Goal: Task Accomplishment & Management: Manage account settings

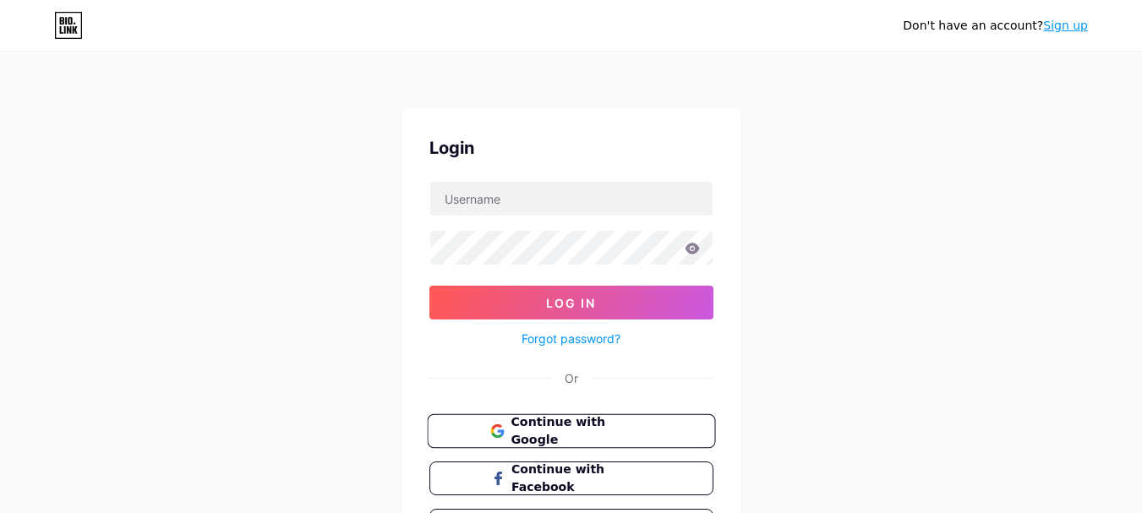
click at [604, 425] on span "Continue with Google" at bounding box center [581, 432] width 141 height 36
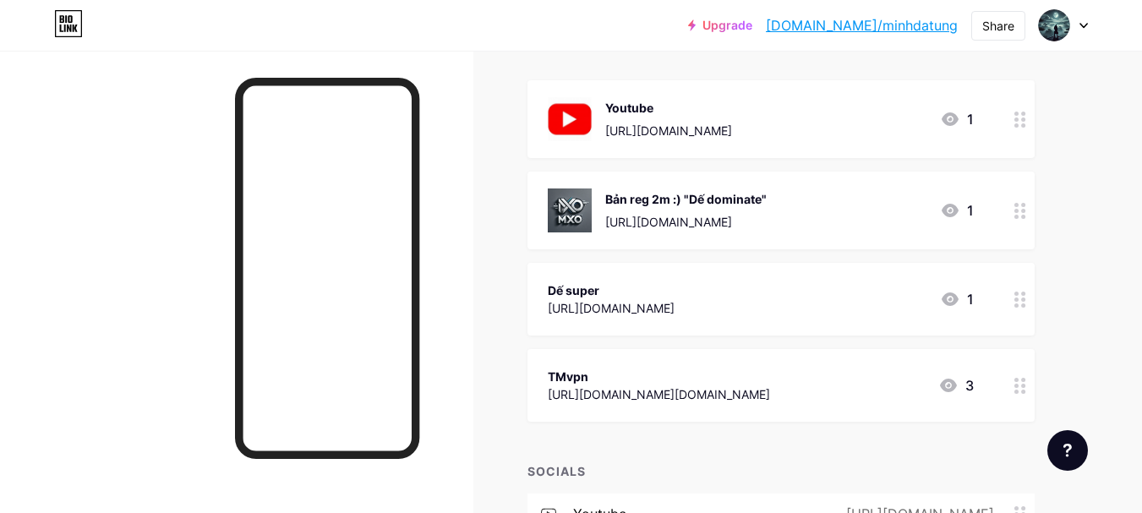
scroll to position [197, 0]
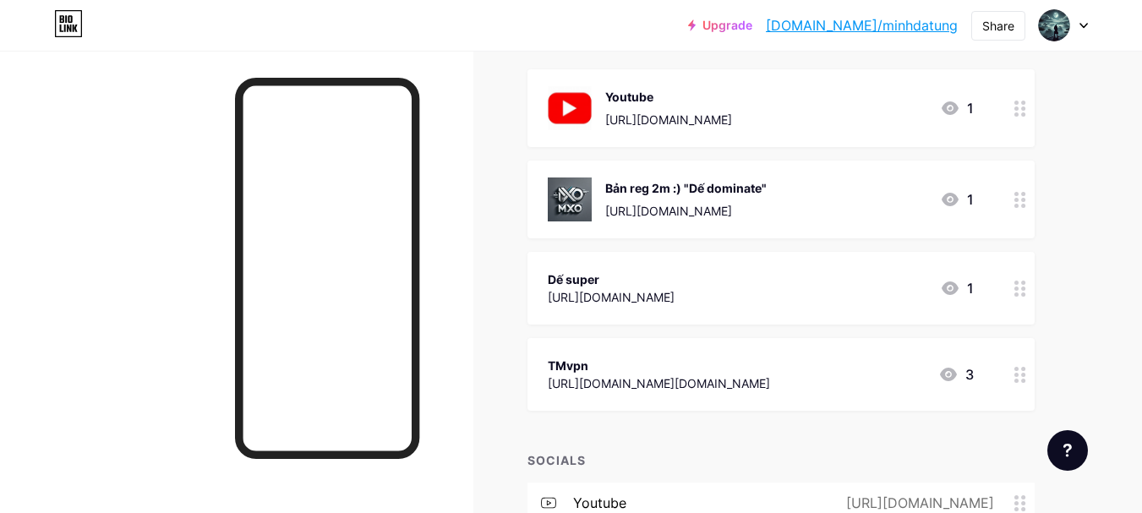
click at [1022, 379] on icon at bounding box center [1021, 375] width 12 height 16
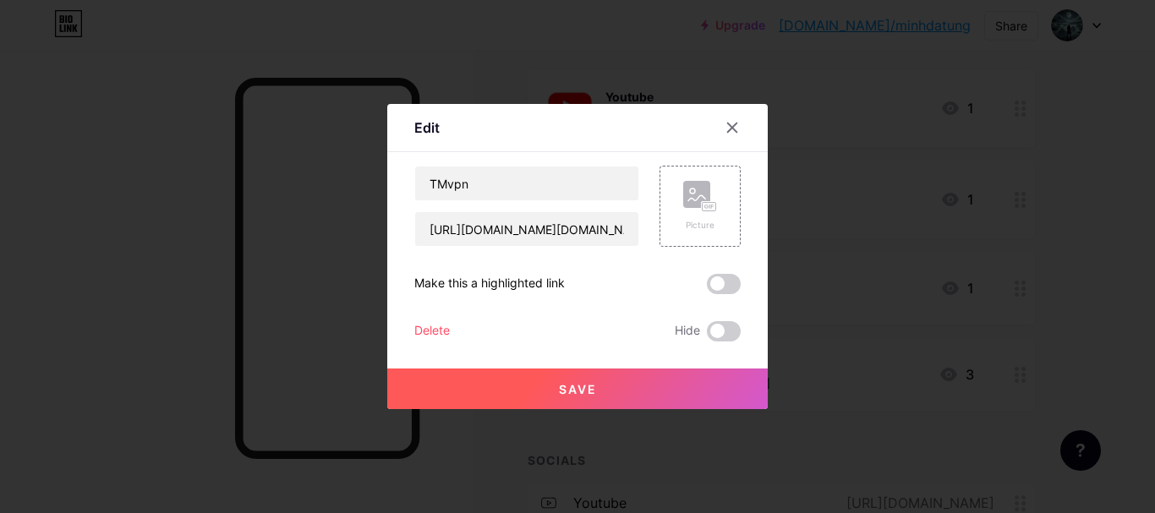
click at [433, 327] on div "Delete" at bounding box center [432, 331] width 36 height 20
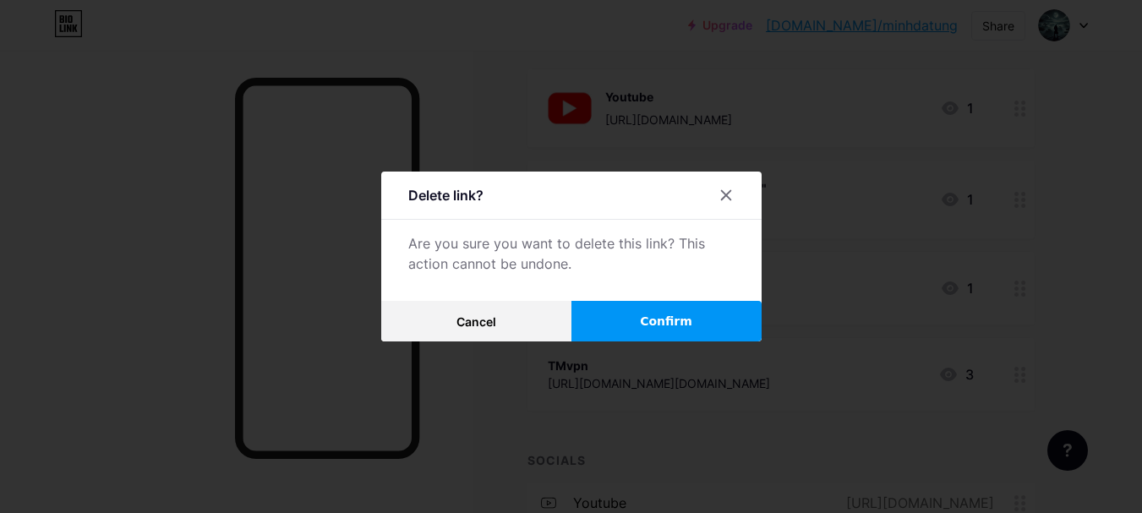
click at [651, 319] on span "Confirm" at bounding box center [666, 322] width 52 height 18
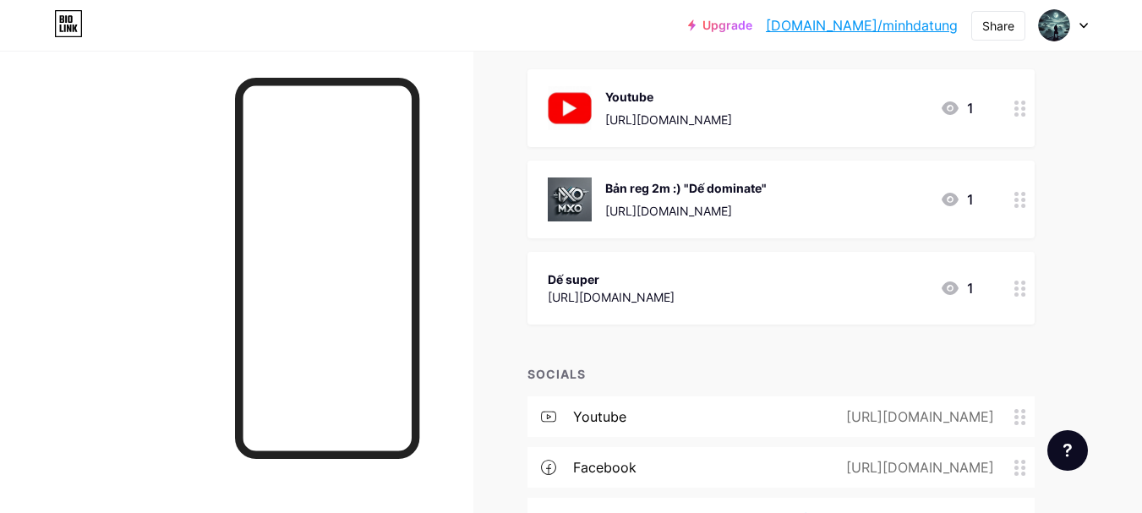
click at [1006, 292] on div at bounding box center [1020, 288] width 29 height 73
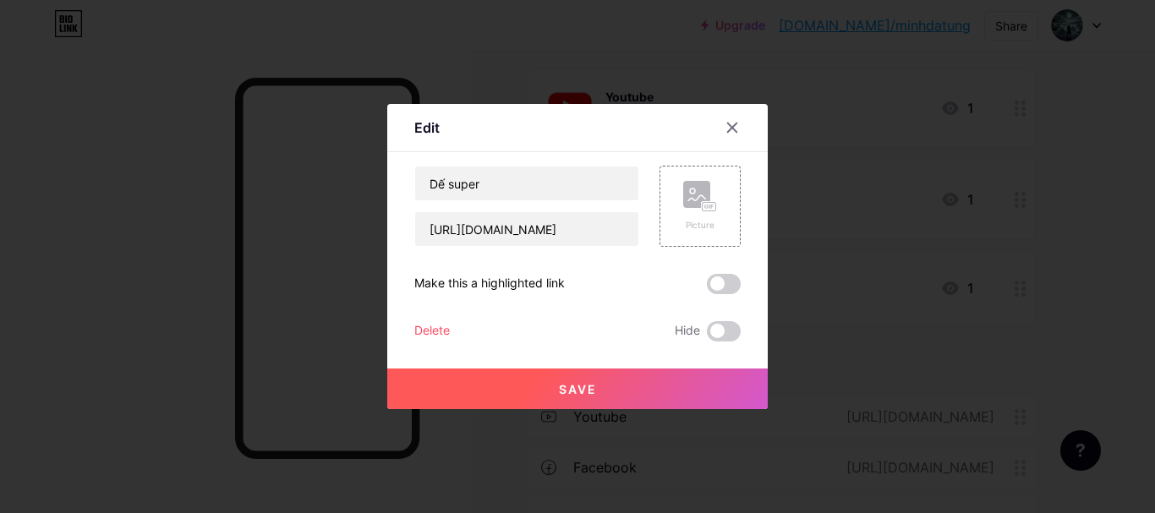
click at [434, 326] on div "Delete" at bounding box center [432, 331] width 36 height 20
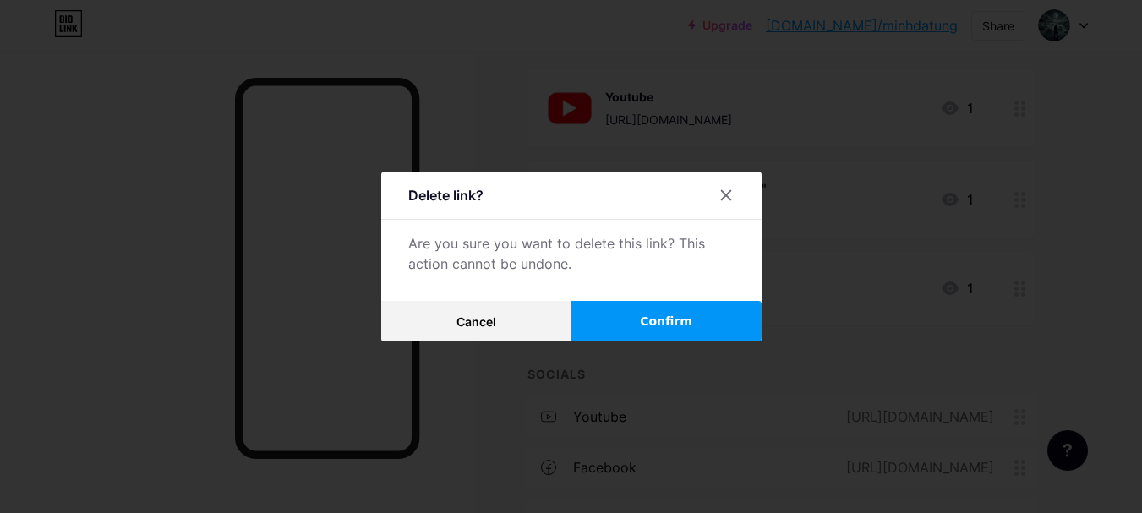
click at [688, 317] on span "Confirm" at bounding box center [666, 322] width 52 height 18
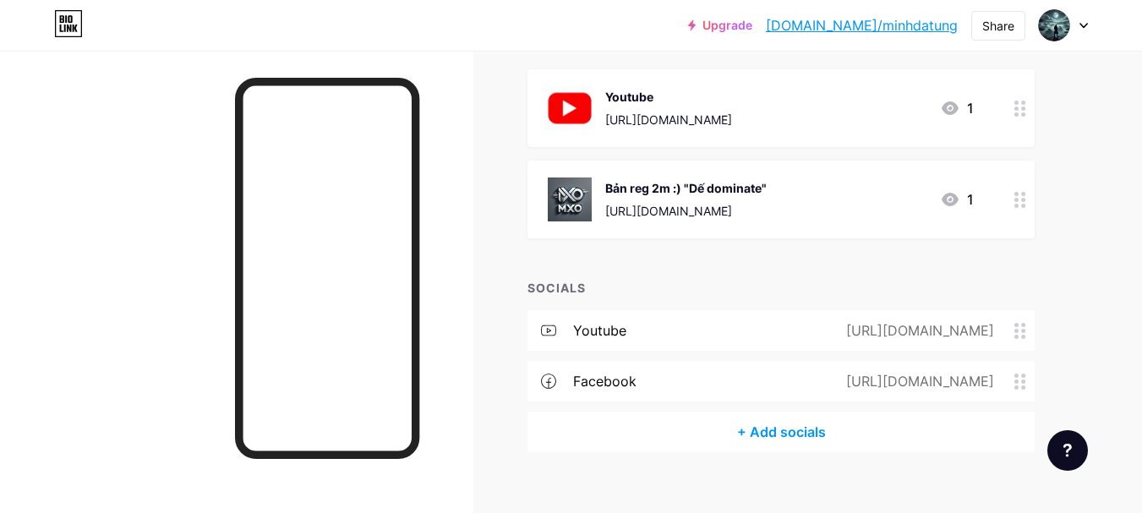
click at [1019, 192] on icon at bounding box center [1021, 200] width 12 height 16
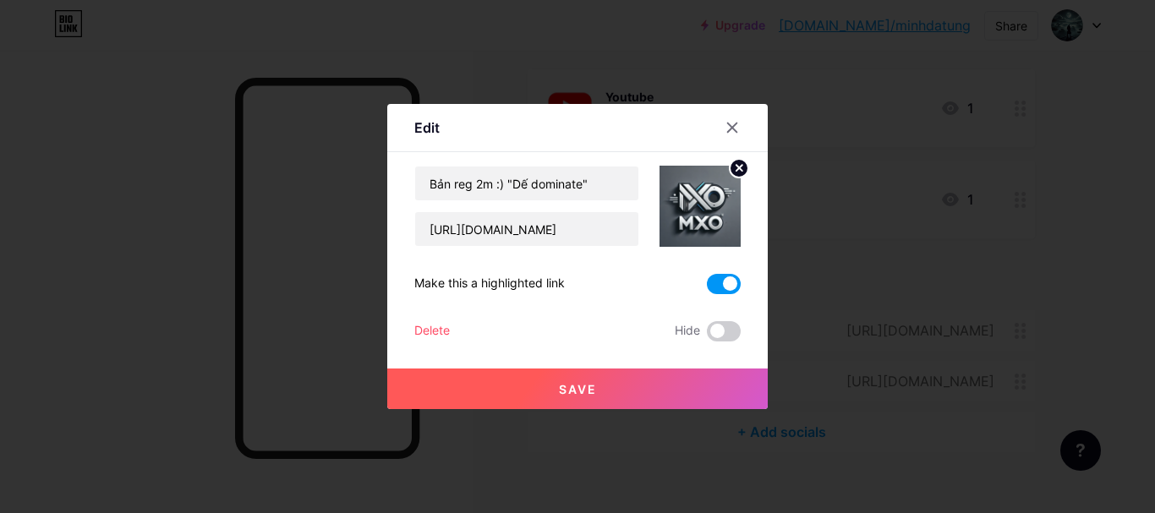
click at [435, 325] on div "Delete" at bounding box center [432, 331] width 36 height 20
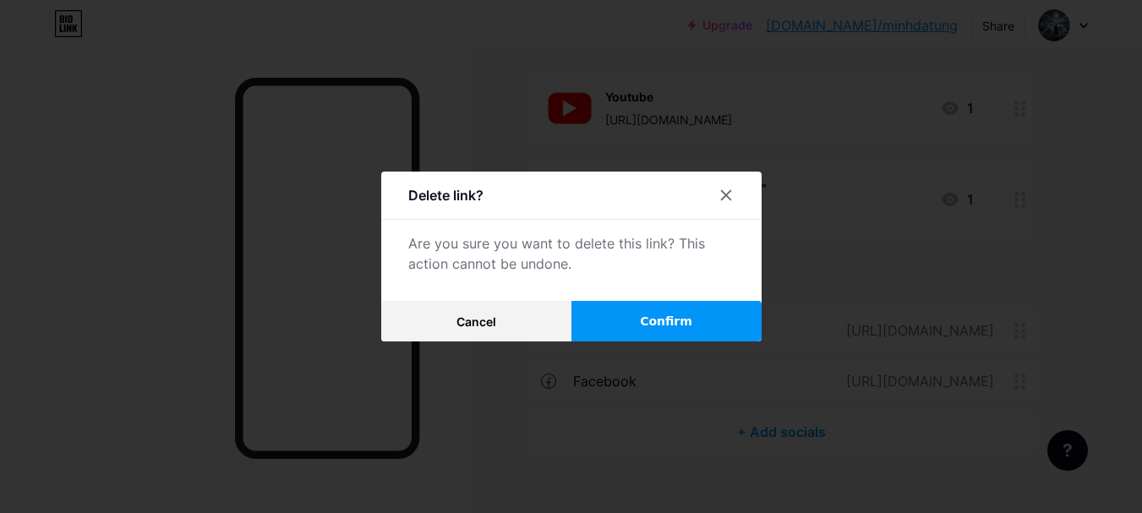
click at [677, 325] on span "Confirm" at bounding box center [666, 322] width 52 height 18
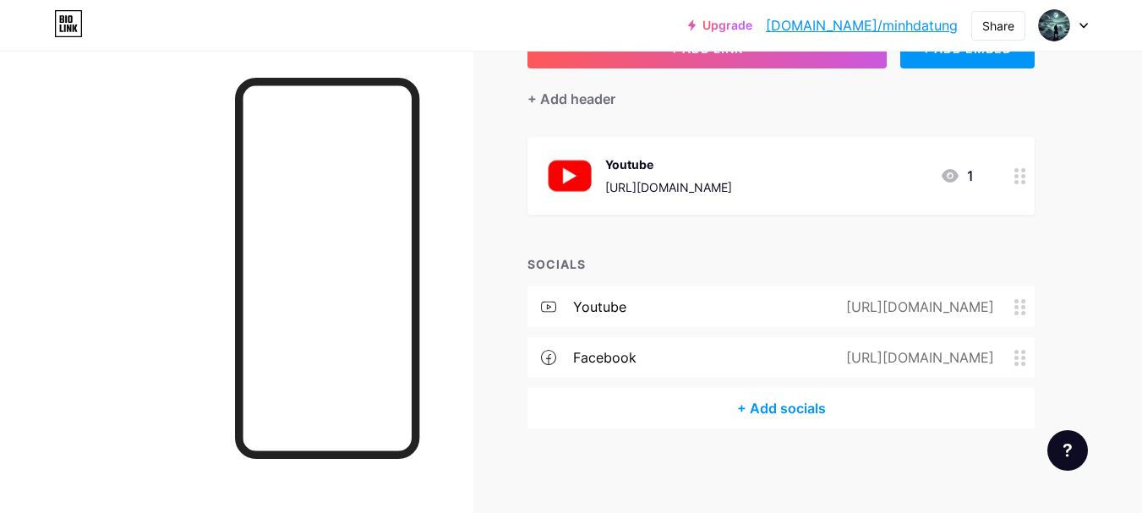
scroll to position [129, 0]
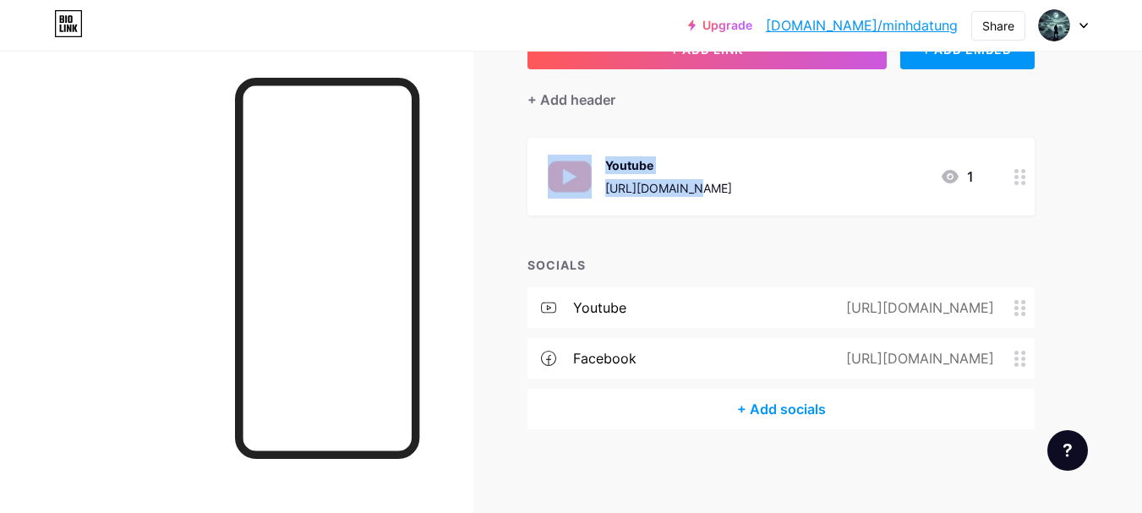
drag, startPoint x: 717, startPoint y: 147, endPoint x: 794, endPoint y: 108, distance: 86.2
click at [794, 108] on div "+ ADD LINK + ADD EMBED + Add header Youtube https://www.youtube.com/@taptanhcho…" at bounding box center [781, 229] width 507 height 401
click at [748, 121] on div "+ ADD LINK + ADD EMBED + Add header Youtube https://www.youtube.com/@taptanhcho…" at bounding box center [781, 229] width 507 height 401
drag, startPoint x: 625, startPoint y: 186, endPoint x: 545, endPoint y: 194, distance: 79.9
click at [545, 194] on div "Youtube https://www.youtube.com/@taptanhchoi 1" at bounding box center [781, 177] width 507 height 78
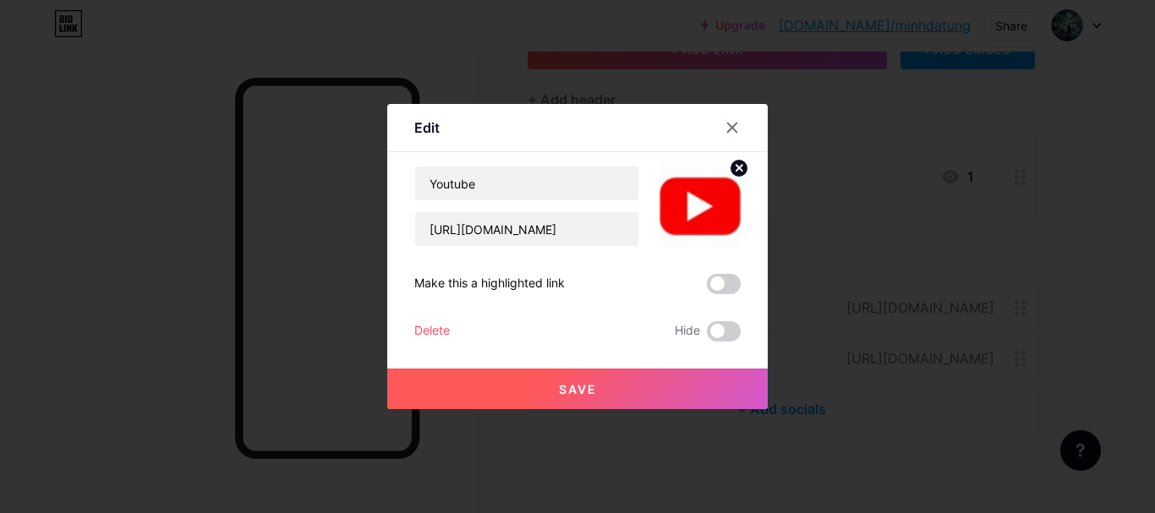
click at [647, 221] on div at bounding box center [689, 206] width 101 height 81
click at [594, 231] on input "https://www.youtube.com/@taptanhchoi" at bounding box center [526, 229] width 223 height 34
click at [434, 322] on div "Delete" at bounding box center [432, 331] width 36 height 20
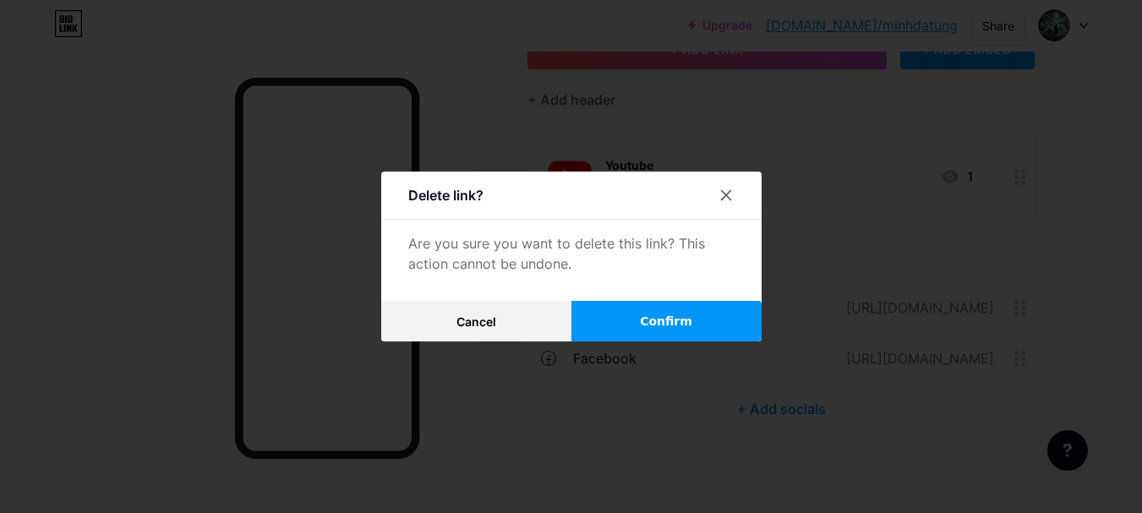
click at [687, 314] on span "Confirm" at bounding box center [666, 322] width 52 height 18
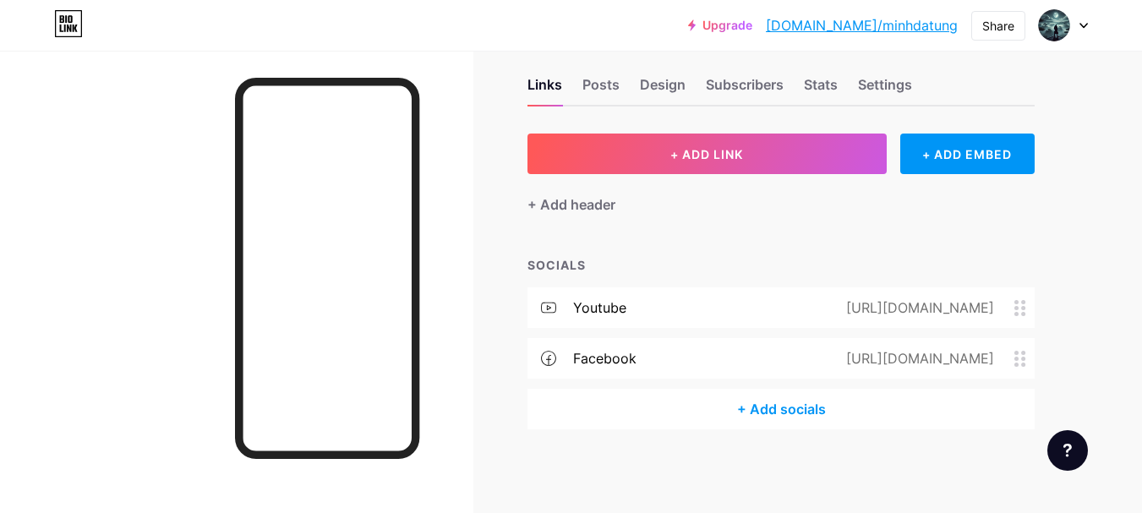
click at [1019, 310] on icon at bounding box center [1021, 308] width 12 height 16
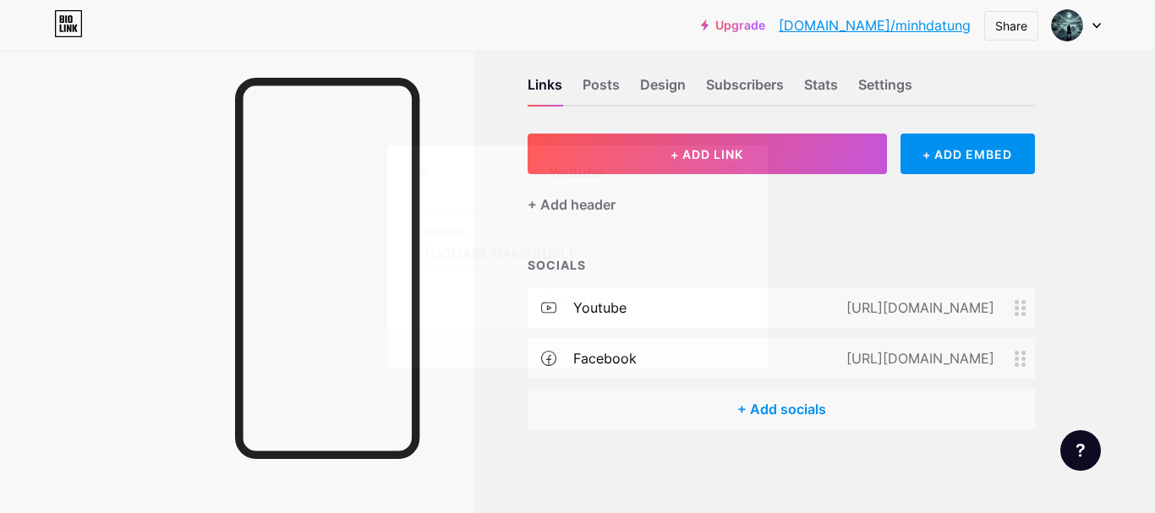
click at [588, 301] on div "Remove icon" at bounding box center [577, 299] width 326 height 18
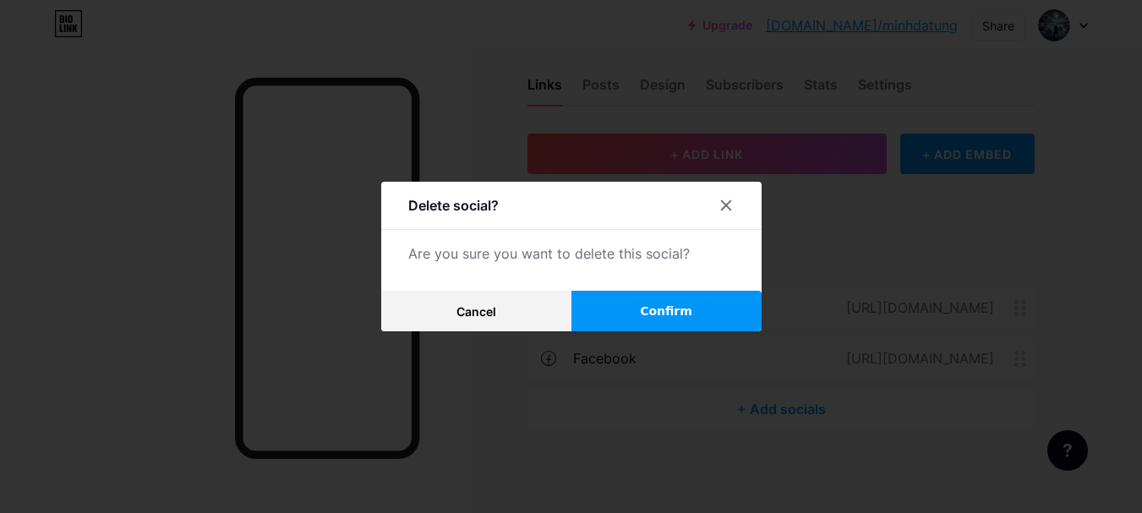
click at [711, 317] on button "Confirm" at bounding box center [667, 311] width 190 height 41
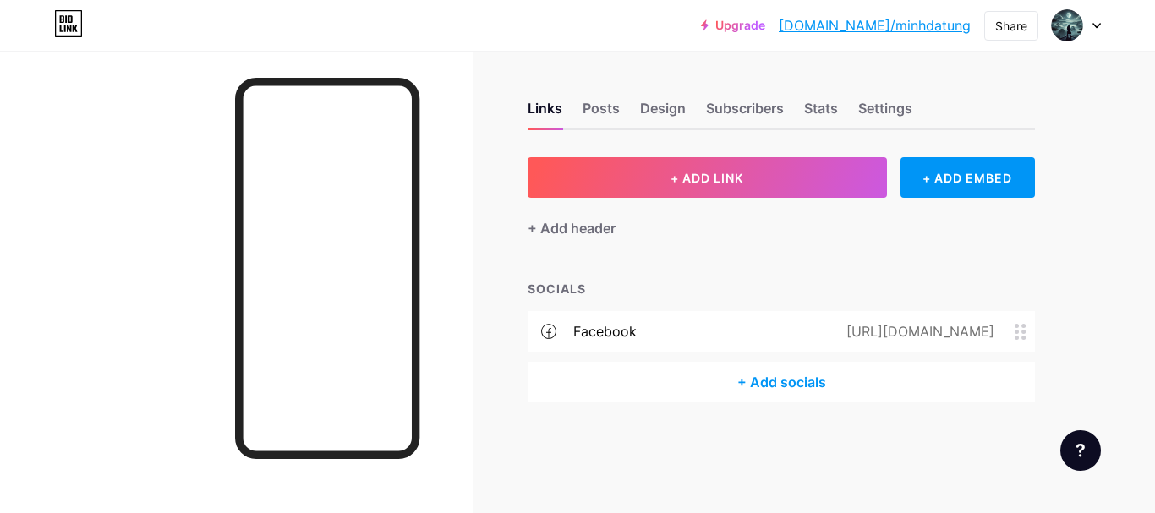
click at [1014, 353] on div "facebook https://www.facebook.com/profile.php?id=61550794477650" at bounding box center [781, 336] width 507 height 51
click at [1076, 23] on img at bounding box center [1067, 25] width 27 height 27
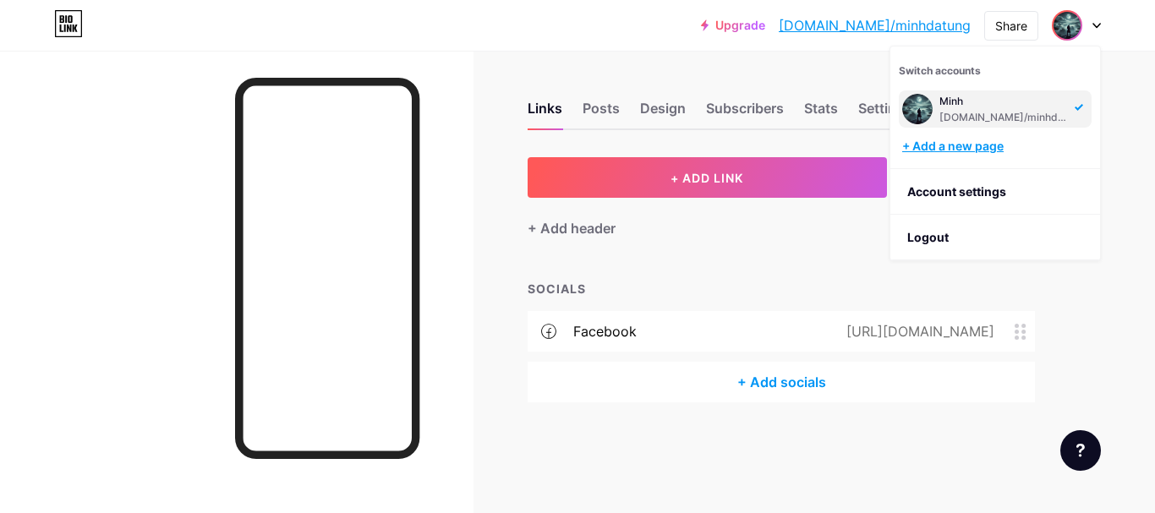
click at [976, 151] on div "+ Add a new page" at bounding box center [996, 146] width 189 height 17
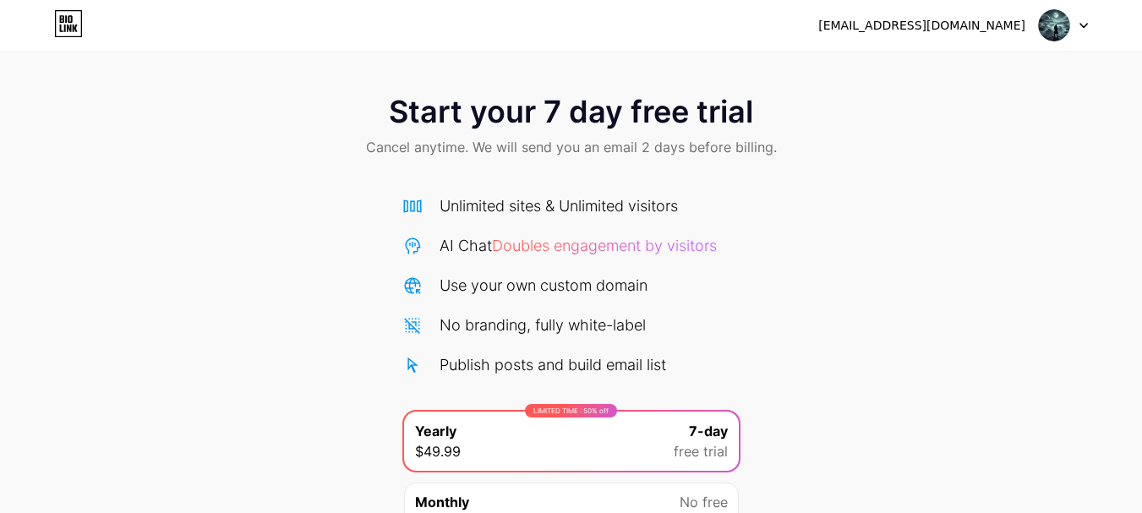
click at [1050, 45] on div "minhphqn1@gmail.com Logout" at bounding box center [571, 25] width 1142 height 51
click at [1061, 30] on img at bounding box center [1054, 25] width 32 height 32
drag, startPoint x: 669, startPoint y: 48, endPoint x: 331, endPoint y: 32, distance: 338.6
click at [661, 47] on div "minhphqn1@gmail.com Logout" at bounding box center [571, 25] width 1142 height 51
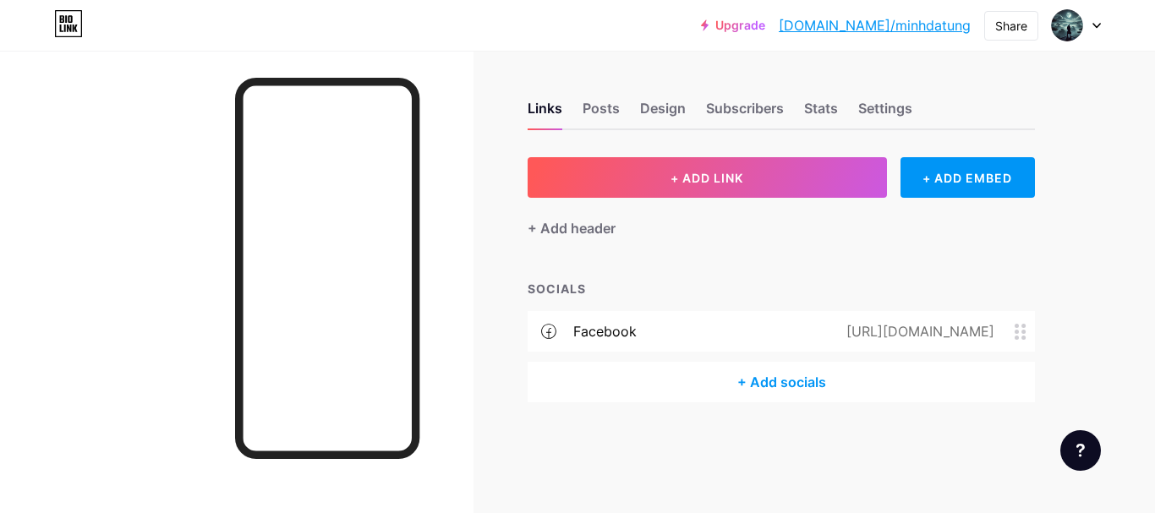
click at [1019, 324] on icon at bounding box center [1021, 332] width 12 height 16
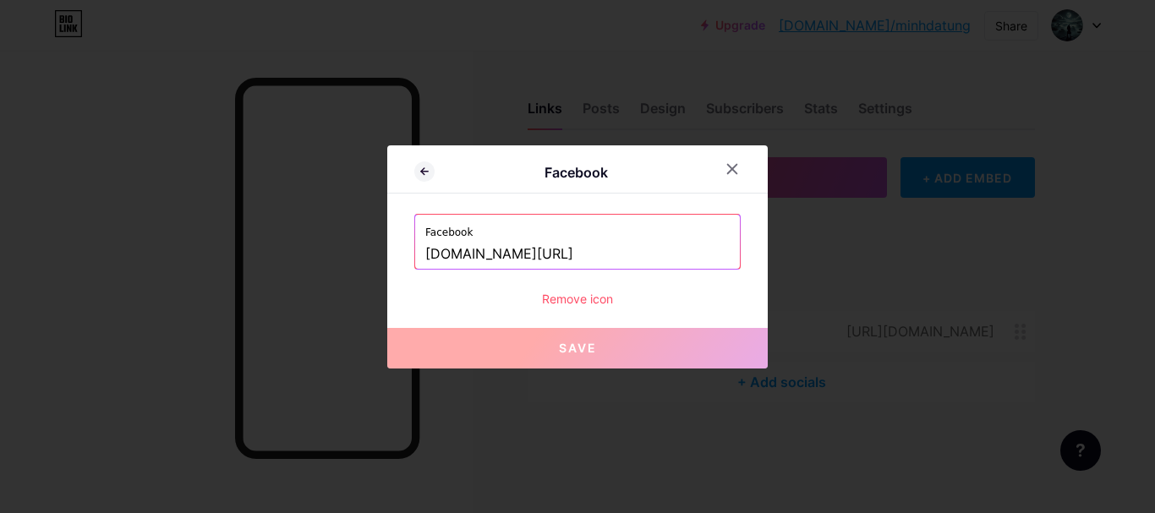
click at [594, 304] on div "Remove icon" at bounding box center [577, 299] width 326 height 18
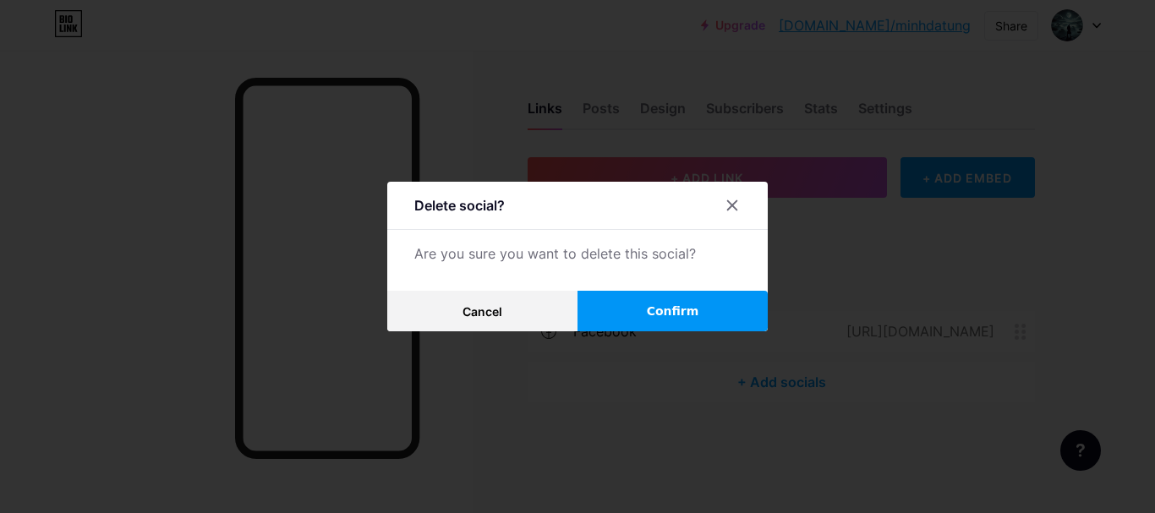
click at [635, 315] on button "Confirm" at bounding box center [673, 311] width 190 height 41
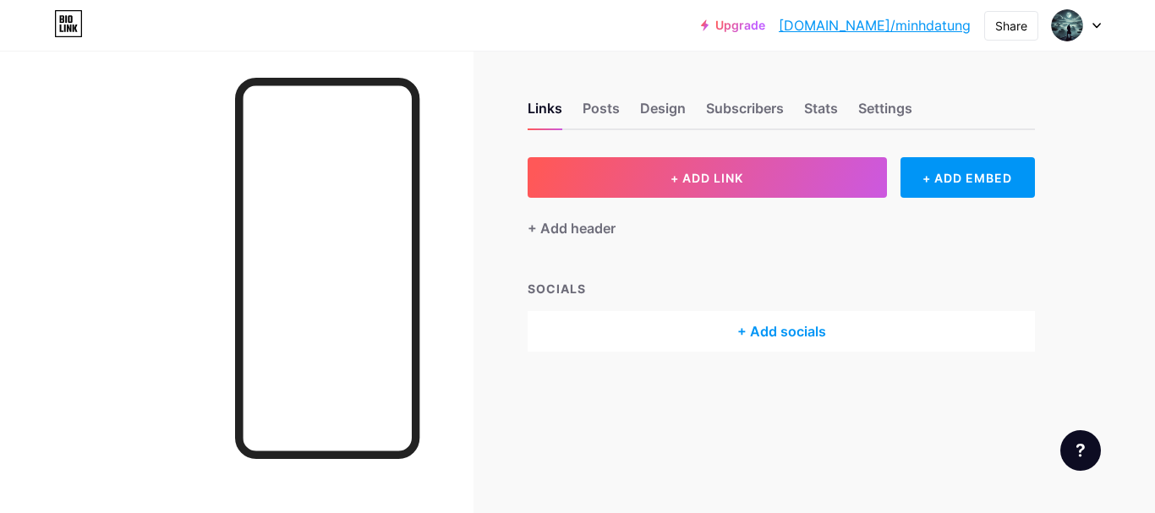
click at [938, 27] on link "bio.link/minhdatung" at bounding box center [875, 25] width 192 height 20
click at [609, 113] on div "Posts" at bounding box center [601, 113] width 37 height 30
click at [655, 114] on div "Design" at bounding box center [663, 113] width 46 height 30
click at [534, 107] on div "Links" at bounding box center [545, 113] width 35 height 30
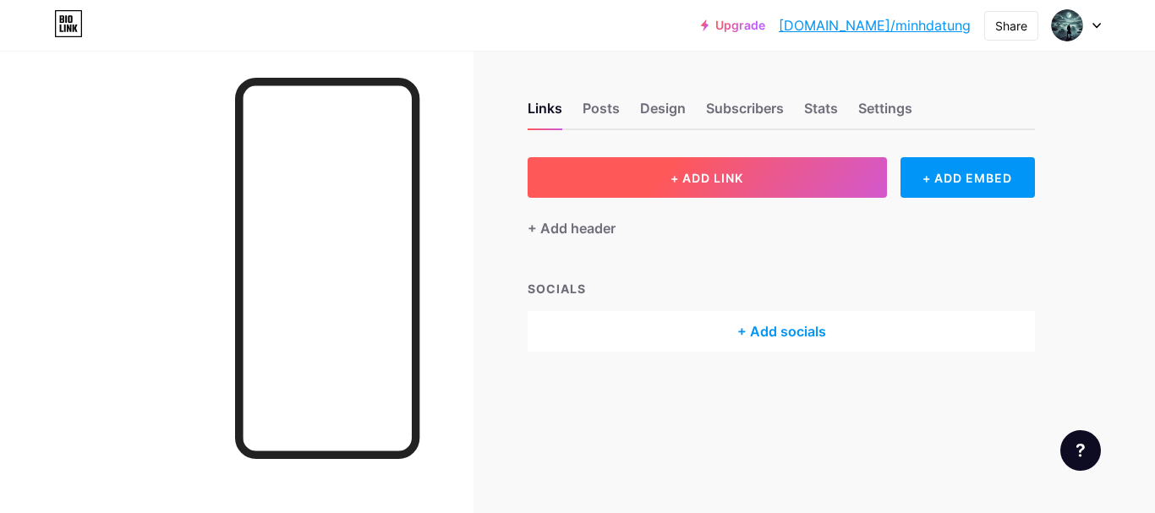
click at [733, 189] on button "+ ADD LINK" at bounding box center [707, 177] width 359 height 41
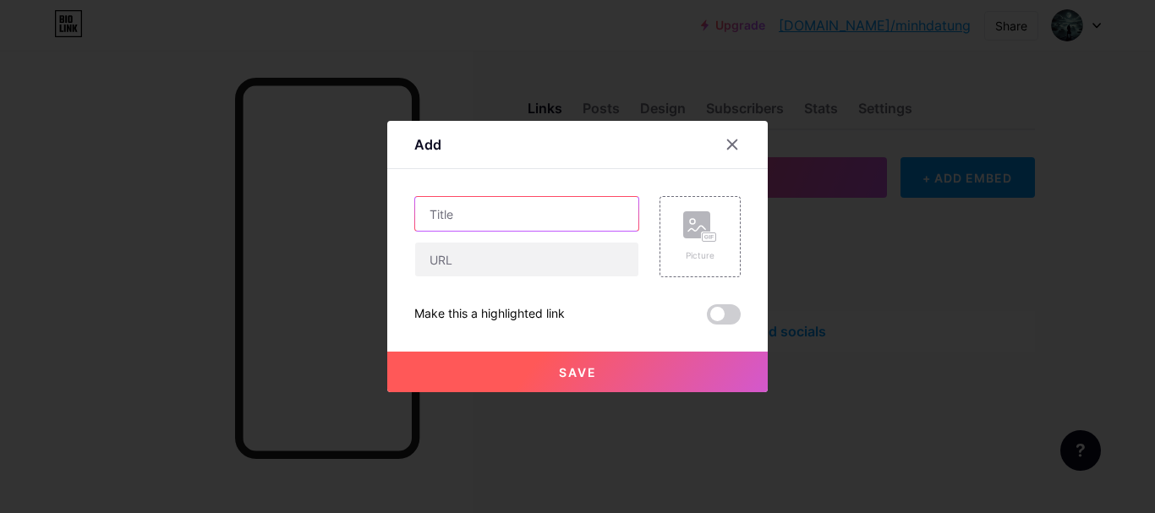
click at [605, 227] on input "text" at bounding box center [526, 214] width 223 height 34
type input "đáng xem"
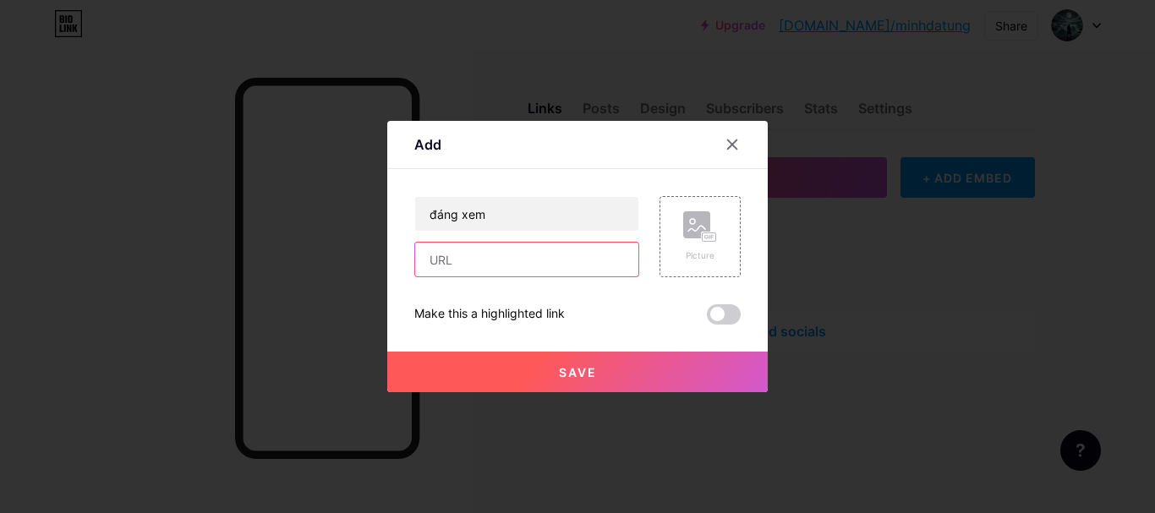
click at [534, 263] on input "text" at bounding box center [526, 260] width 223 height 34
paste input "https://www.youtube.com/@taptanhchoi"
paste input "drive.google.com/file/d/1De0_I7UOFHNvj43uRPRYtbxOR2-CqnNl/view?usp=sharing, htt…"
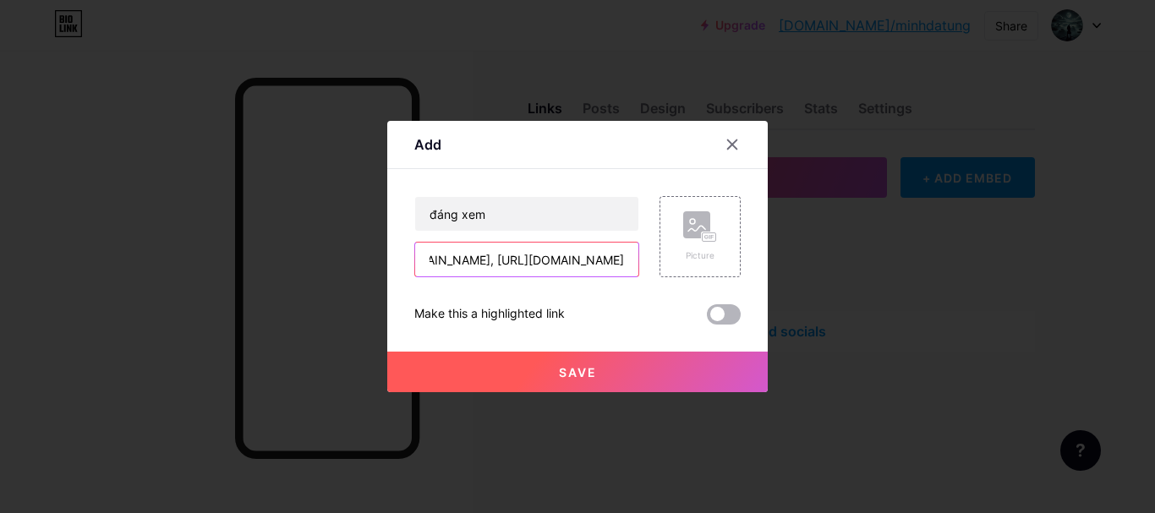
type input "https://drive.google.com/file/d/1De0_I7UOFHNvj43uRPRYtbxOR2-CqnNl/view?usp=shar…"
click at [728, 316] on span at bounding box center [724, 314] width 34 height 20
click at [707, 319] on input "checkbox" at bounding box center [707, 319] width 0 height 0
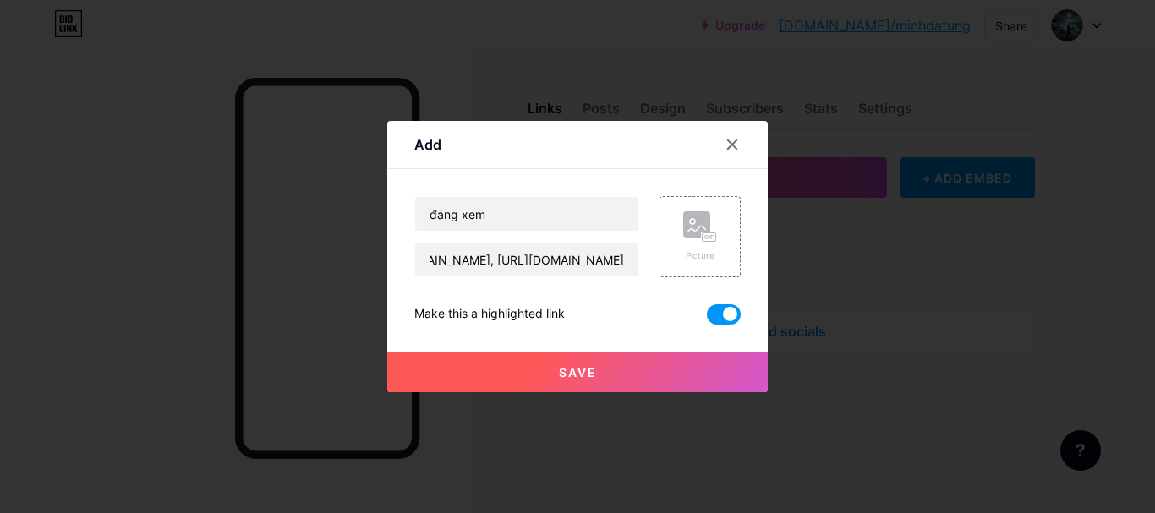
scroll to position [0, 0]
click at [670, 367] on button "Save" at bounding box center [577, 372] width 381 height 41
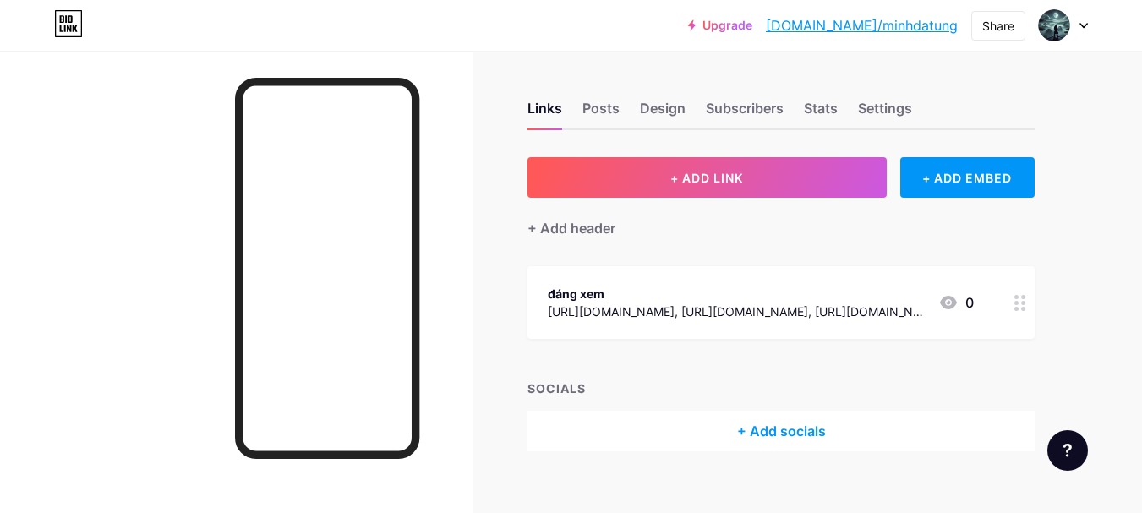
click at [1007, 300] on div at bounding box center [1020, 302] width 29 height 73
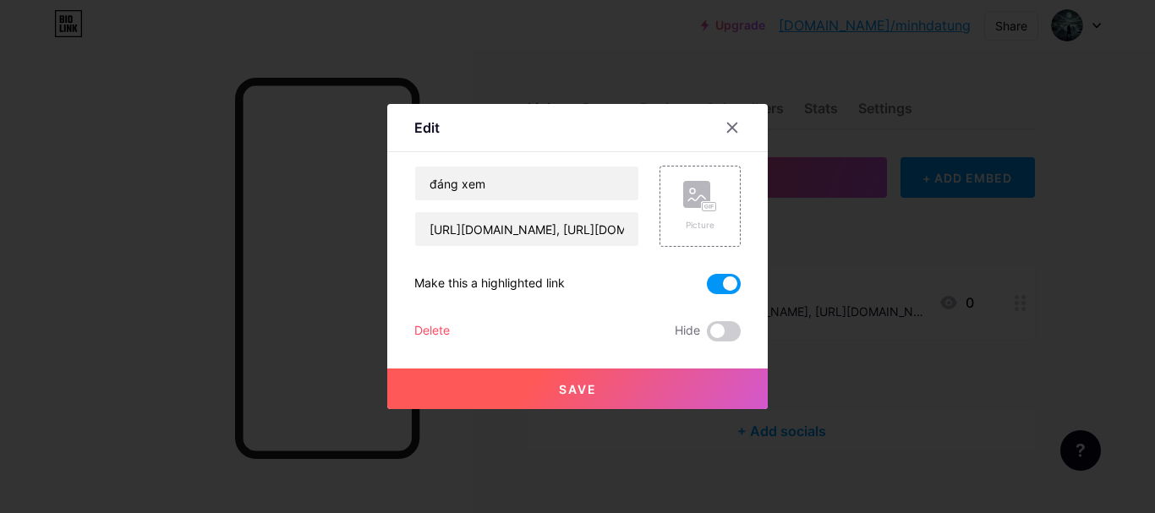
click at [591, 209] on div "đáng xem https://drive.google.com/file/d/1De0_I7UOFHNvj43uRPRYtbxOR2-CqnNl/view…" at bounding box center [526, 206] width 225 height 81
click at [594, 230] on input "https://drive.google.com/file/d/1De0_I7UOFHNvj43uRPRYtbxOR2-CqnNl/view?usp=shar…" at bounding box center [526, 229] width 223 height 34
paste input "drive/folders/1ppT66Yq1GZcgCu2eiPxS6Q57BQGoGej4"
type input "[URL][DOMAIN_NAME]"
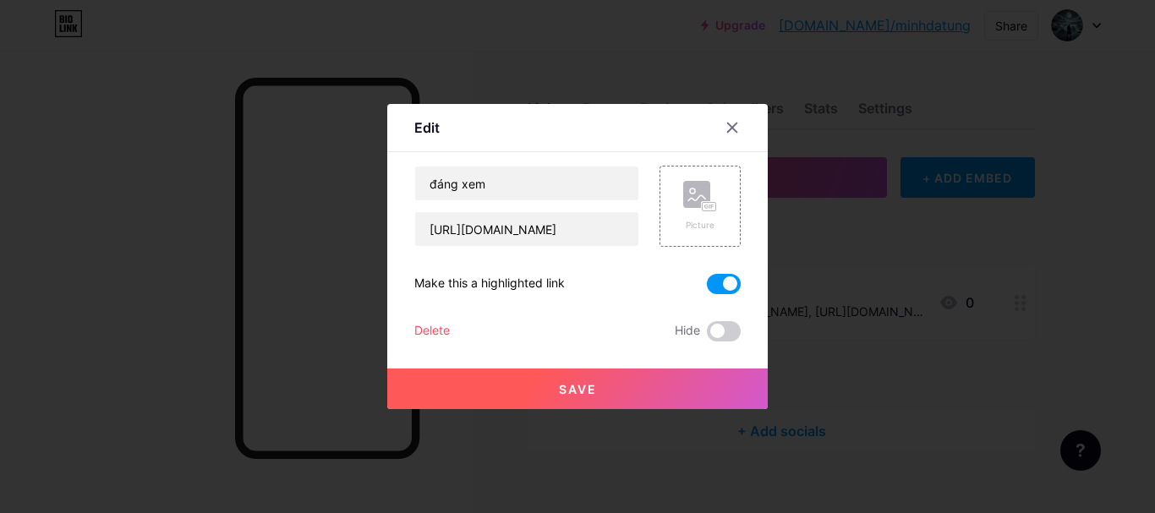
click at [612, 400] on button "Save" at bounding box center [577, 389] width 381 height 41
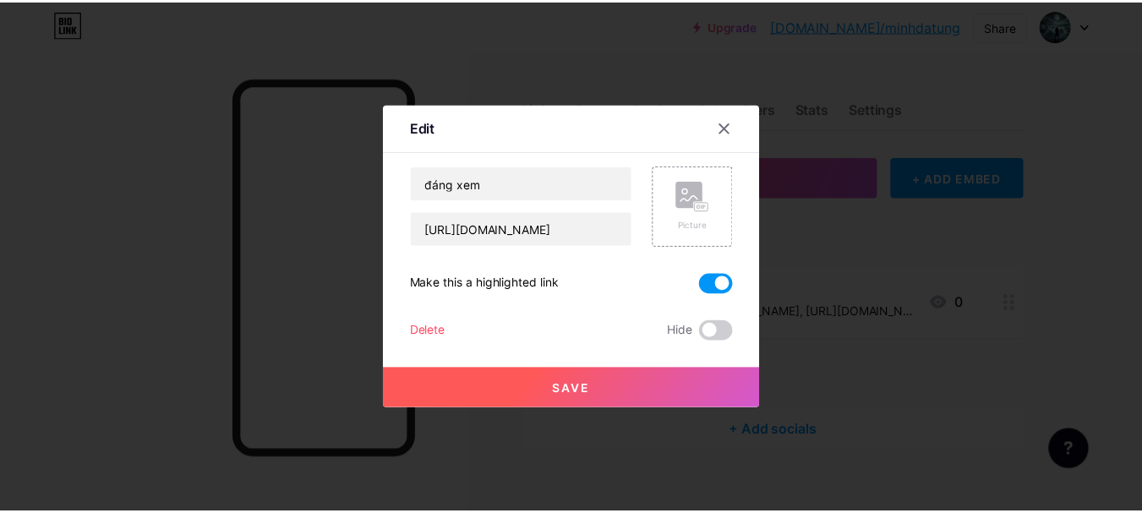
scroll to position [0, 0]
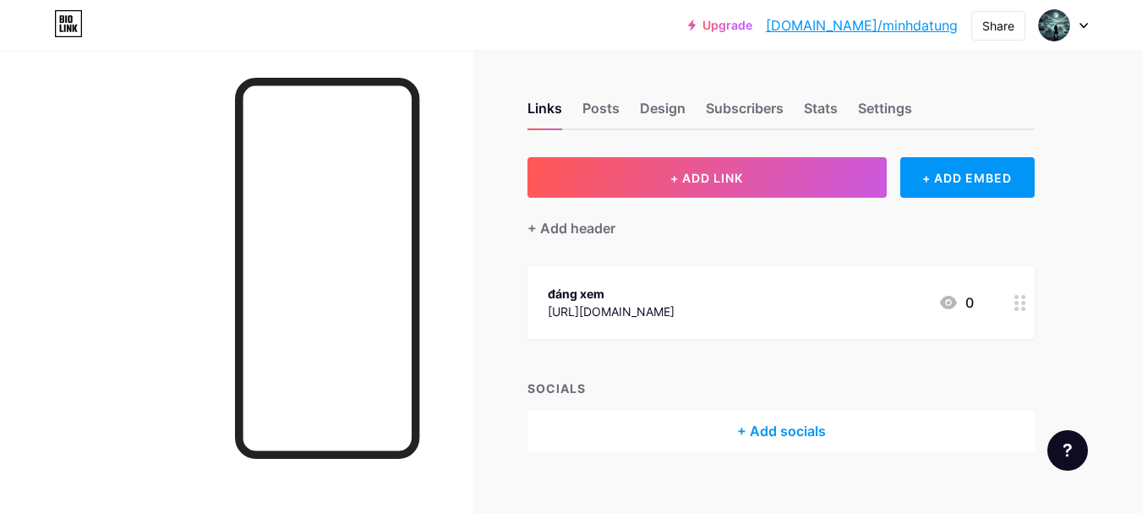
click at [675, 311] on div "[URL][DOMAIN_NAME]" at bounding box center [611, 312] width 127 height 18
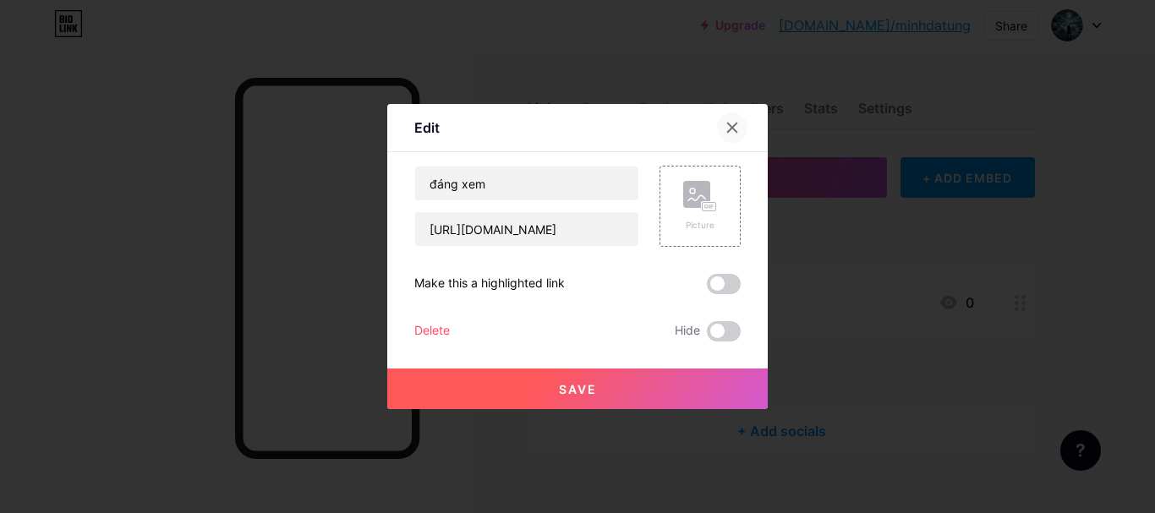
click at [726, 116] on div at bounding box center [732, 127] width 30 height 30
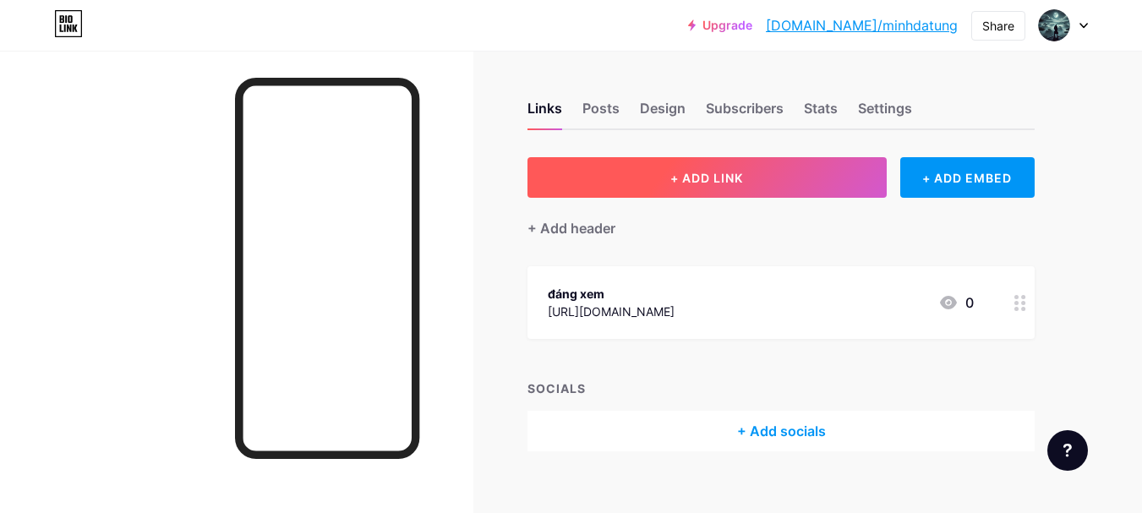
click at [749, 170] on button "+ ADD LINK" at bounding box center [707, 177] width 359 height 41
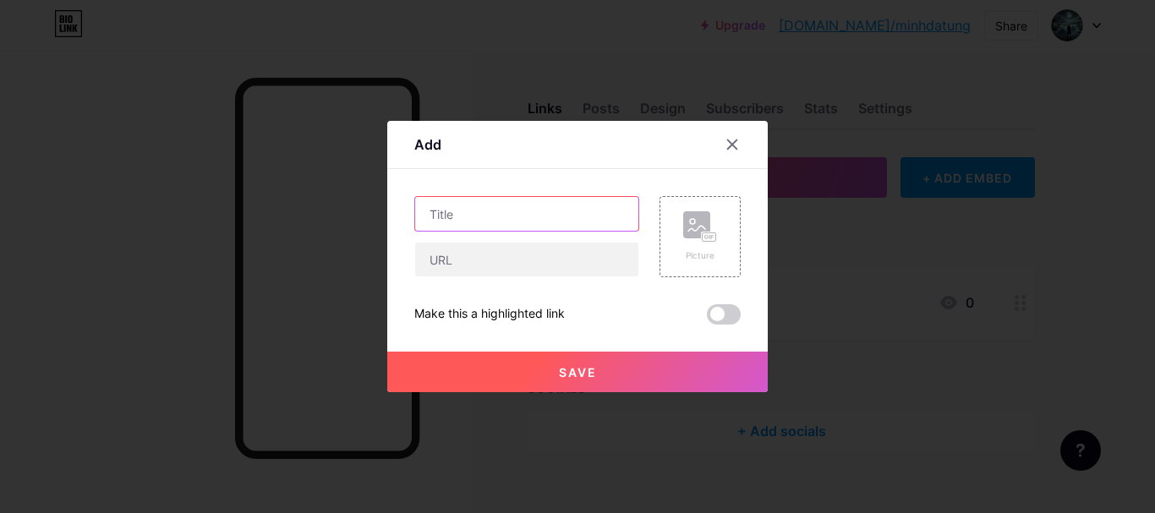
click at [565, 229] on input "text" at bounding box center [526, 214] width 223 height 34
type input "face"
click at [739, 145] on div at bounding box center [732, 144] width 30 height 30
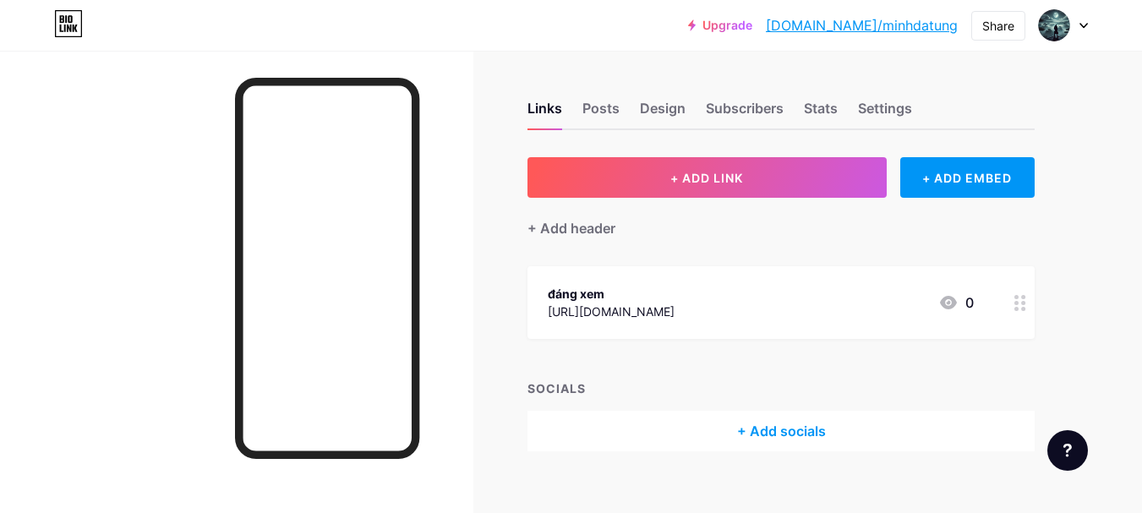
click at [803, 441] on div "+ Add socials" at bounding box center [781, 431] width 507 height 41
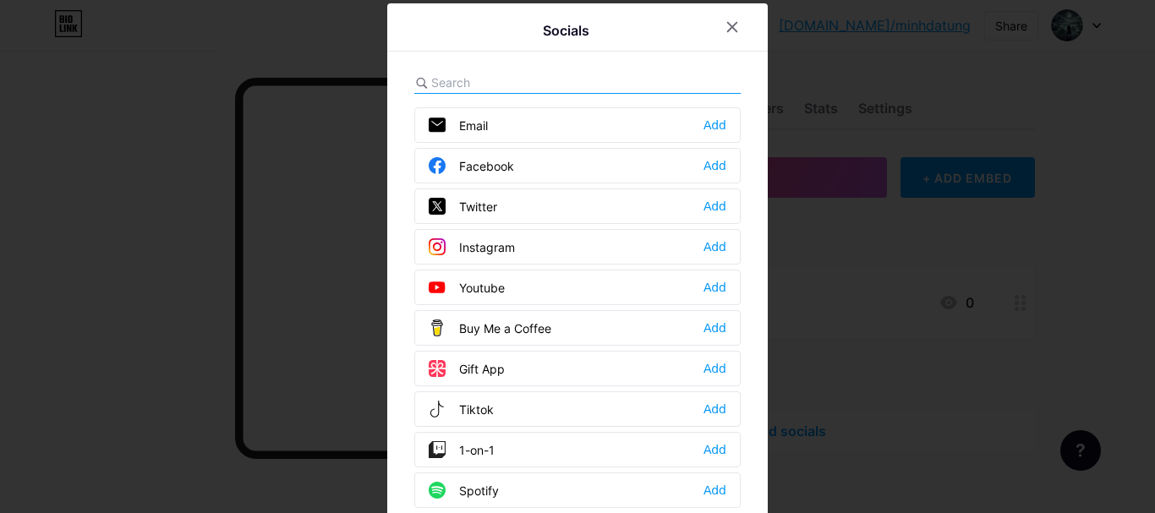
click at [662, 167] on div "Facebook Add" at bounding box center [577, 166] width 326 height 36
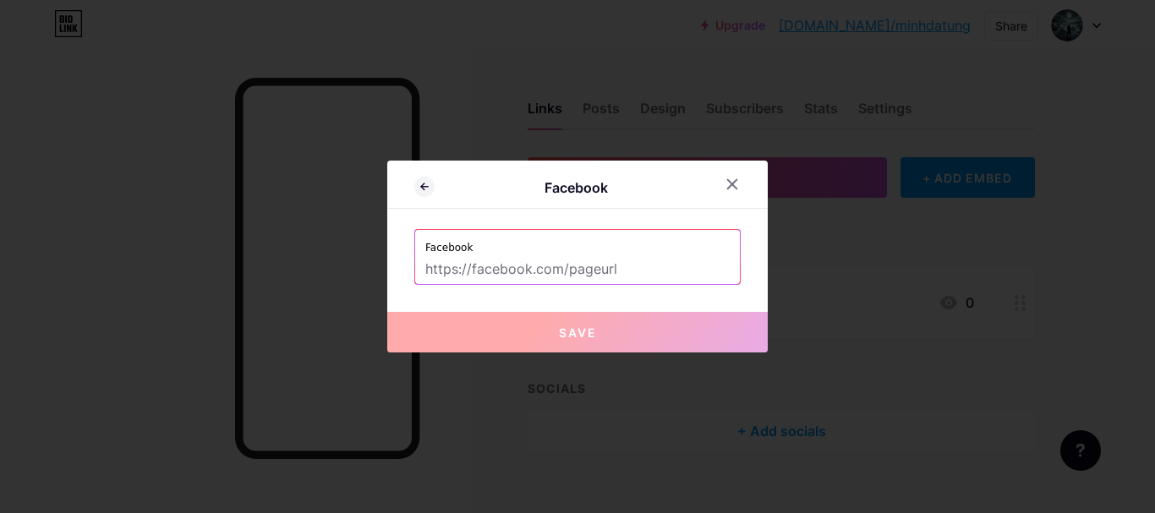
click at [568, 277] on input "text" at bounding box center [577, 269] width 304 height 29
paste input "https://www.facebook.com/phqnminh61"
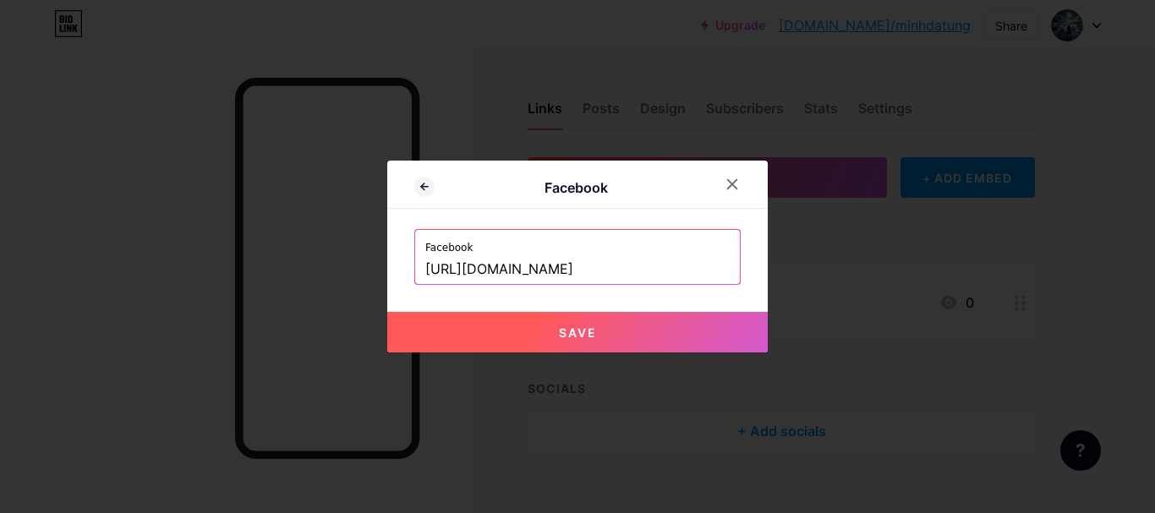
type input "https://www.facebook.com/phqnminh61"
click at [595, 326] on span "Save" at bounding box center [578, 333] width 38 height 14
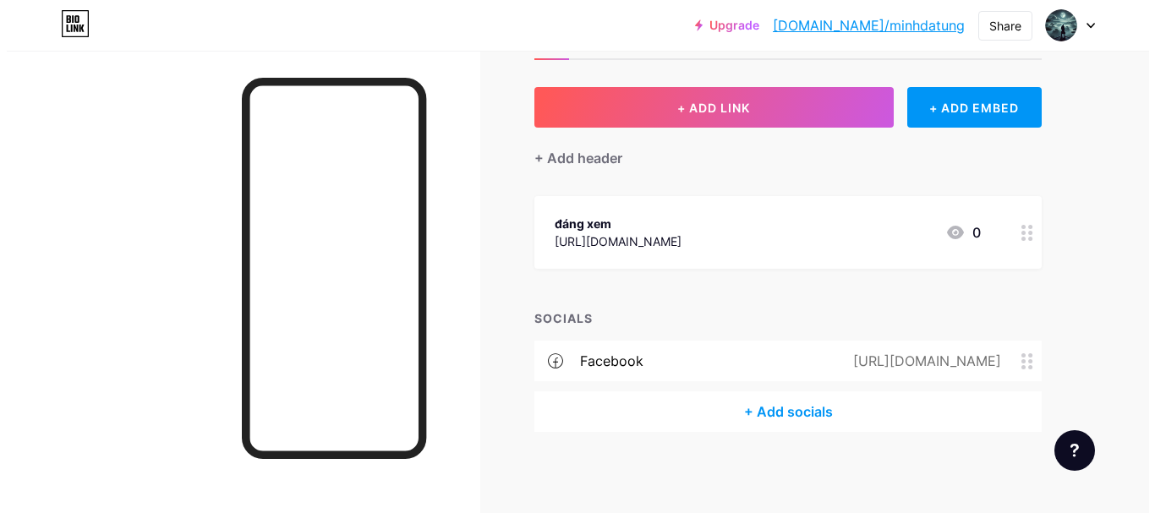
scroll to position [73, 0]
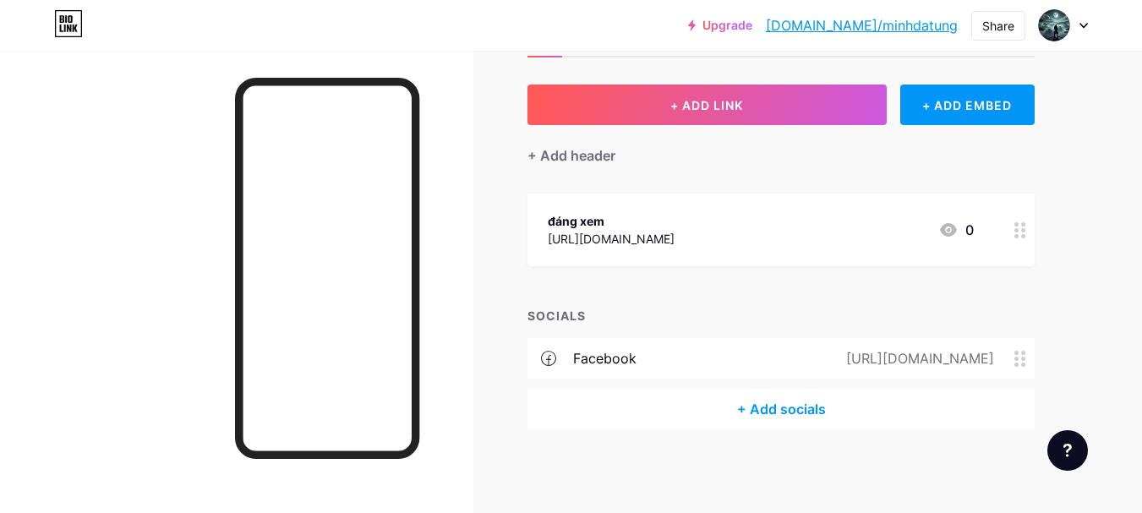
click at [818, 396] on div "+ Add socials" at bounding box center [781, 409] width 507 height 41
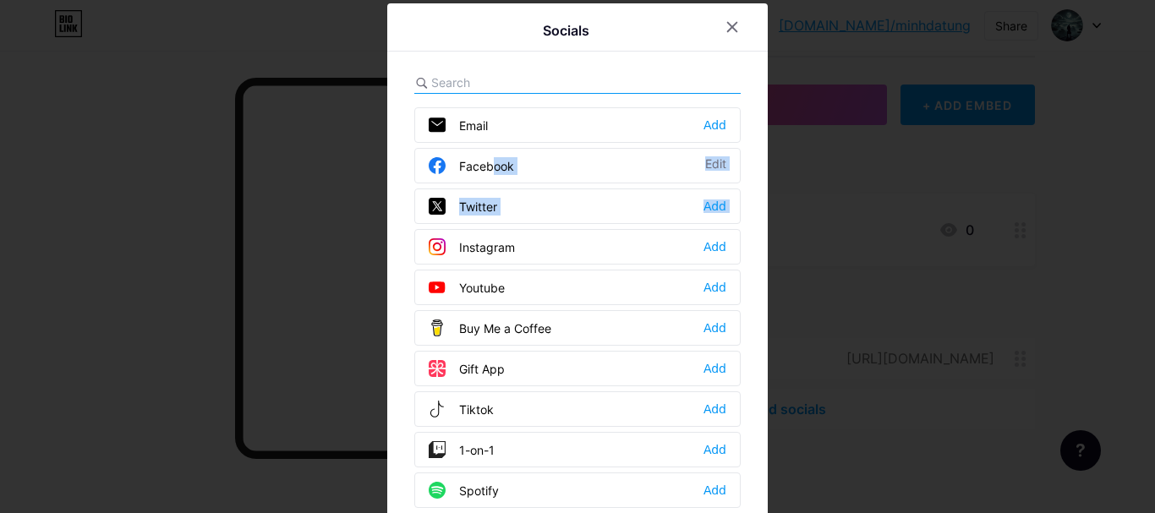
drag, startPoint x: 430, startPoint y: 238, endPoint x: 407, endPoint y: 180, distance: 63.0
click at [414, 176] on div "Email Add Facebook Edit Twitter Add Instagram Add Youtube Add Buy Me a Coffee A…" at bounding box center [577, 318] width 326 height 423
click at [414, 183] on div "Facebook Edit" at bounding box center [577, 166] width 326 height 36
drag, startPoint x: 430, startPoint y: 167, endPoint x: 395, endPoint y: 203, distance: 50.2
click at [395, 201] on div "Socials Email Add Facebook Edit Twitter Add Instagram Add Youtube Add Buy Me a …" at bounding box center [577, 280] width 381 height 554
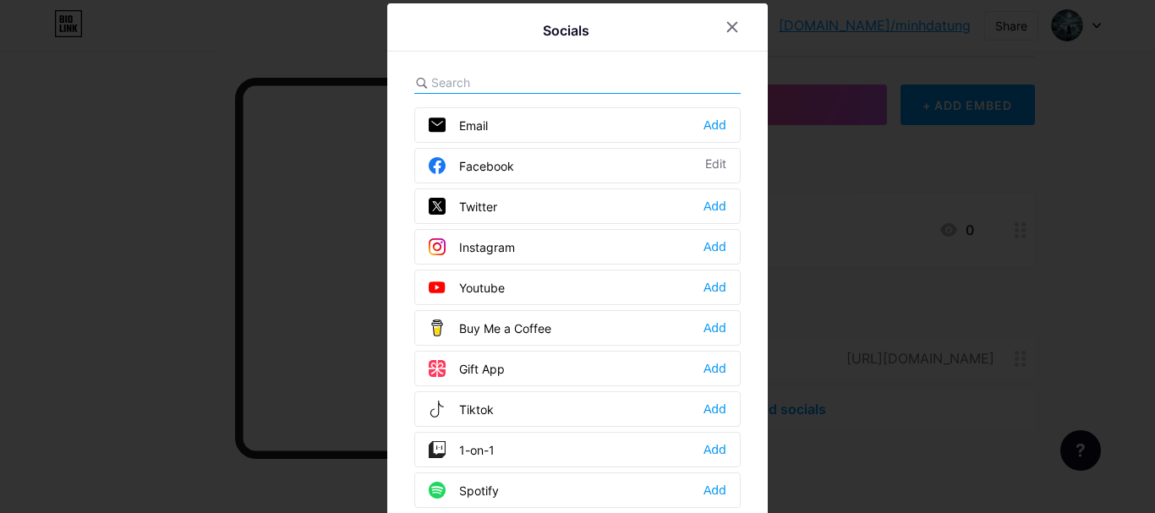
click at [405, 345] on div "Socials Email Add Facebook Edit Twitter Add Instagram Add Youtube Add Buy Me a …" at bounding box center [577, 280] width 381 height 554
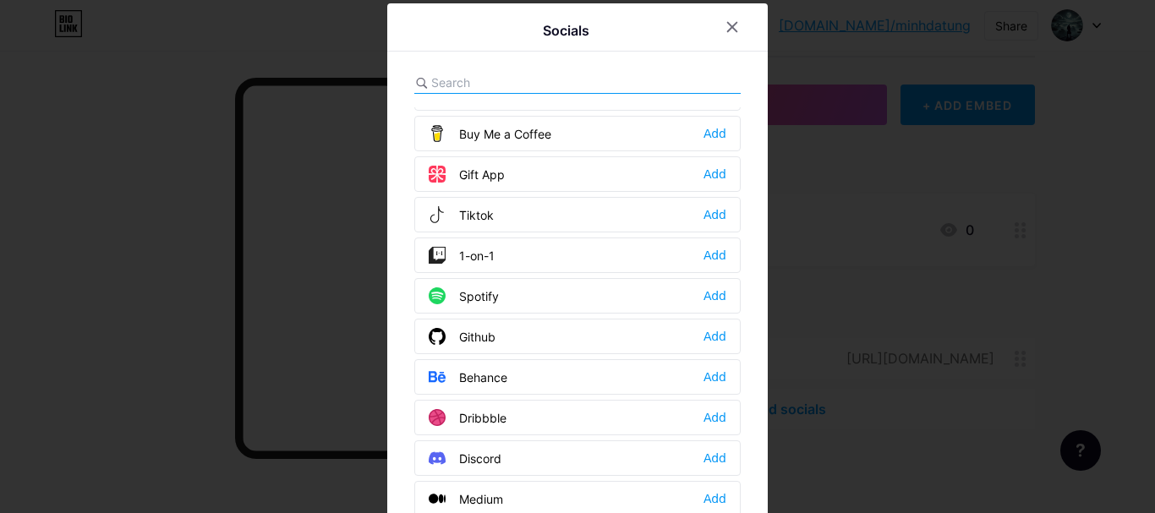
scroll to position [197, 0]
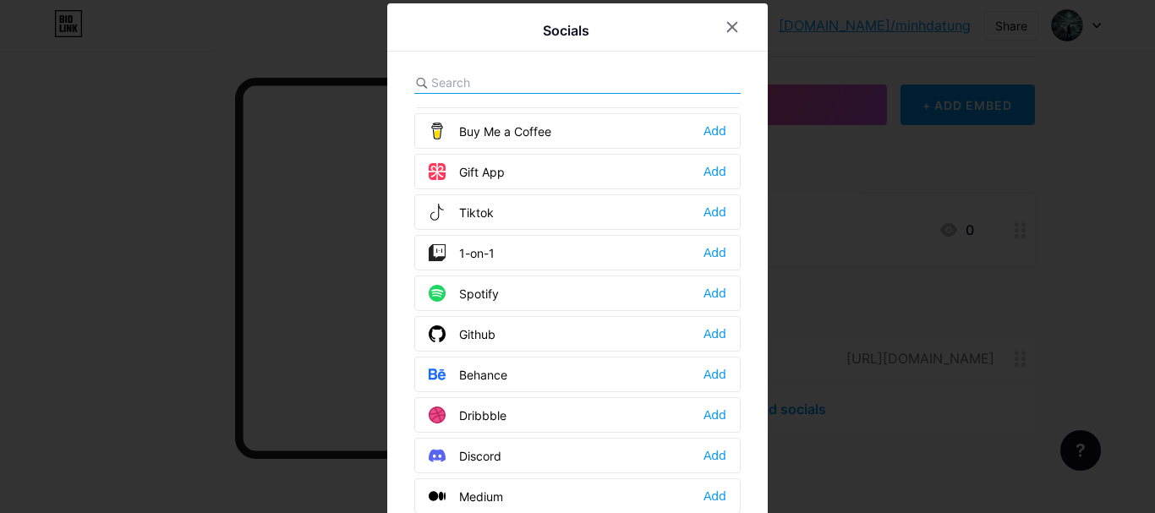
click at [523, 79] on input "text" at bounding box center [524, 83] width 187 height 18
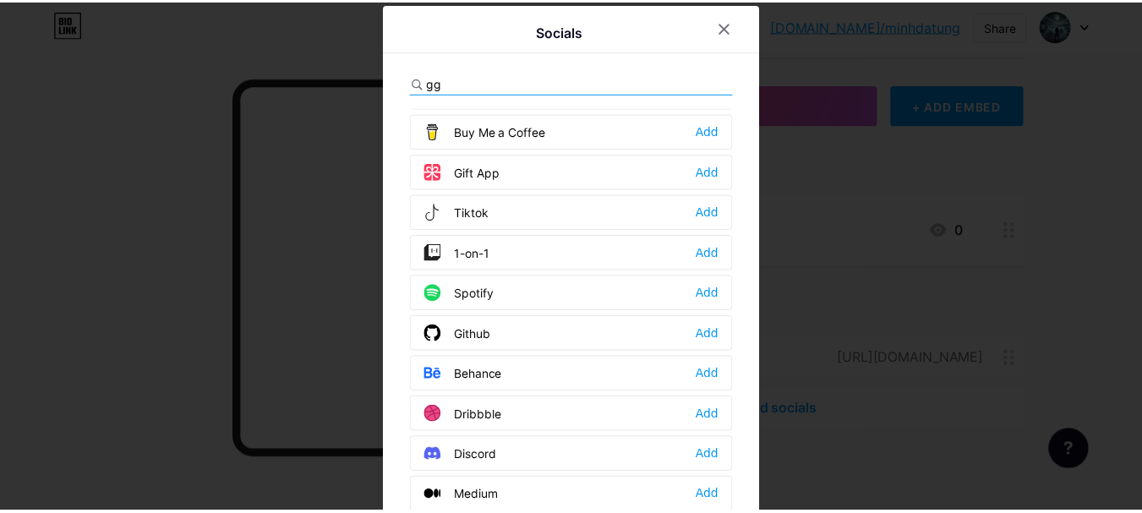
scroll to position [0, 0]
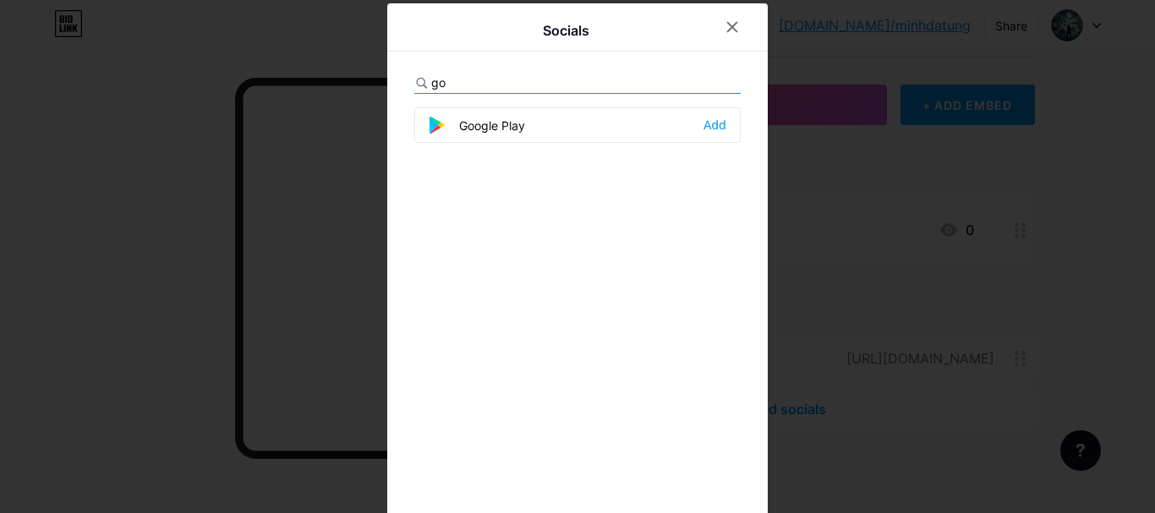
type input "g"
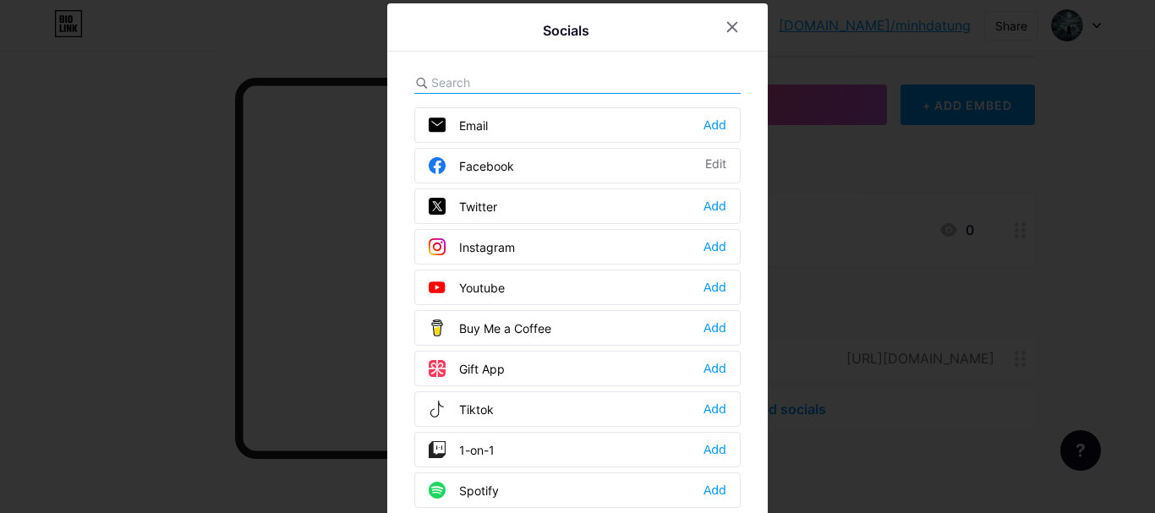
click at [553, 288] on div "Youtube Add" at bounding box center [577, 288] width 326 height 36
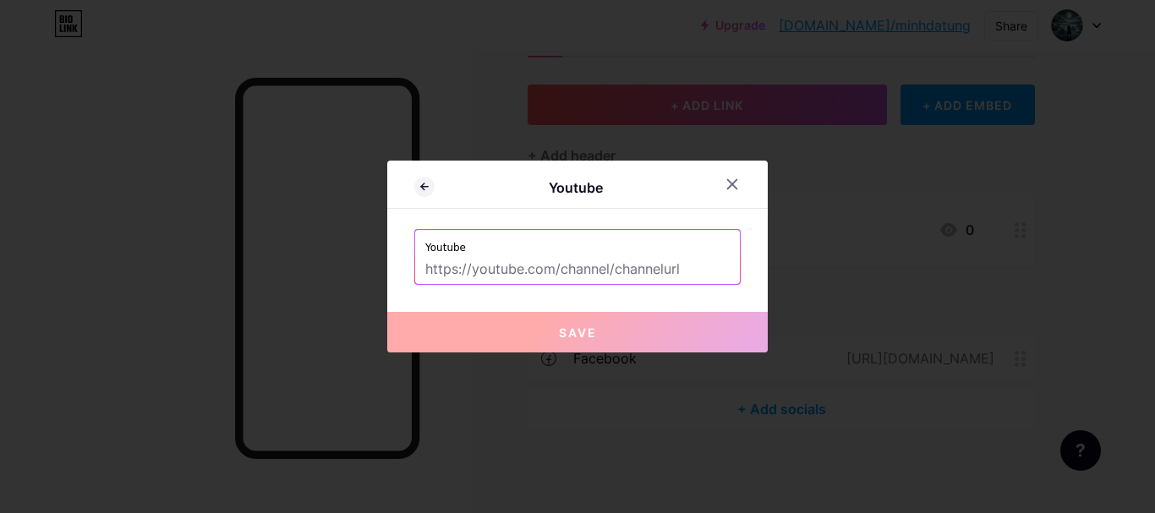
click at [567, 267] on input "text" at bounding box center [577, 269] width 304 height 29
click at [540, 274] on input "text" at bounding box center [577, 269] width 304 height 29
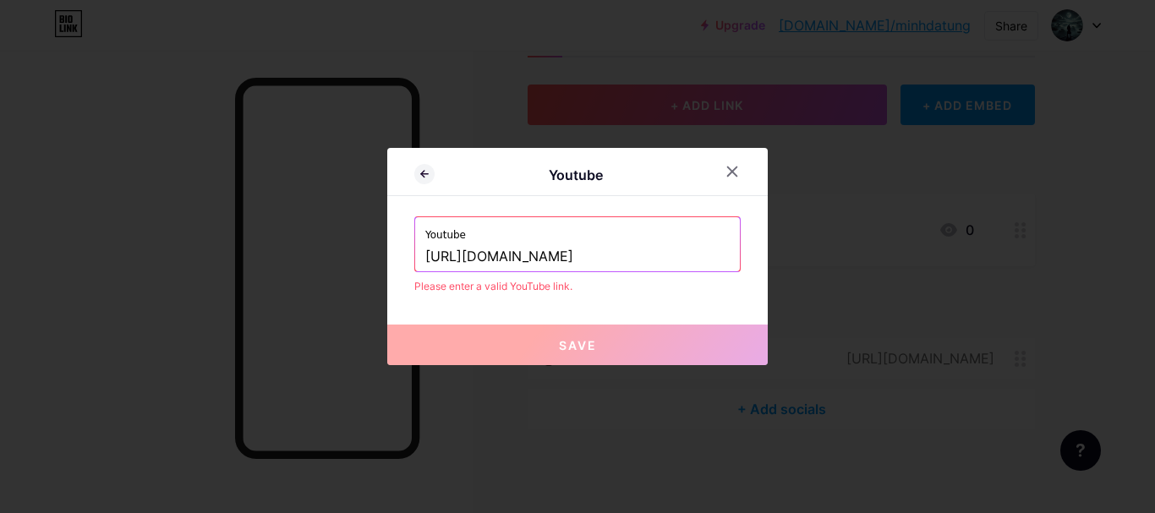
drag, startPoint x: 685, startPoint y: 257, endPoint x: 508, endPoint y: 254, distance: 176.8
click at [508, 254] on input "https://www.facebook.com/phqnminh61" at bounding box center [577, 257] width 304 height 29
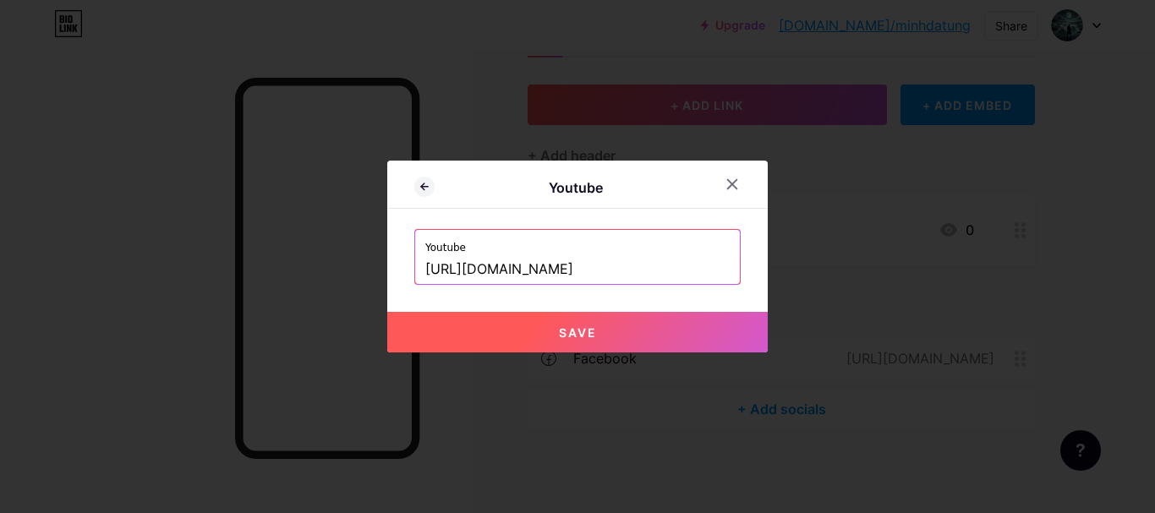
type input "https://www.youtube.com/minhkkgame"
click at [655, 329] on button "Save" at bounding box center [577, 332] width 381 height 41
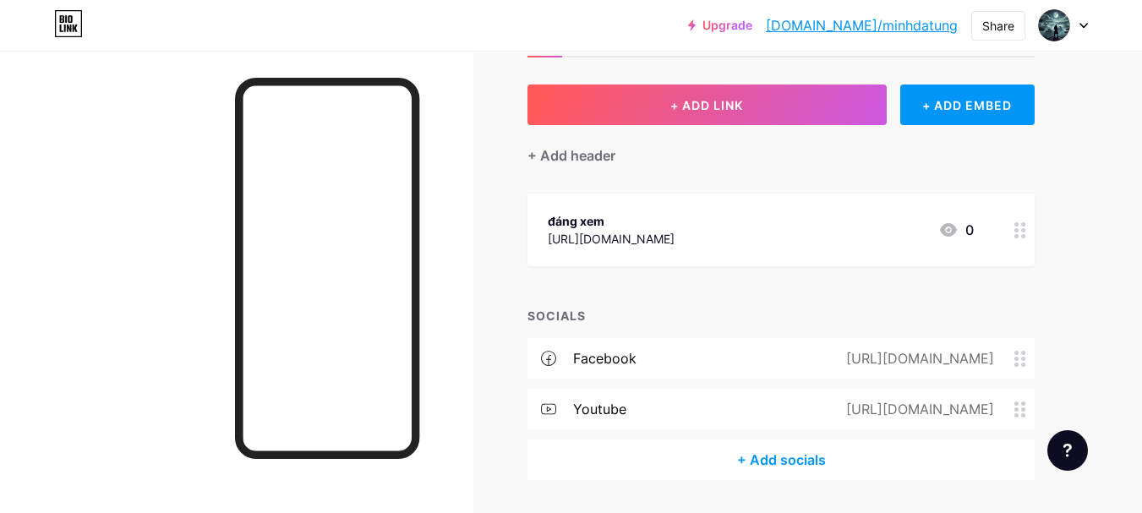
click at [1019, 405] on icon at bounding box center [1021, 410] width 12 height 16
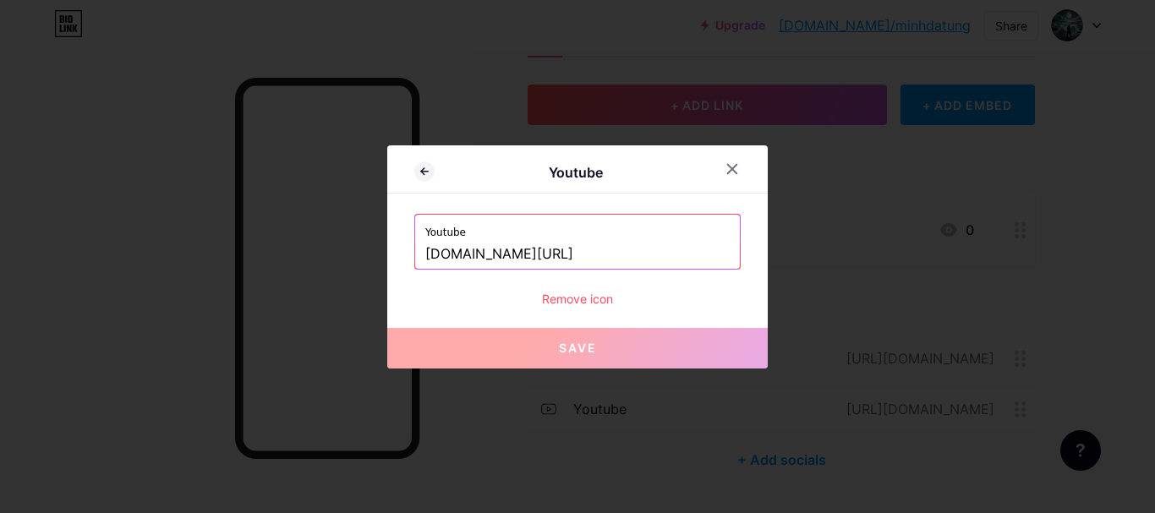
click at [553, 299] on div "Remove icon" at bounding box center [577, 299] width 326 height 18
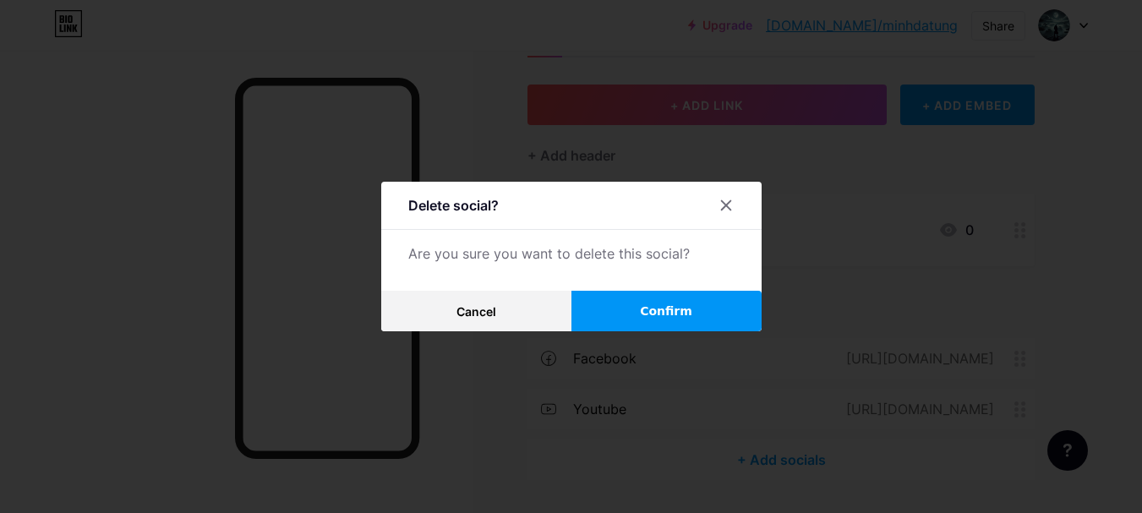
click at [639, 320] on button "Confirm" at bounding box center [667, 311] width 190 height 41
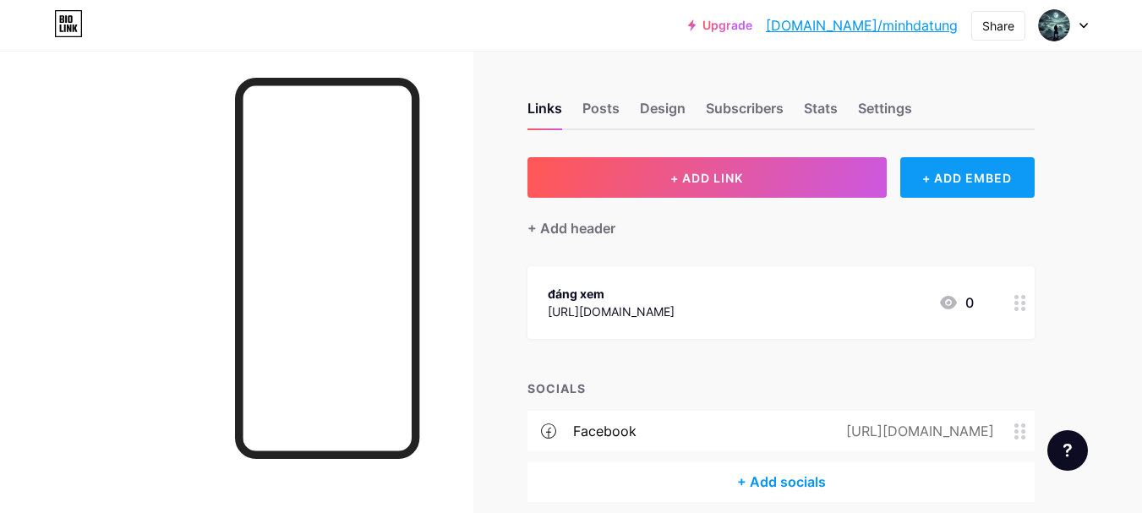
click at [994, 182] on div "+ ADD EMBED" at bounding box center [968, 177] width 134 height 41
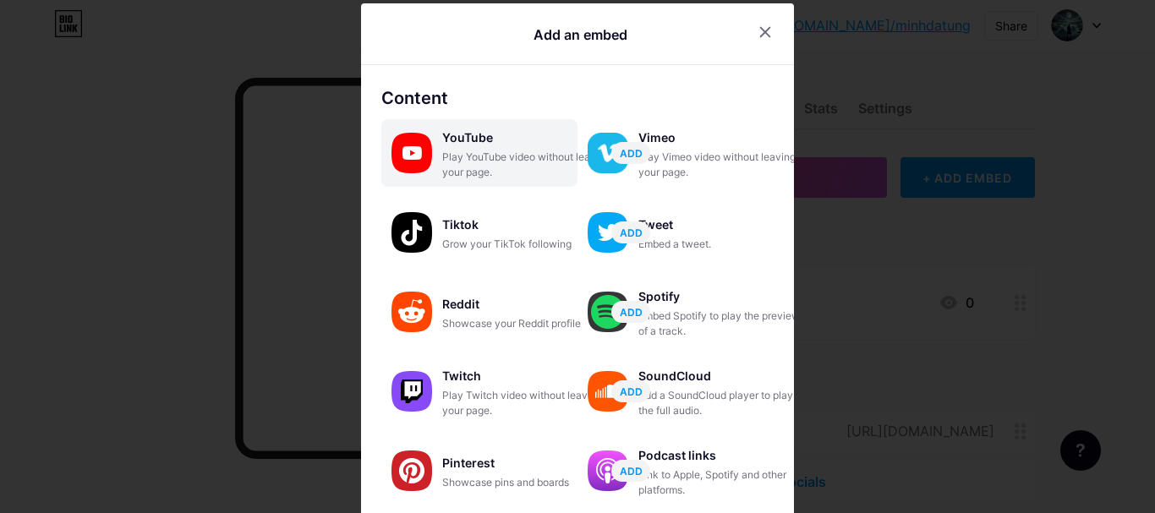
click at [501, 159] on div "Play YouTube video without leaving your page." at bounding box center [526, 165] width 169 height 30
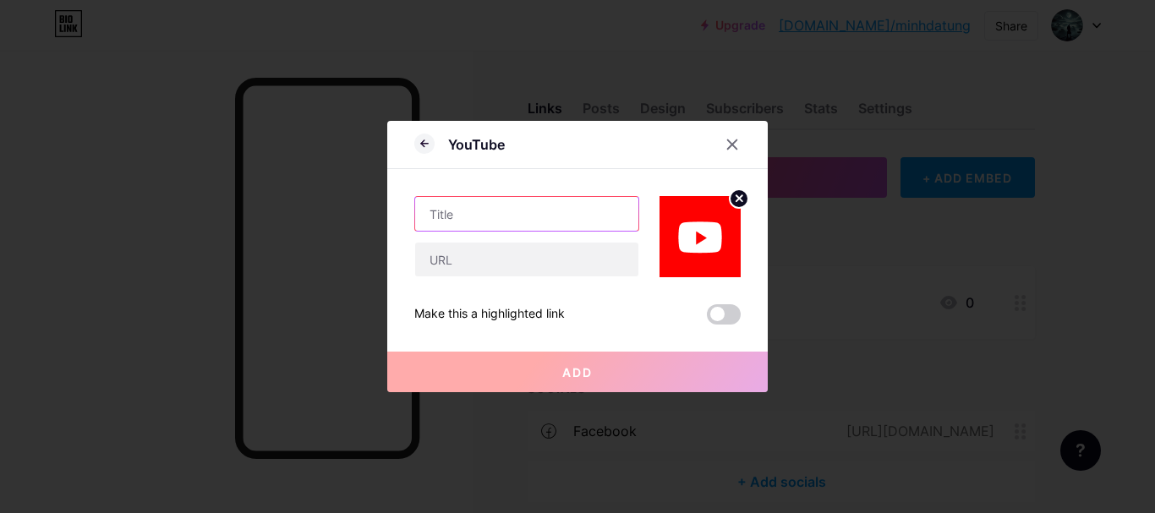
click at [519, 208] on input "text" at bounding box center [526, 214] width 223 height 34
type input "sub for me"
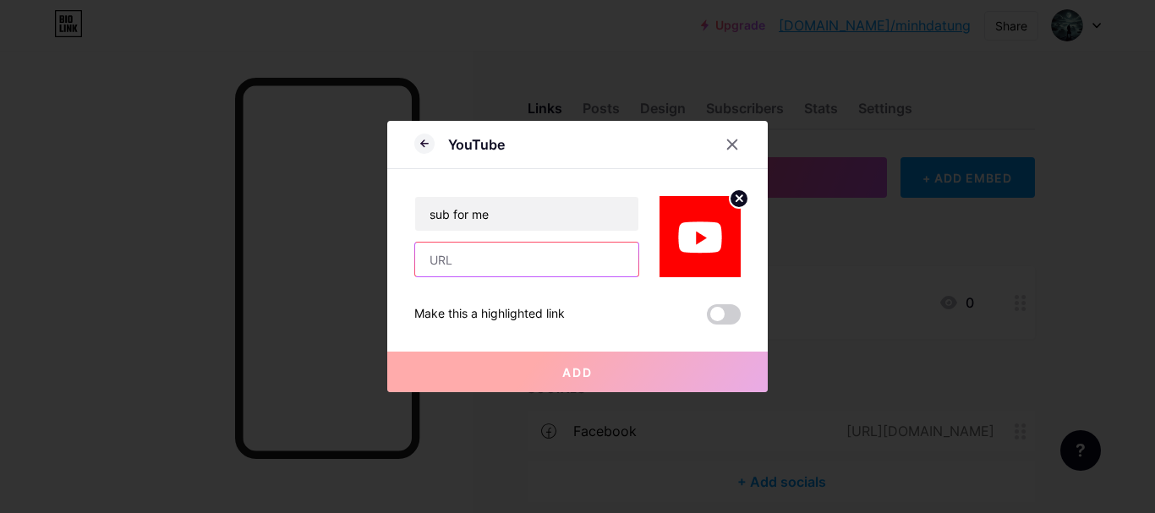
click at [529, 244] on input "text" at bounding box center [526, 260] width 223 height 34
paste input "https://youtube.com/@minhkakagame?si=RwXuBaUk6Aq-0IsB"
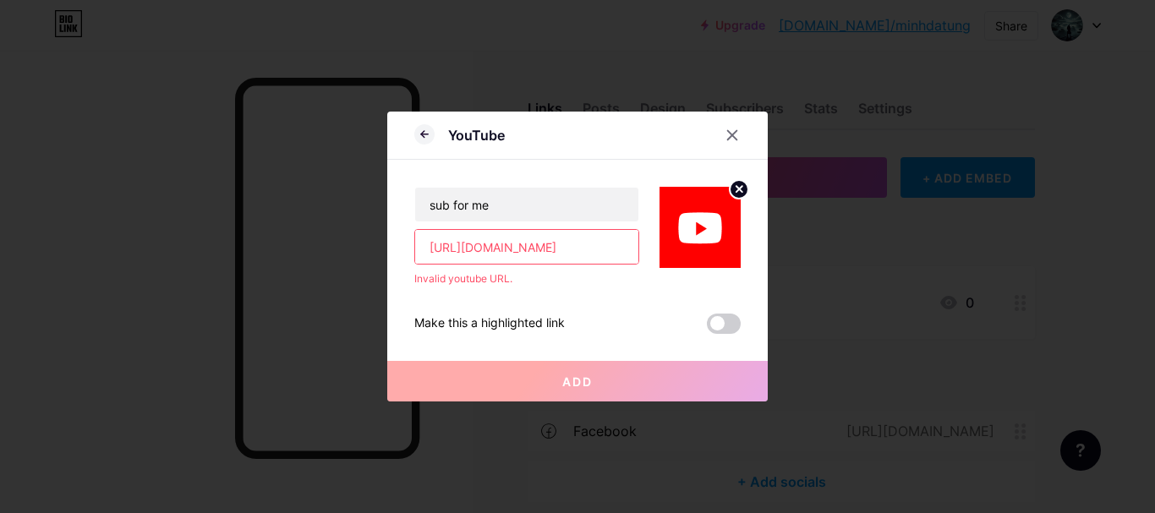
drag, startPoint x: 494, startPoint y: 244, endPoint x: 700, endPoint y: 240, distance: 206.4
click at [700, 240] on div "sub for me https://youtube.com/@minhkakagame?si=RwXuBaUk6Aq-0IsB Invalid youtub…" at bounding box center [577, 223] width 326 height 127
type input "https://youtube.com/@minhkakagame?"
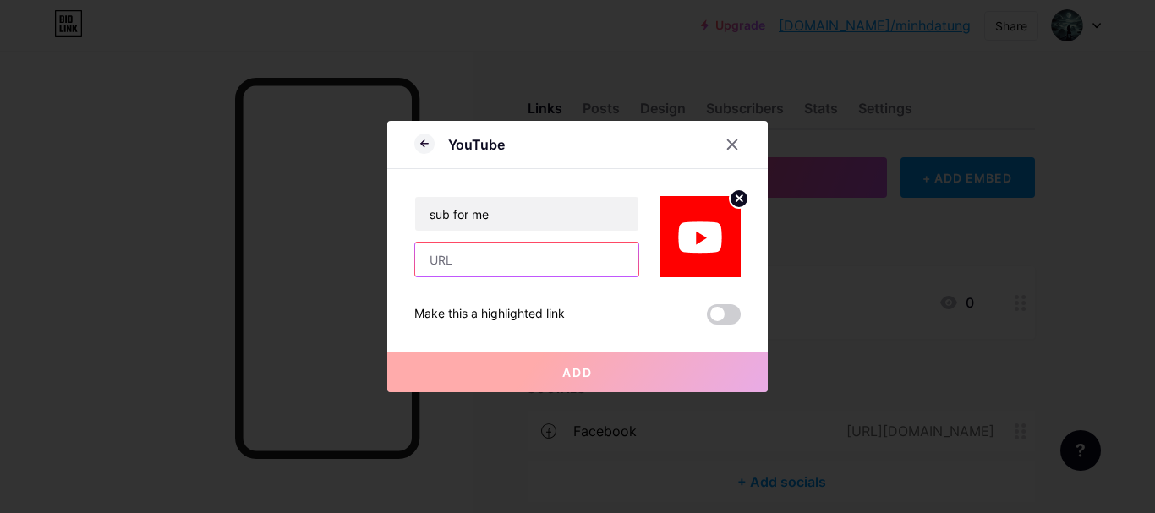
paste input "[URL][DOMAIN_NAME]"
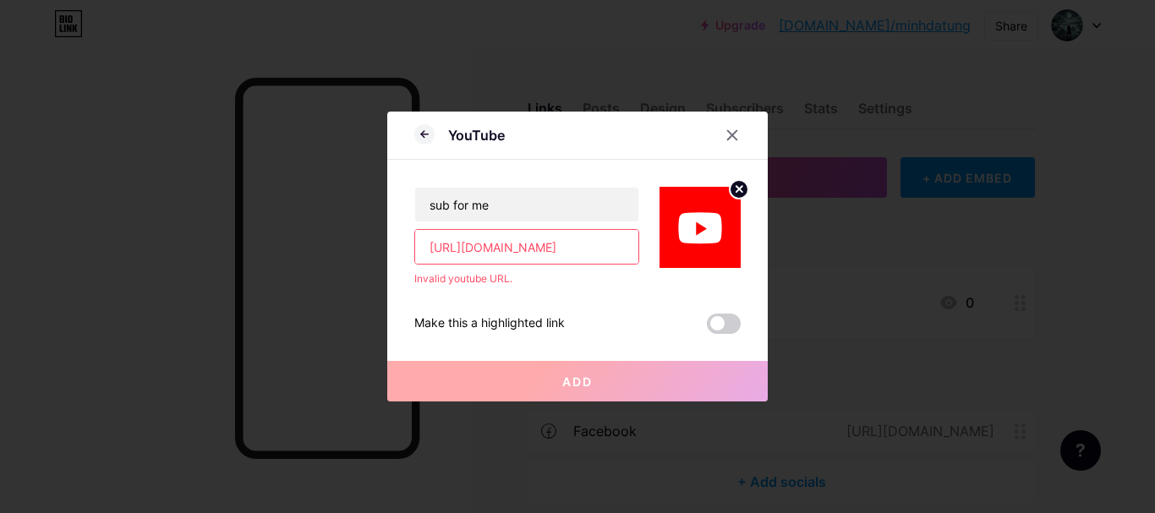
scroll to position [0, 52]
type input "[URL][DOMAIN_NAME]"
drag, startPoint x: 605, startPoint y: 209, endPoint x: 390, endPoint y: 207, distance: 214.8
click at [390, 207] on div "YouTube sub for me https://www.youtube.com/@MinhKakagame Invalid youtube URL. M…" at bounding box center [577, 257] width 381 height 290
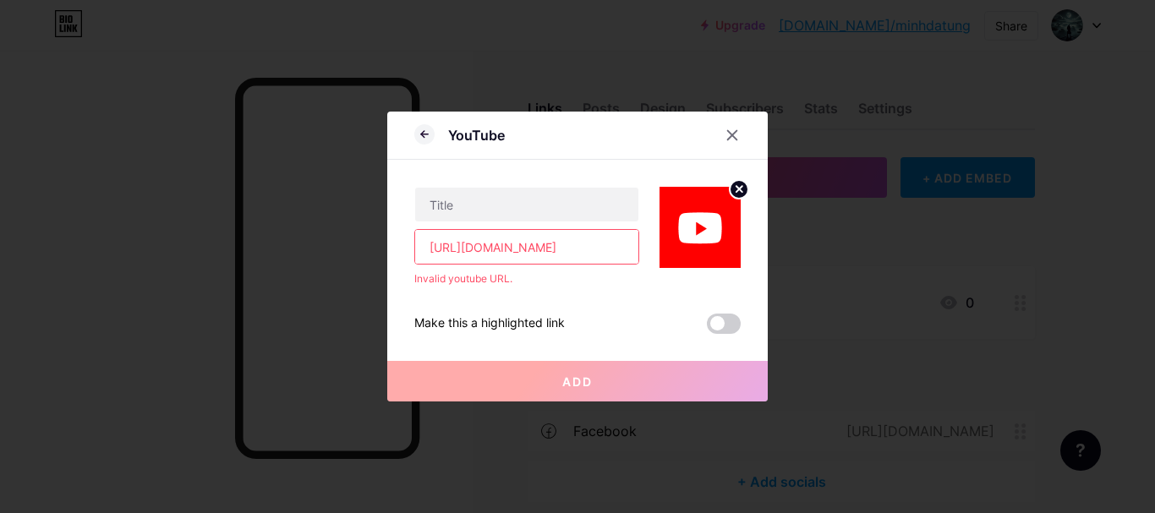
click at [569, 253] on input "[URL][DOMAIN_NAME]" at bounding box center [526, 247] width 223 height 34
paste input "UCgbIGL-0WqXnpcp9FAaocoQ"
paste input "text"
type input "UCgbIGL-0WqXnpcp9FAaocoQ"
click at [584, 201] on input "text" at bounding box center [526, 205] width 223 height 34
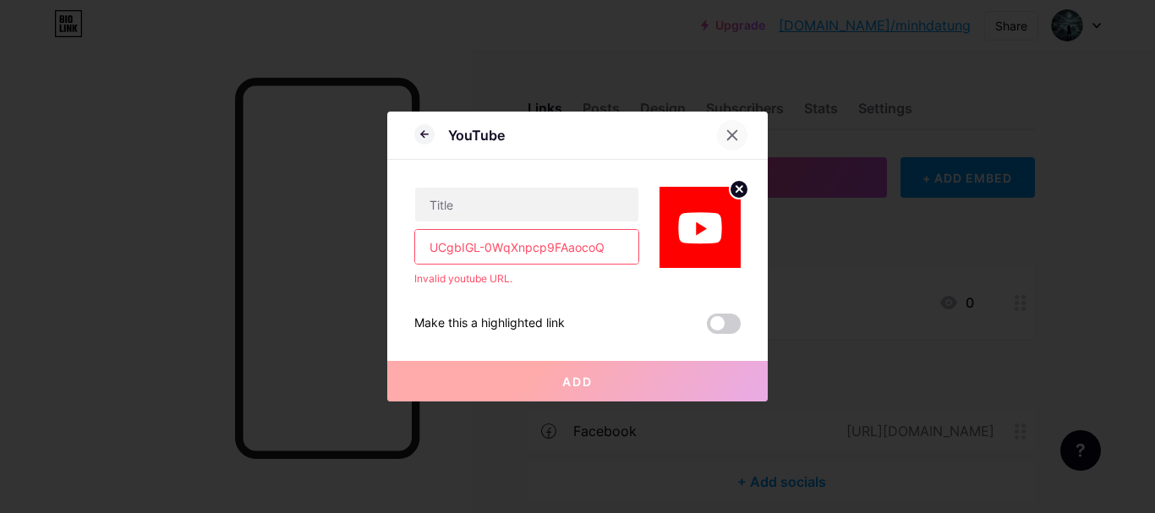
click at [733, 138] on icon at bounding box center [733, 136] width 14 height 14
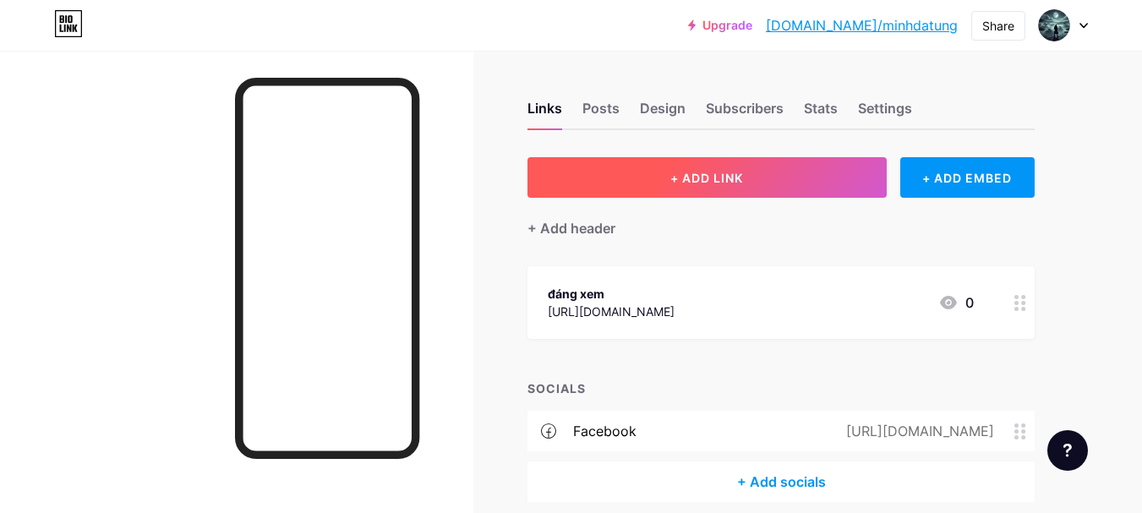
click at [776, 186] on button "+ ADD LINK" at bounding box center [707, 177] width 359 height 41
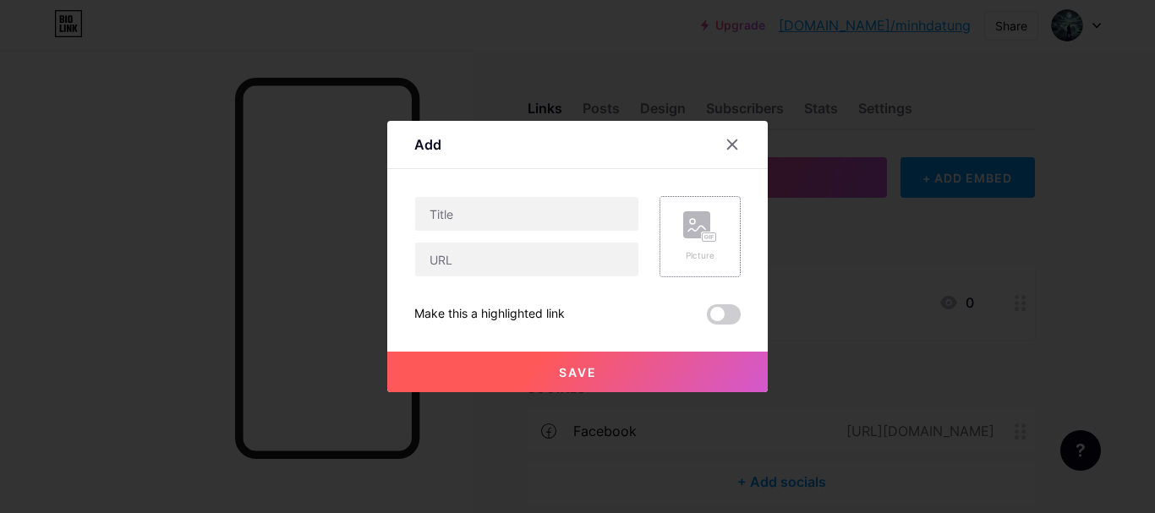
click at [706, 216] on rect at bounding box center [696, 224] width 27 height 27
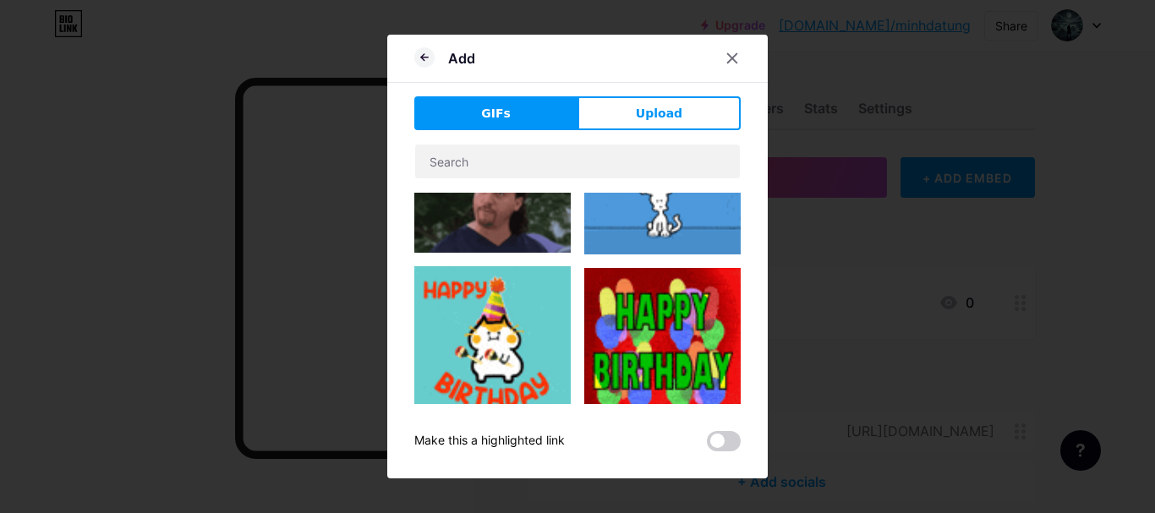
scroll to position [633, 0]
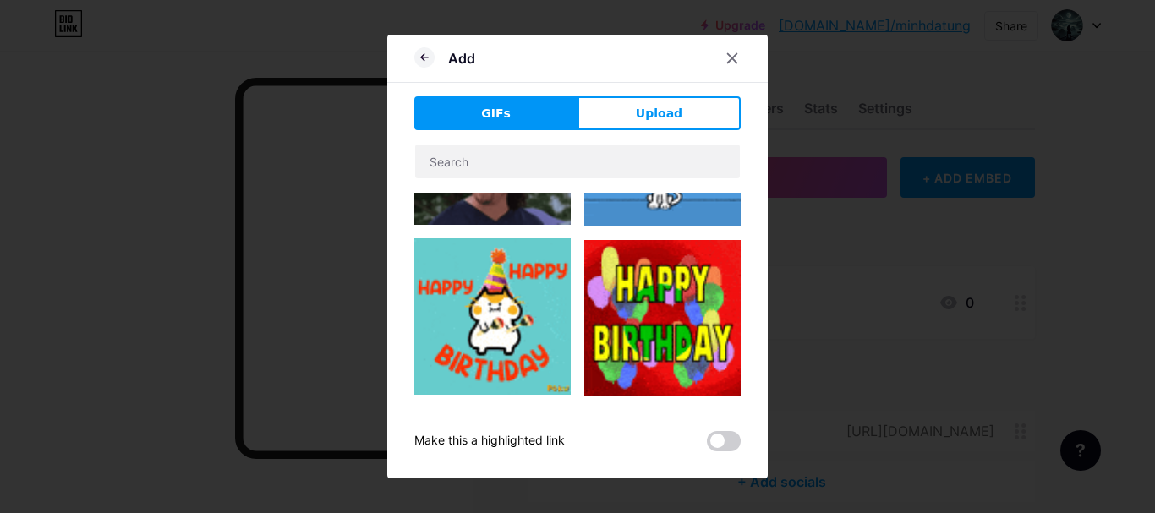
drag, startPoint x: 742, startPoint y: 297, endPoint x: 738, endPoint y: 308, distance: 11.5
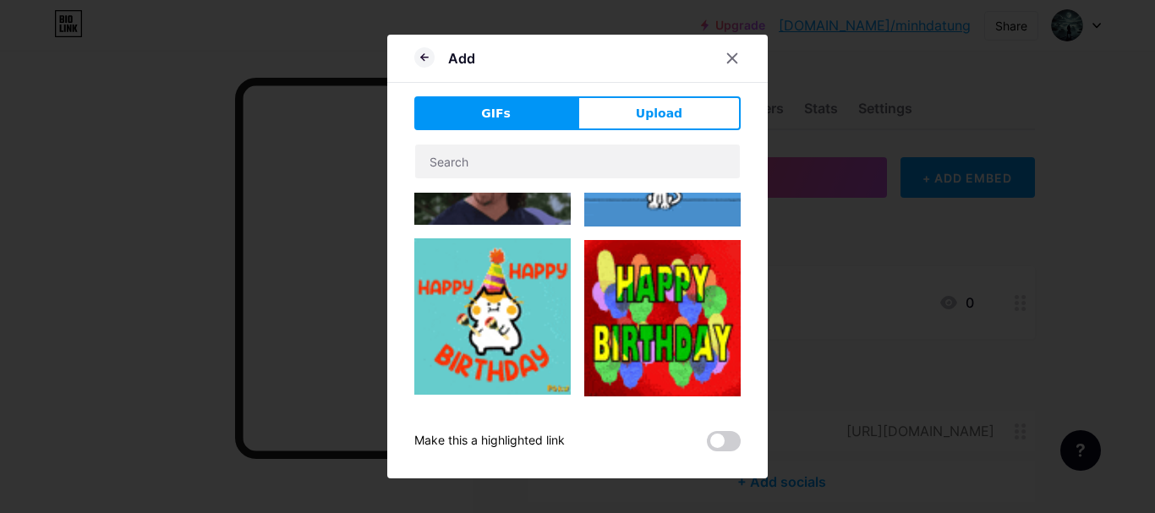
click at [738, 308] on div "Add GIFs Upload Content YouTube Play YouTube video without leaving your page. A…" at bounding box center [577, 257] width 381 height 444
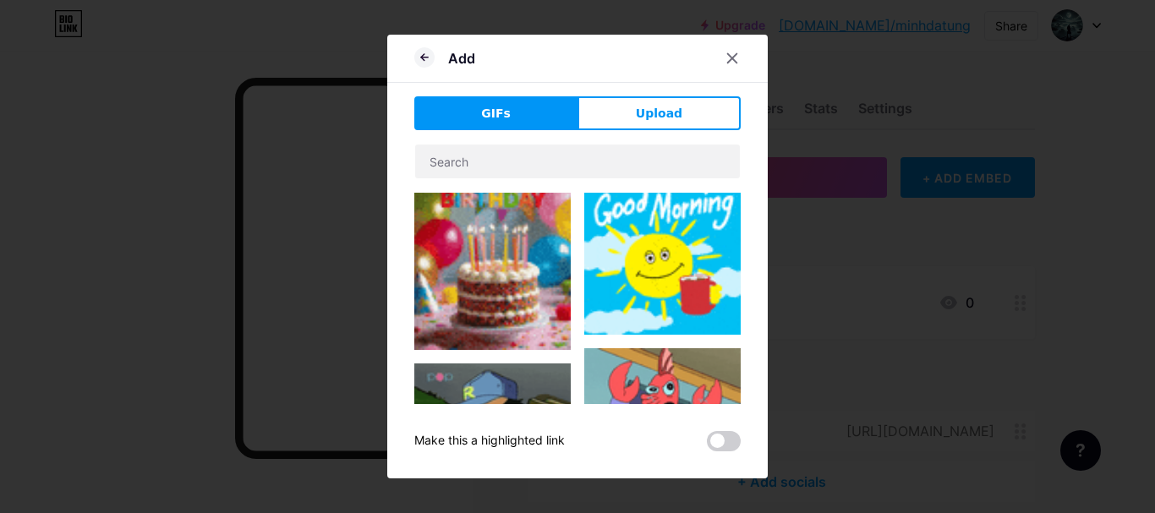
scroll to position [1001, 0]
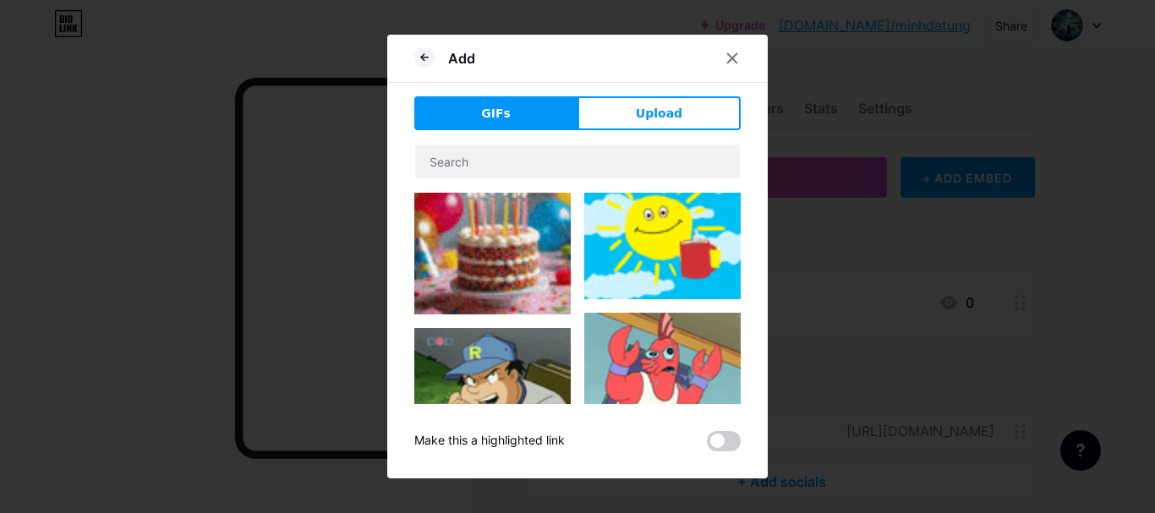
click at [672, 336] on img at bounding box center [662, 372] width 156 height 118
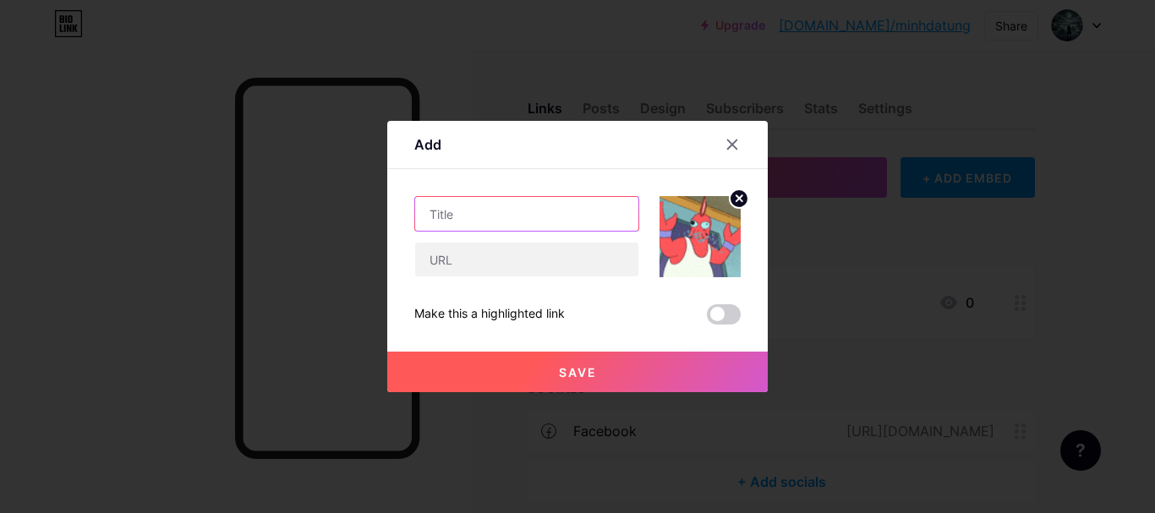
click at [554, 207] on input "text" at bounding box center [526, 214] width 223 height 34
type input "sub for me"
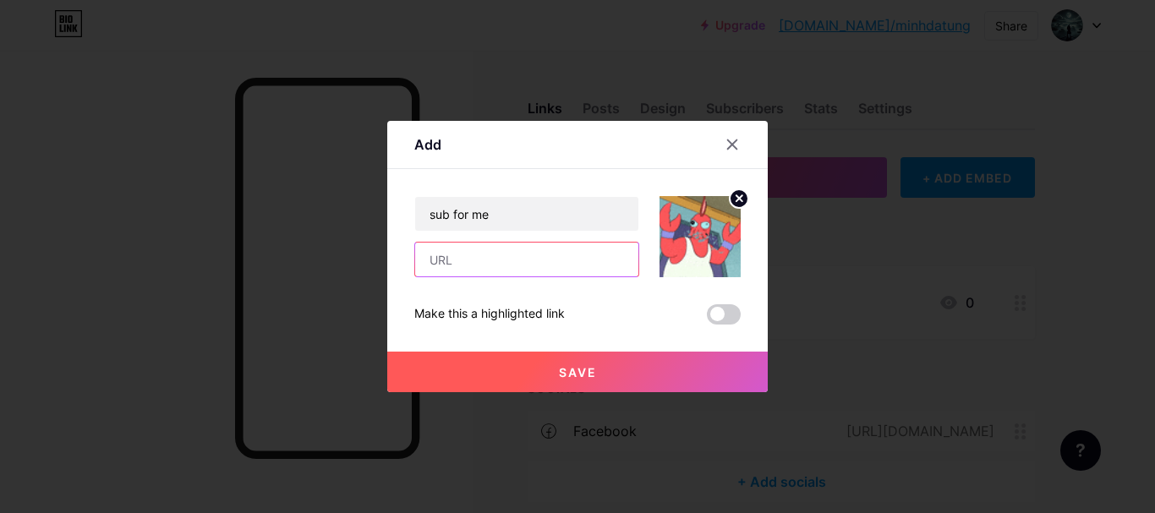
click at [534, 258] on input "text" at bounding box center [526, 260] width 223 height 34
paste input "UCgbIGL-0WqXnpcp9FAaocoQ"
paste input "[URL][DOMAIN_NAME]"
type input "[URL][DOMAIN_NAME]"
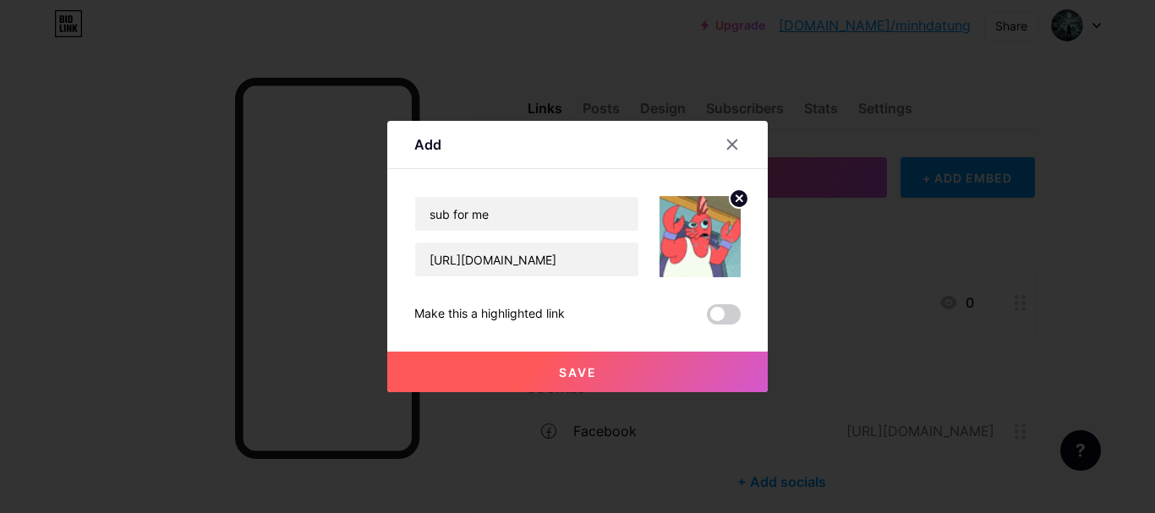
click at [616, 364] on button "Save" at bounding box center [577, 372] width 381 height 41
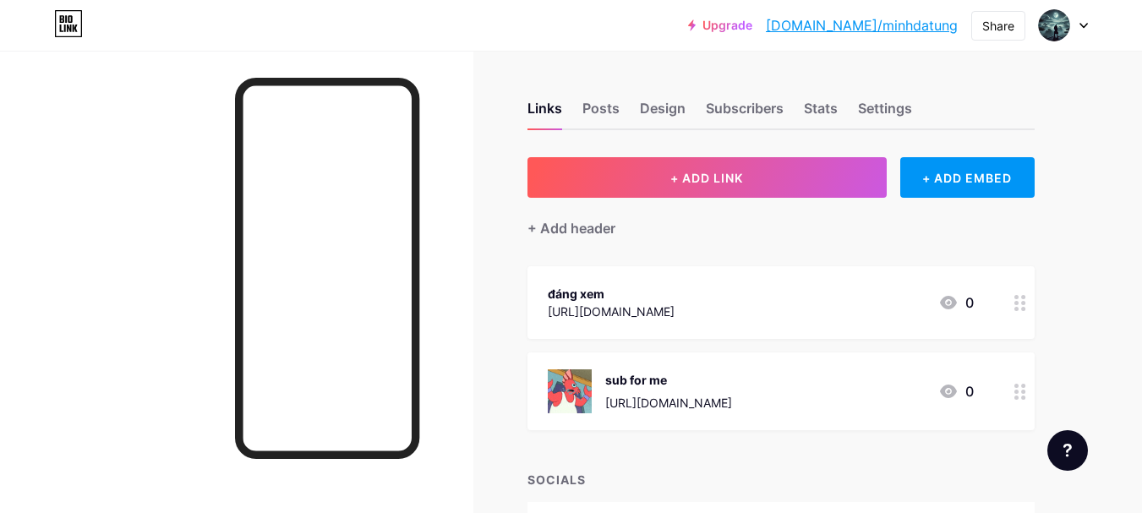
click at [1026, 303] on icon at bounding box center [1021, 303] width 12 height 16
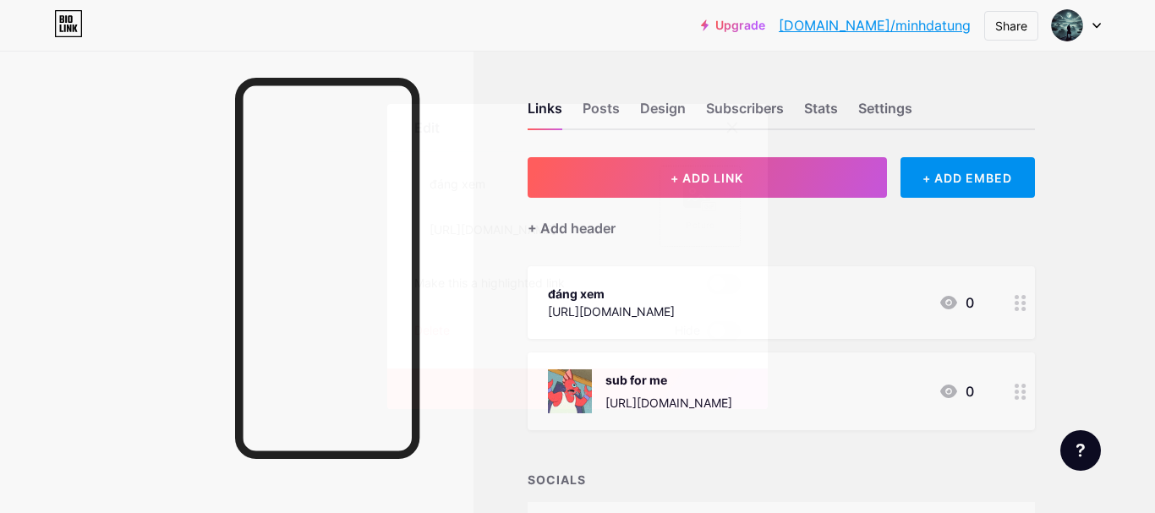
click at [710, 221] on div "Picture" at bounding box center [700, 225] width 34 height 13
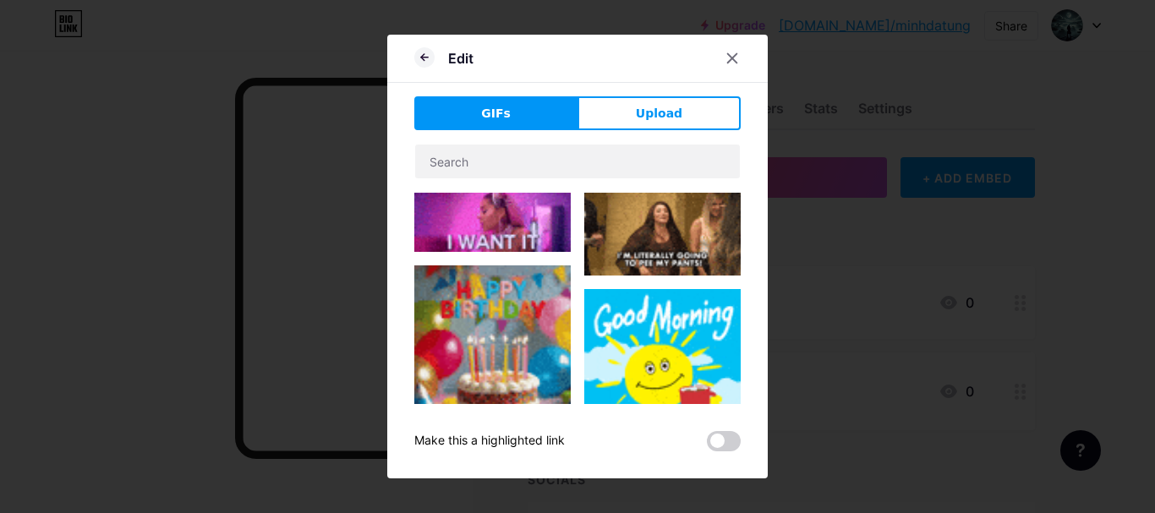
scroll to position [771, 0]
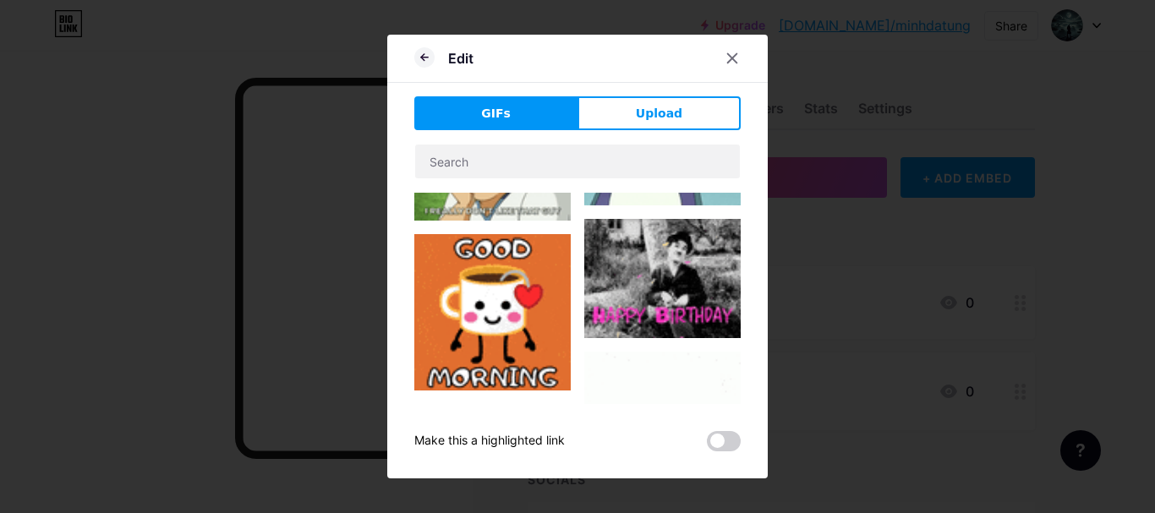
type input "đáng xem"
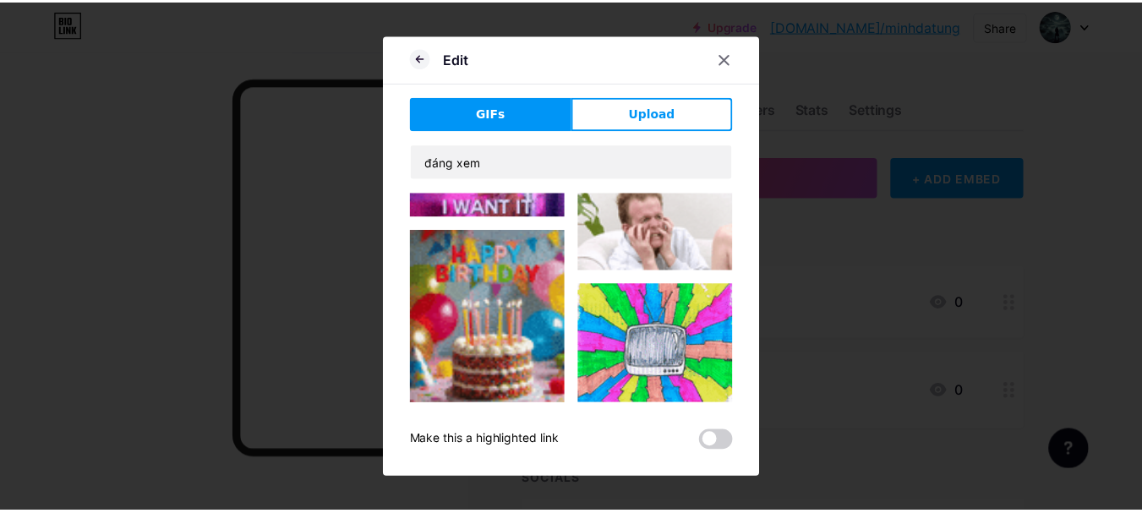
scroll to position [3001, 0]
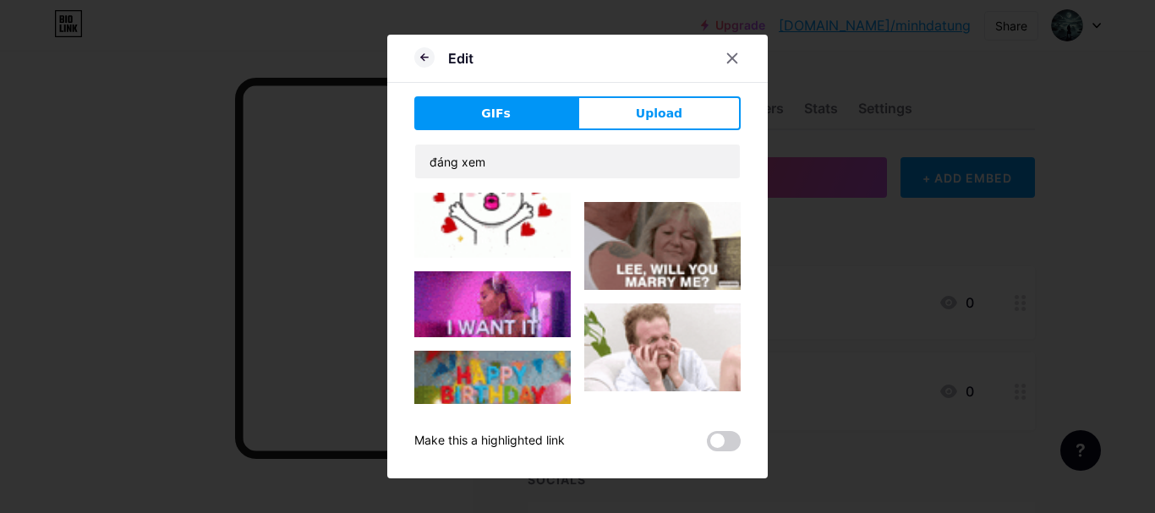
click at [665, 405] on img at bounding box center [662, 465] width 156 height 120
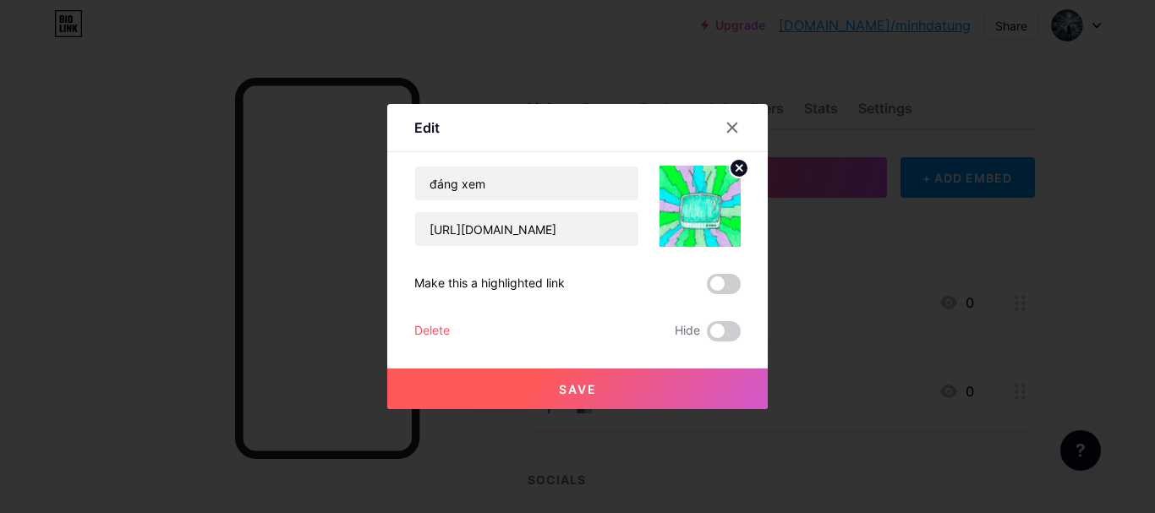
click at [677, 383] on button "Save" at bounding box center [577, 389] width 381 height 41
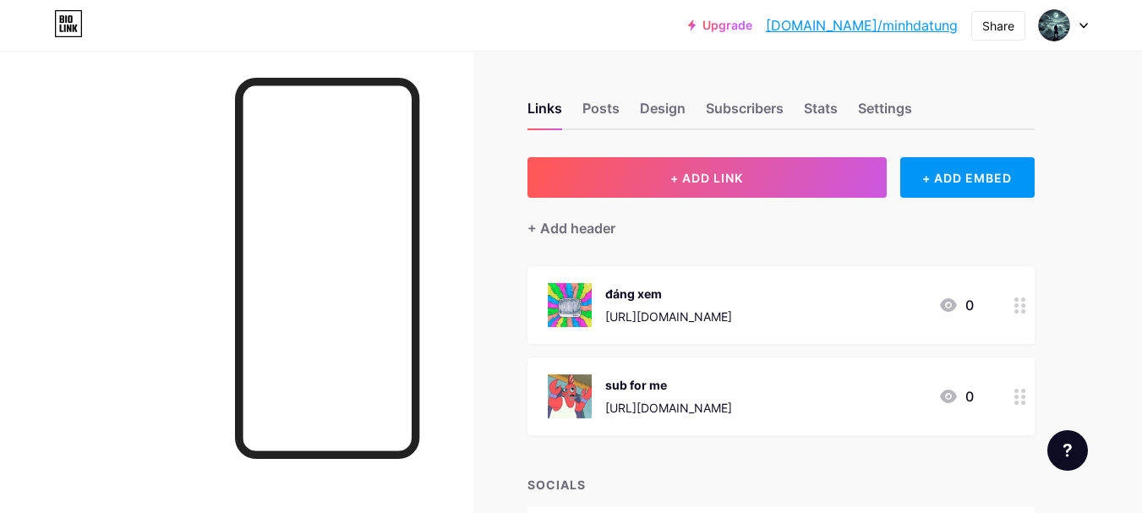
drag, startPoint x: 935, startPoint y: 27, endPoint x: 983, endPoint y: 80, distance: 71.8
click at [983, 80] on div "Links Posts Design Subscribers Stats Settings" at bounding box center [781, 100] width 507 height 59
click at [995, 27] on div "Share" at bounding box center [999, 26] width 32 height 18
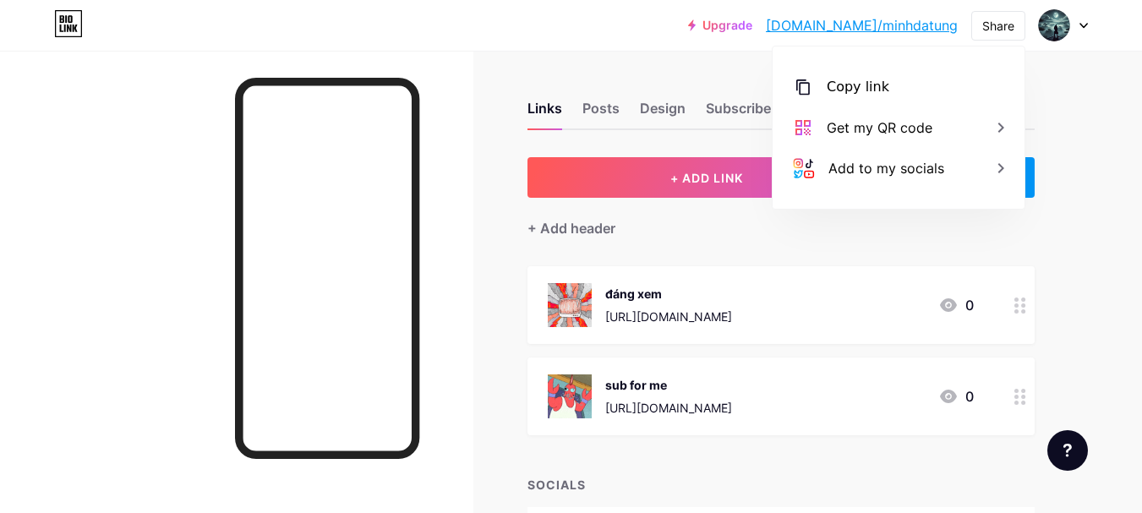
click at [1078, 109] on div "Links Posts Design Subscribers Stats Settings + ADD LINK + ADD EMBED + Add head…" at bounding box center [553, 367] width 1106 height 633
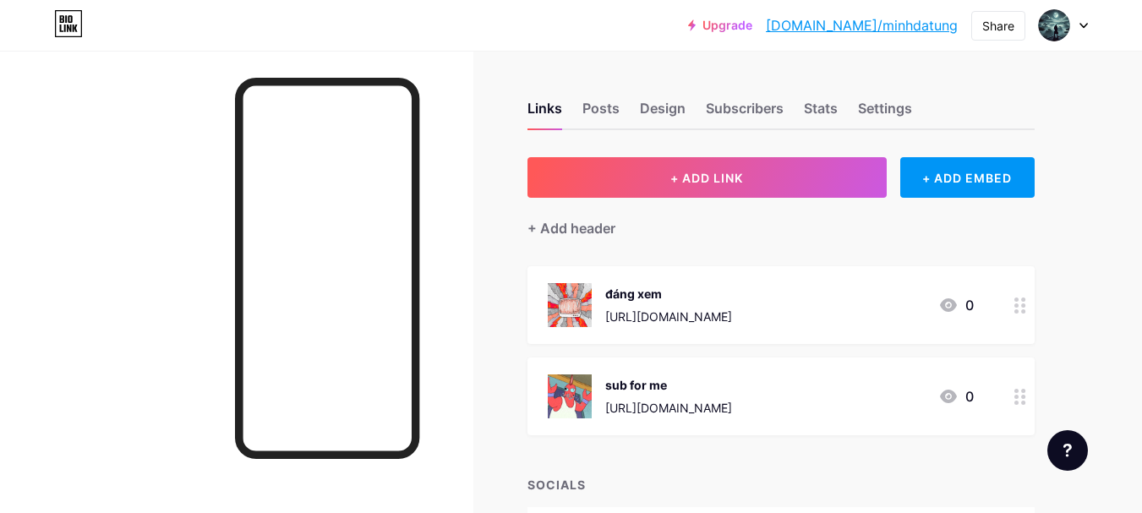
click at [753, 30] on link "Upgrade" at bounding box center [720, 26] width 64 height 14
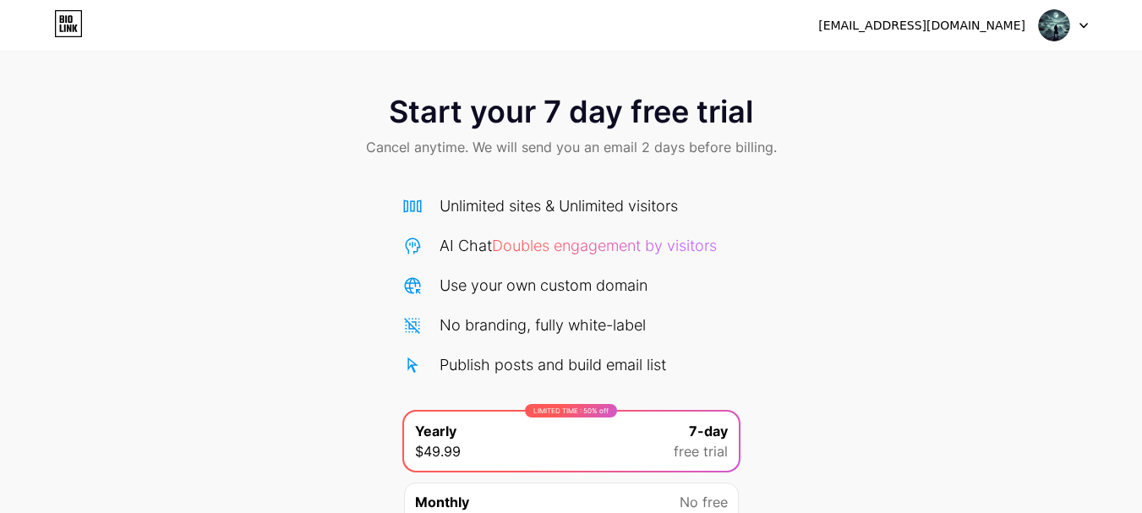
click at [52, 19] on div "minhphqn1@gmail.com Logout" at bounding box center [571, 25] width 1142 height 30
click at [67, 26] on icon at bounding box center [69, 29] width 4 height 8
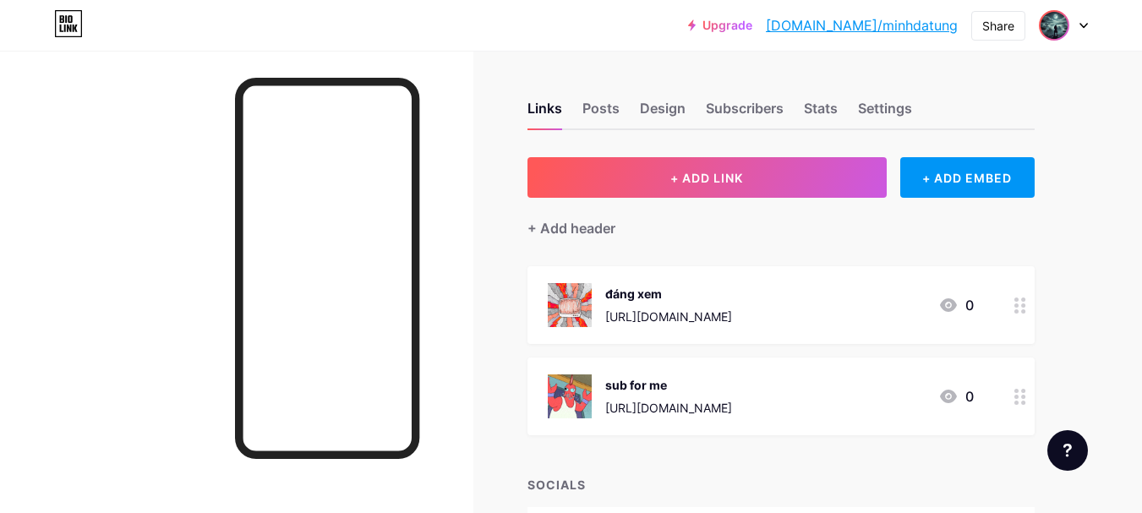
click at [1049, 27] on img at bounding box center [1054, 25] width 27 height 27
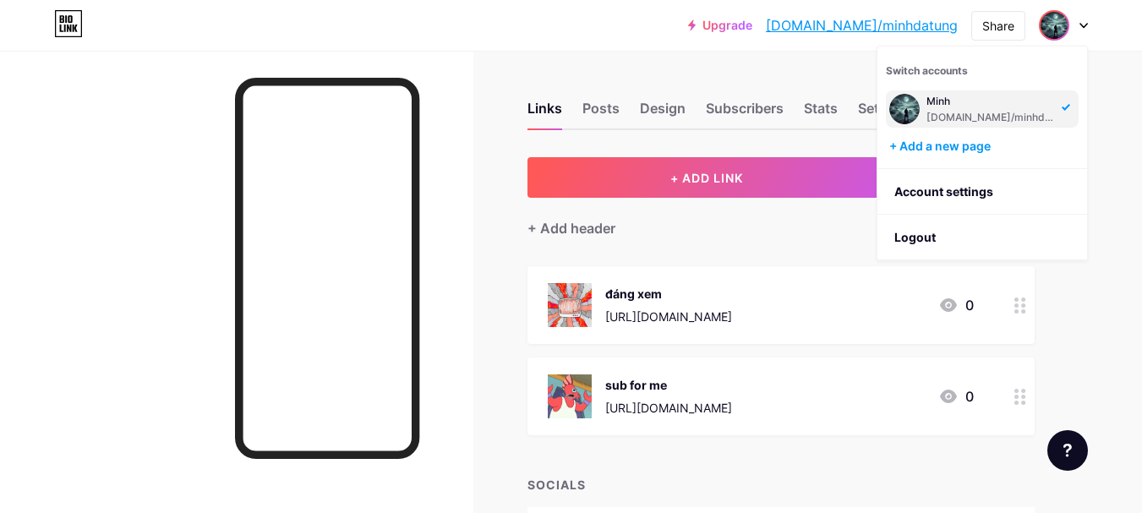
click at [599, 58] on div "Links Posts Design Subscribers Stats Settings + ADD LINK + ADD EMBED + Add head…" at bounding box center [553, 367] width 1106 height 633
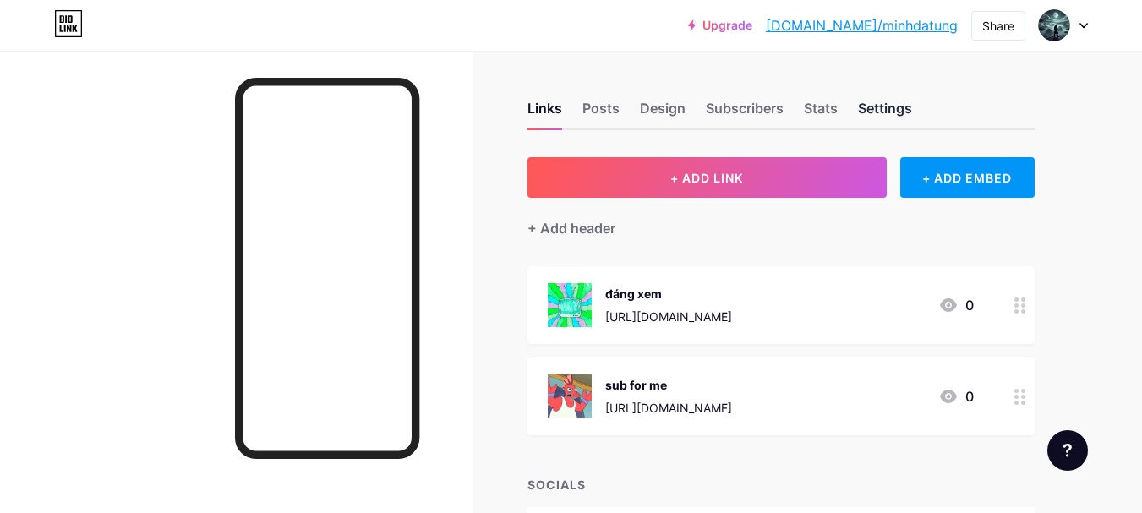
drag, startPoint x: 815, startPoint y: 125, endPoint x: 883, endPoint y: 112, distance: 69.0
click at [822, 123] on div "Stats" at bounding box center [821, 113] width 34 height 30
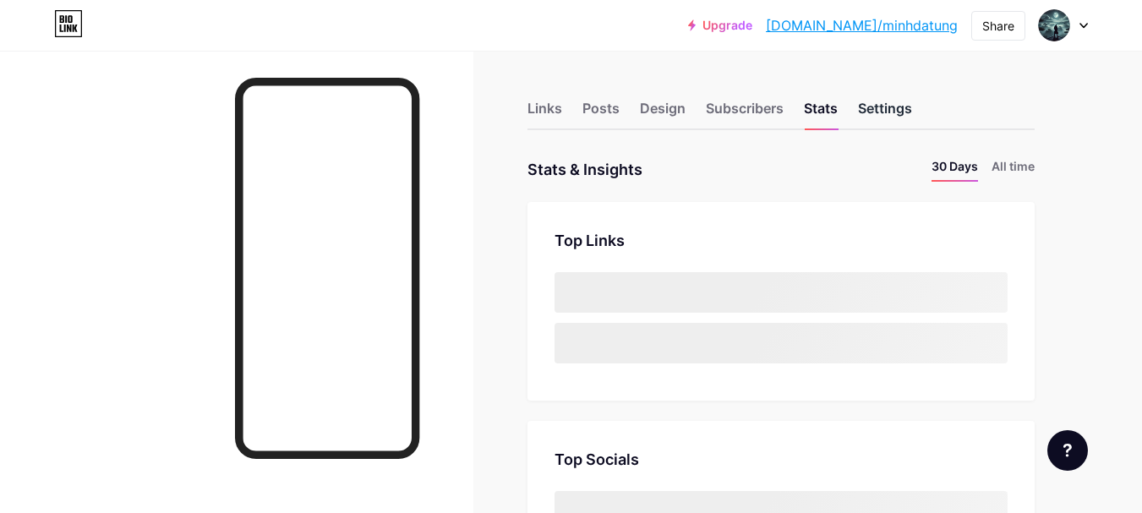
click at [883, 112] on div "Settings" at bounding box center [885, 113] width 54 height 30
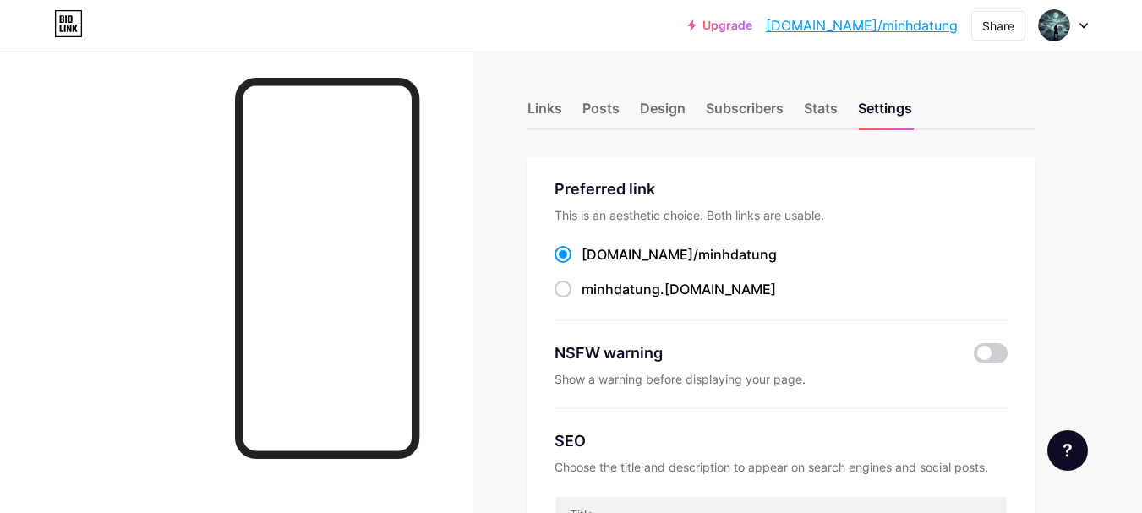
click at [638, 299] on div "Preferred link This is an aesthetic choice. Both links are usable. bio.link/ mi…" at bounding box center [781, 250] width 453 height 144
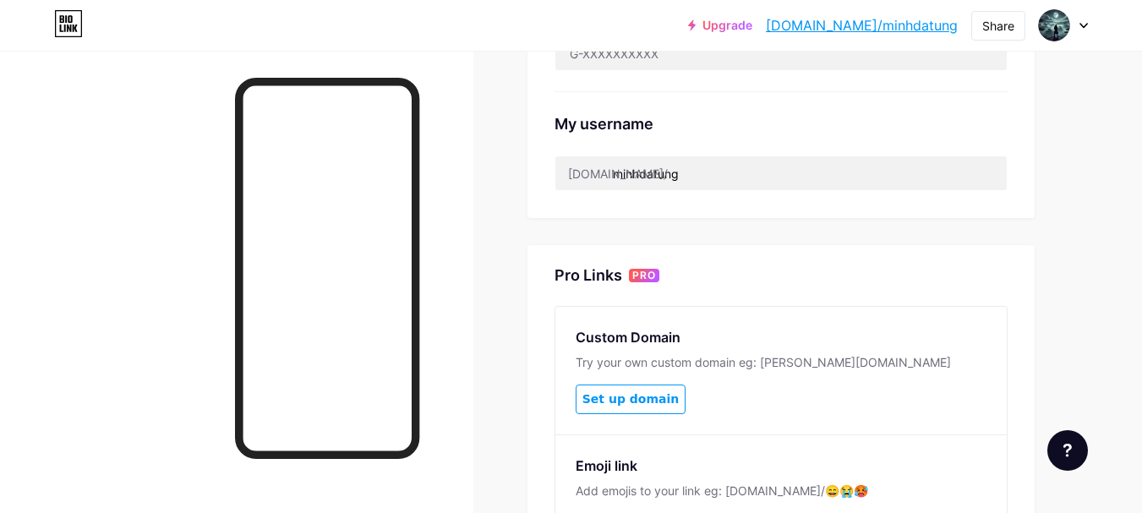
scroll to position [613, 0]
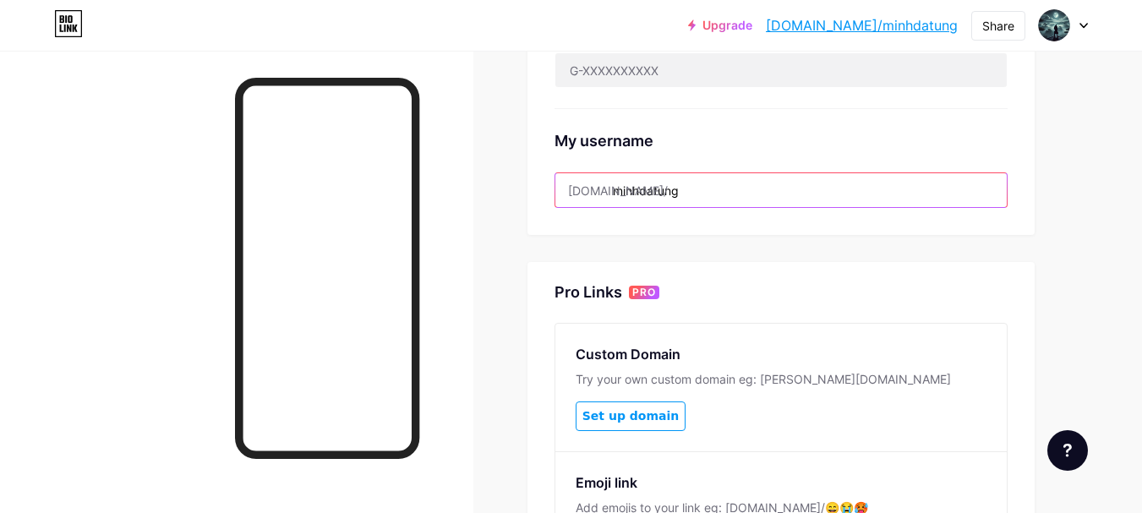
drag, startPoint x: 741, startPoint y: 202, endPoint x: 613, endPoint y: 196, distance: 127.8
click at [613, 196] on input "minhdatung" at bounding box center [782, 190] width 452 height 34
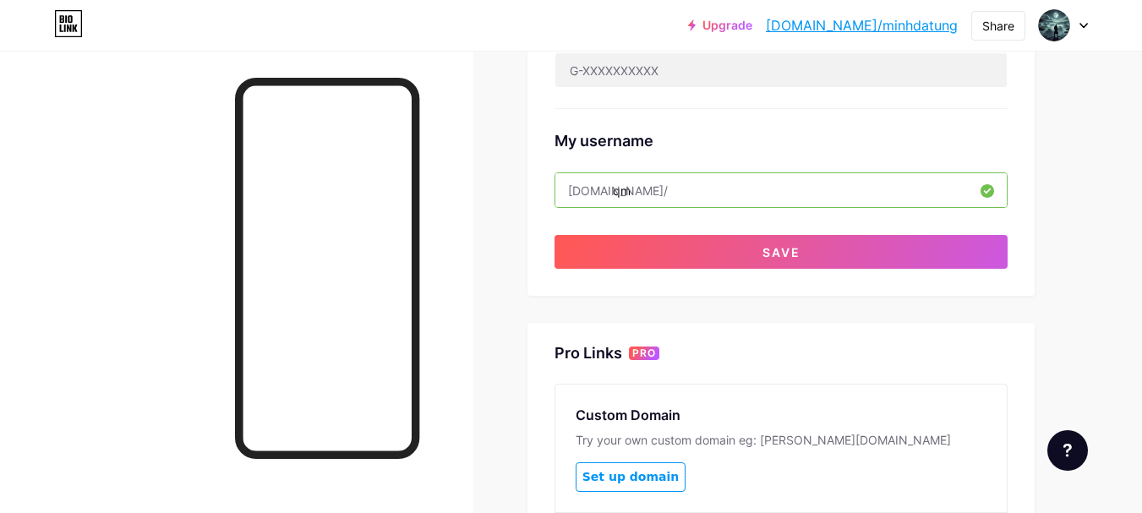
type input "q"
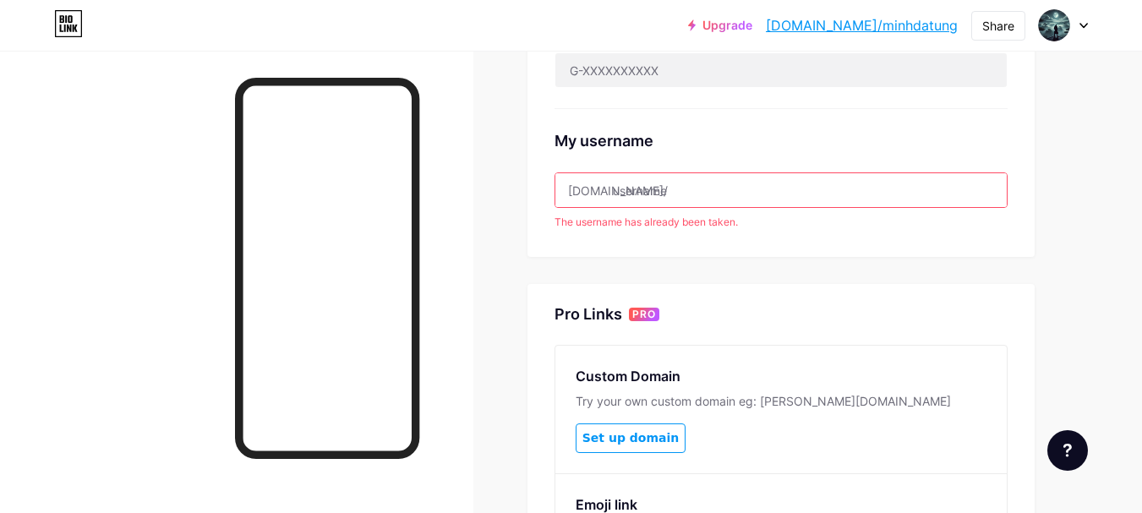
type input "q"
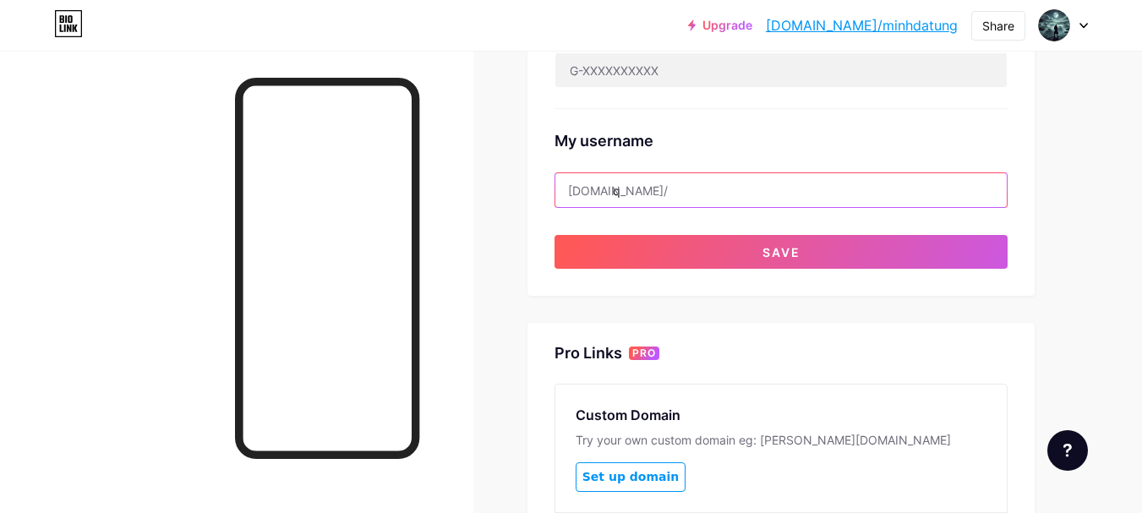
type input "Q"
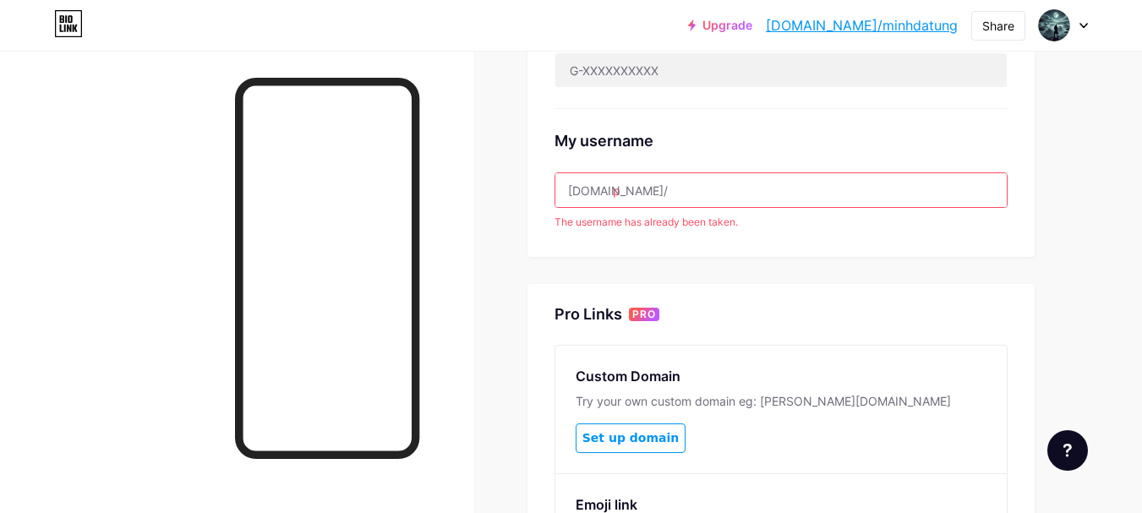
type input "pqm2011"
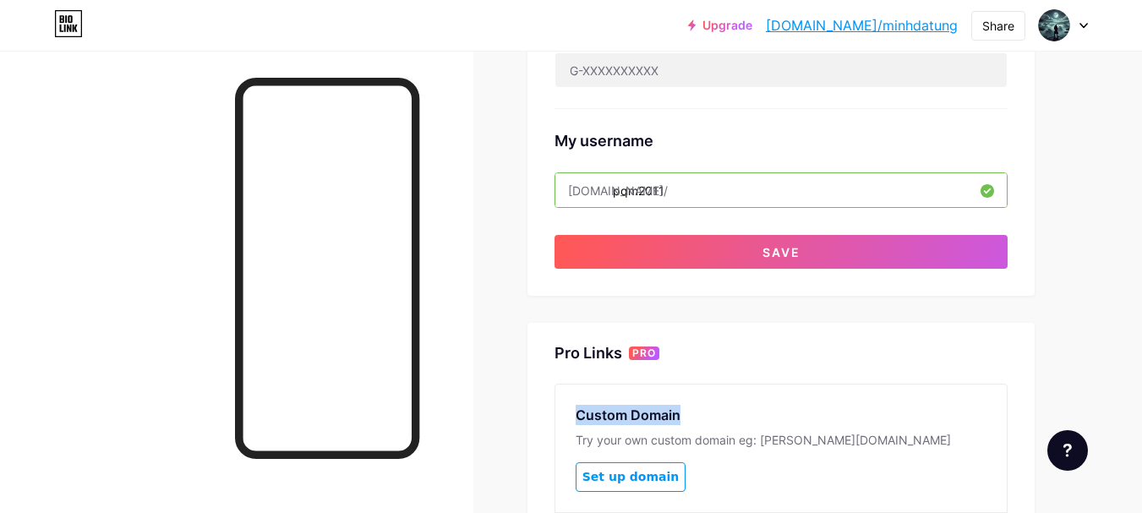
drag, startPoint x: 1142, startPoint y: 321, endPoint x: 1143, endPoint y: 371, distance: 50.7
click at [1142, 371] on html "Upgrade bio.link/minhda... bio.link/minhdatung Share Switch accounts Minh bio.l…" at bounding box center [571, 86] width 1142 height 1398
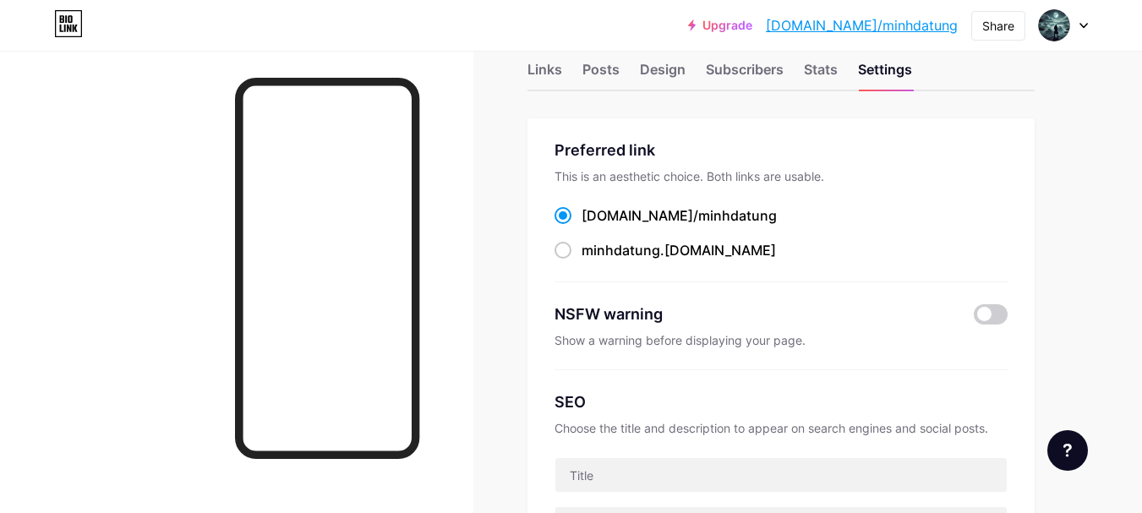
scroll to position [0, 0]
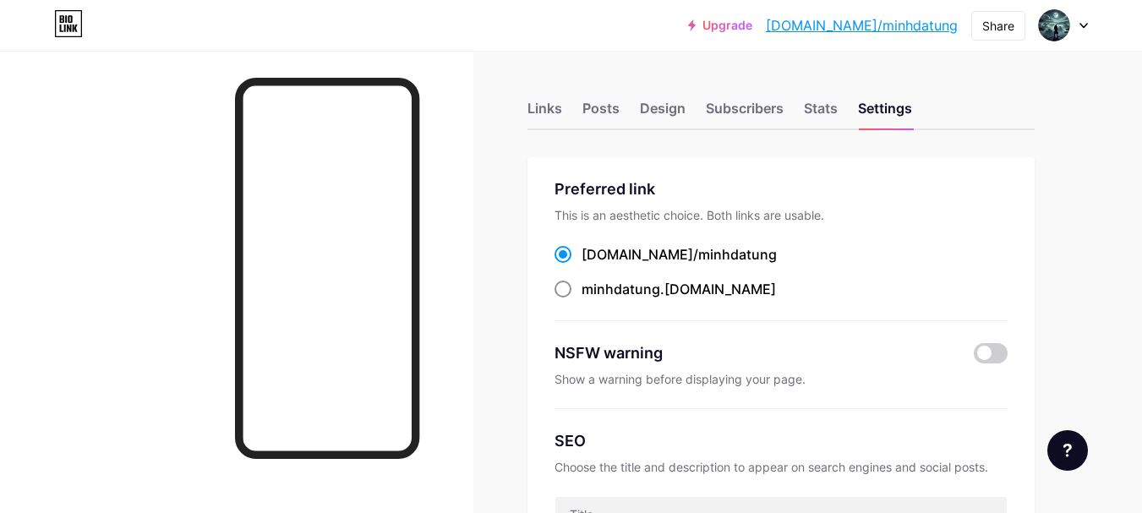
click at [567, 298] on label "minhdatung .bio.link" at bounding box center [666, 289] width 222 height 20
click at [582, 299] on input "minhdatung .bio.link" at bounding box center [587, 304] width 11 height 11
radio input "true"
click at [571, 253] on span at bounding box center [563, 254] width 17 height 17
click at [582, 265] on input "bio.link/ minhdatung" at bounding box center [587, 270] width 11 height 11
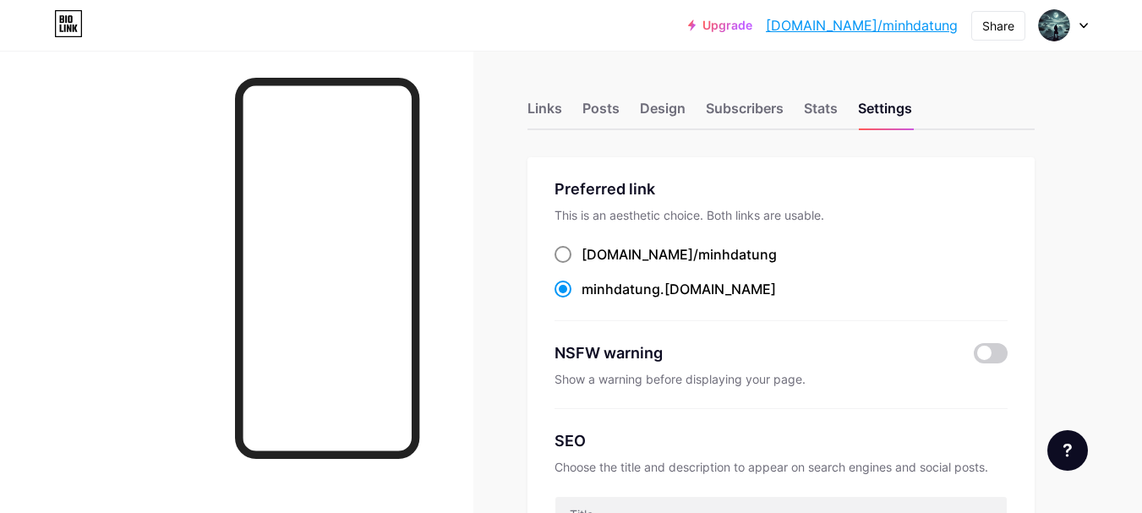
radio input "true"
click at [825, 108] on div "Stats" at bounding box center [821, 113] width 34 height 30
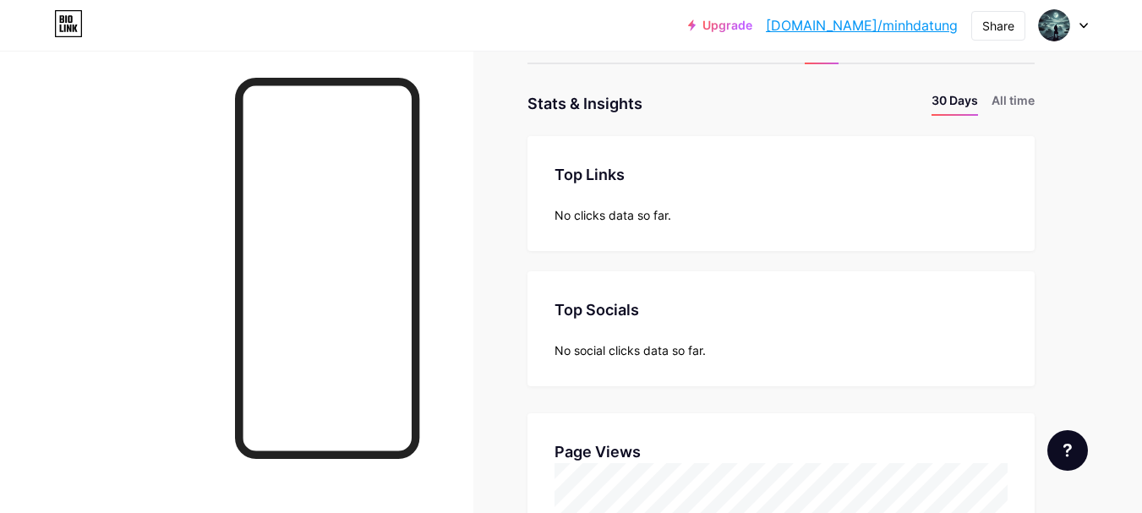
scroll to position [513, 1142]
click at [997, 114] on li "All time" at bounding box center [1013, 103] width 43 height 25
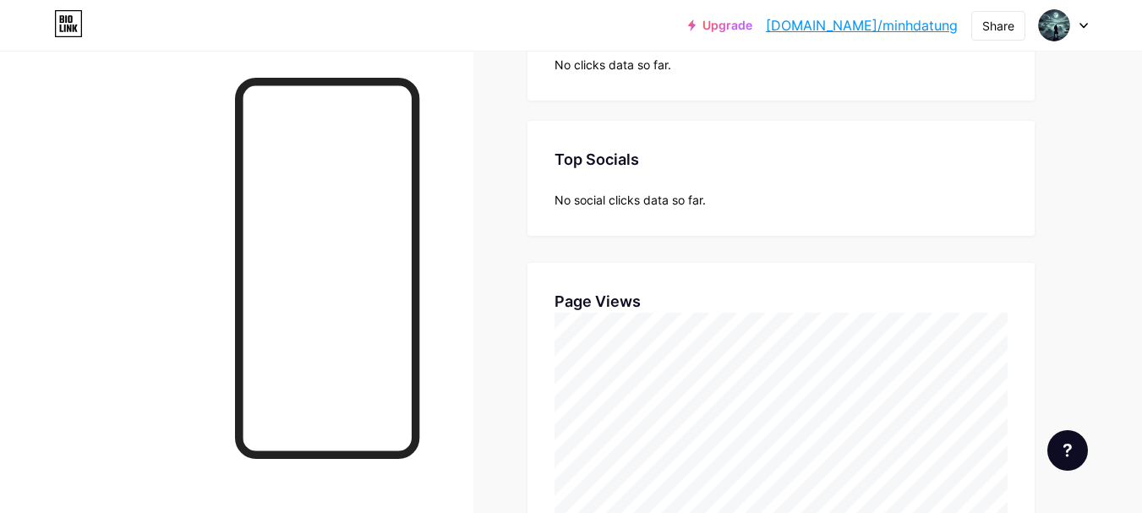
scroll to position [0, 0]
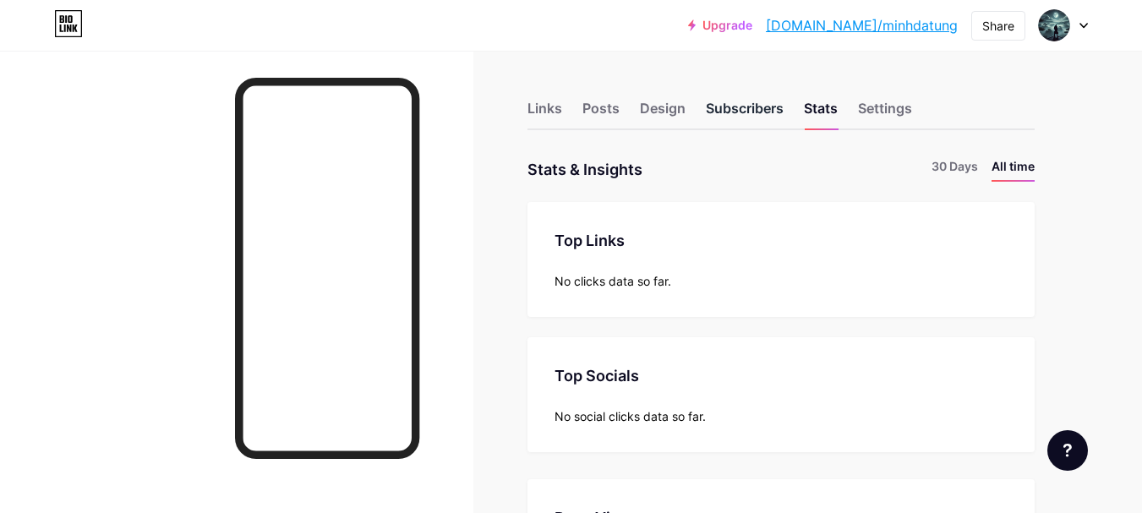
click at [775, 104] on div "Subscribers" at bounding box center [745, 113] width 78 height 30
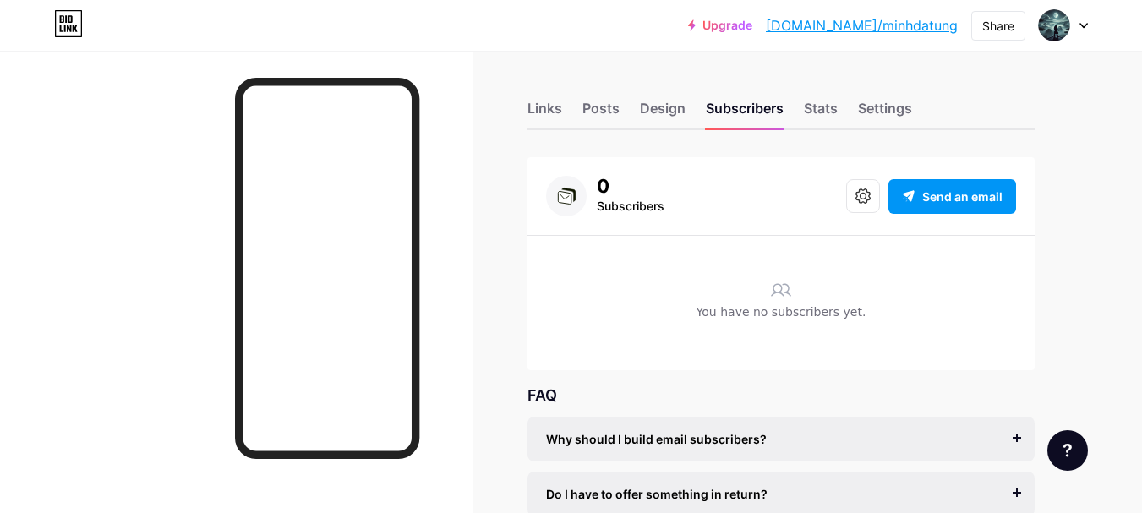
click at [633, 114] on div "Links Posts Design Subscribers Stats Settings" at bounding box center [781, 100] width 507 height 59
click at [643, 108] on div "Design" at bounding box center [663, 113] width 46 height 30
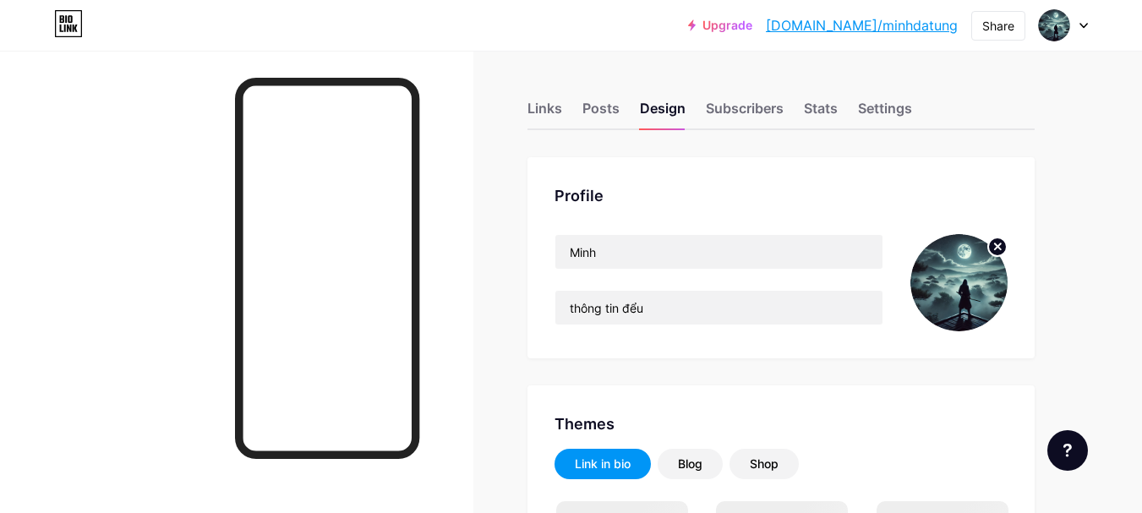
click at [1005, 249] on circle at bounding box center [998, 247] width 19 height 19
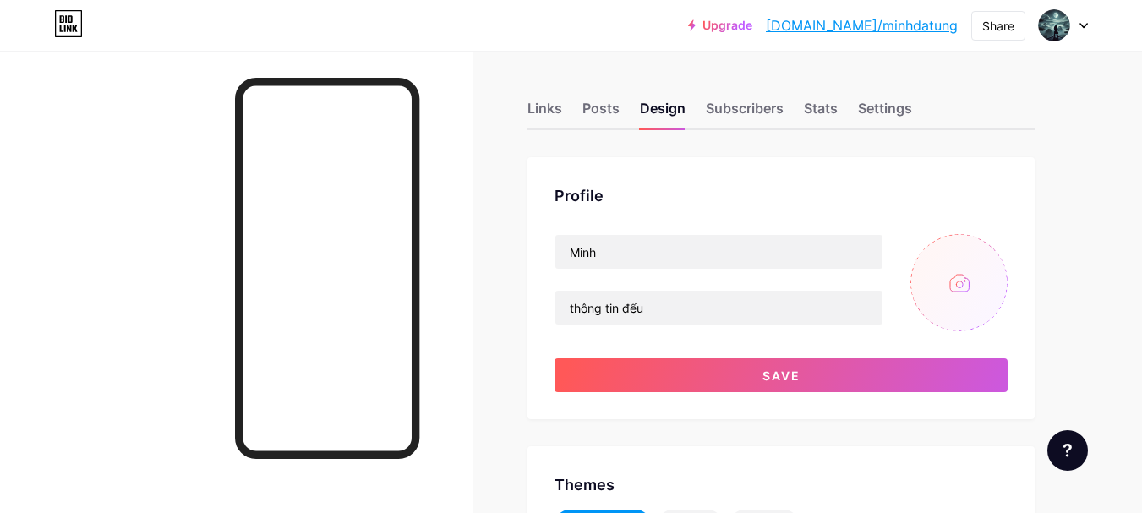
click at [982, 275] on input "file" at bounding box center [959, 282] width 97 height 97
drag, startPoint x: 723, startPoint y: 306, endPoint x: 551, endPoint y: 306, distance: 172.5
click at [551, 306] on div "Profile Minh thông tin đểu Save" at bounding box center [781, 288] width 507 height 262
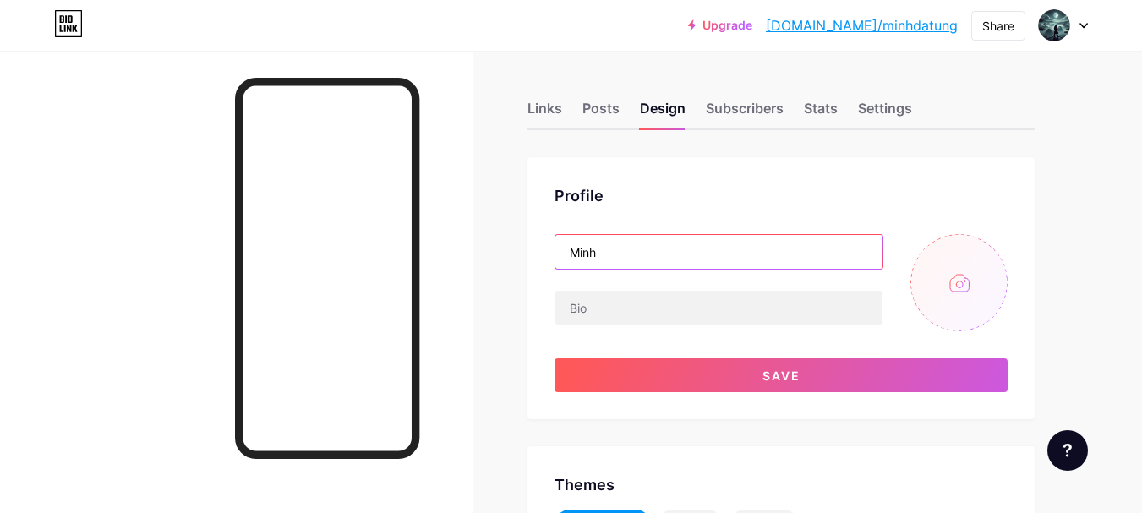
drag, startPoint x: 718, startPoint y: 254, endPoint x: 526, endPoint y: 241, distance: 192.4
type input "s"
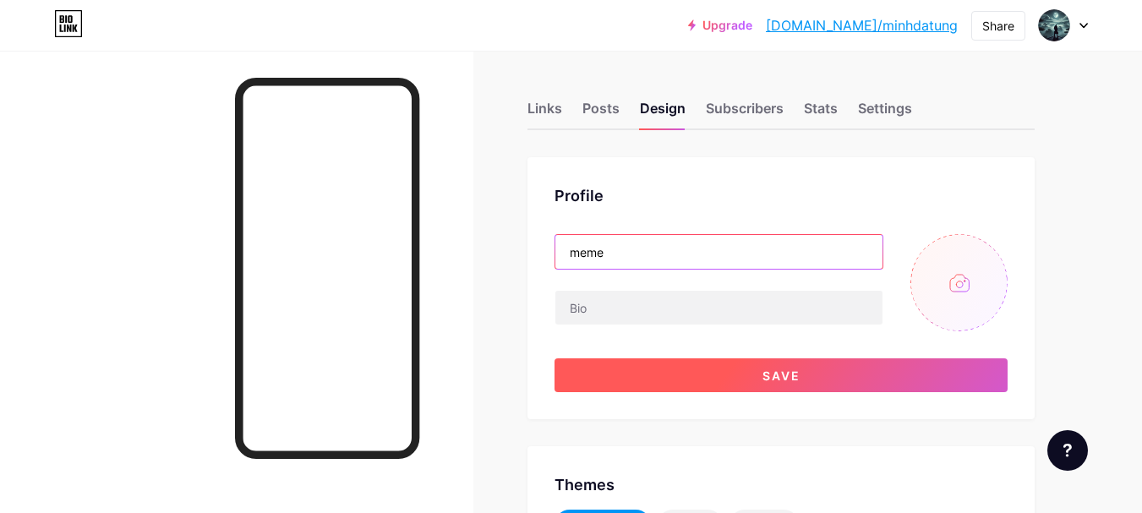
type input "meme"
click at [815, 371] on button "Save" at bounding box center [781, 376] width 453 height 34
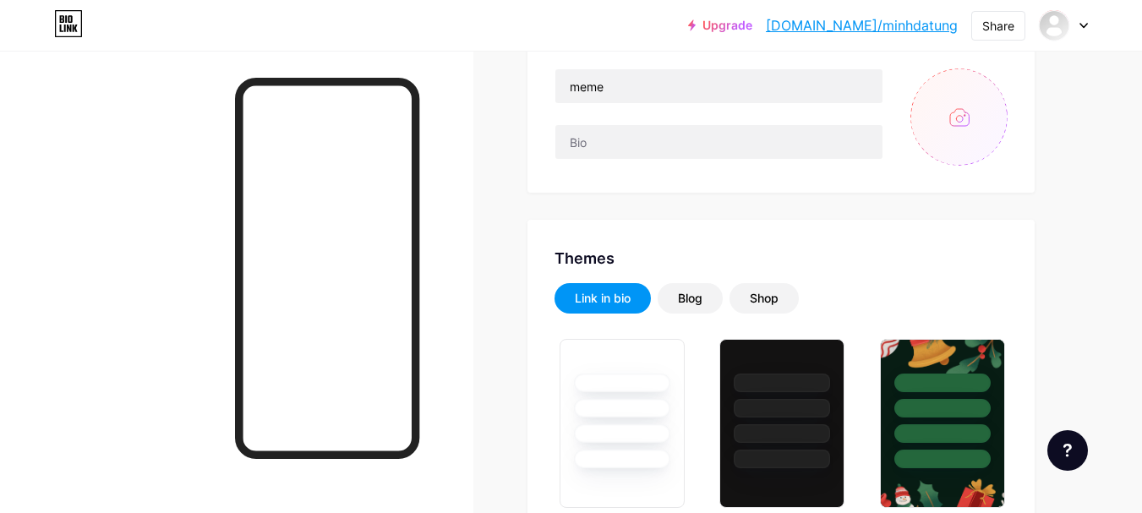
scroll to position [169, 0]
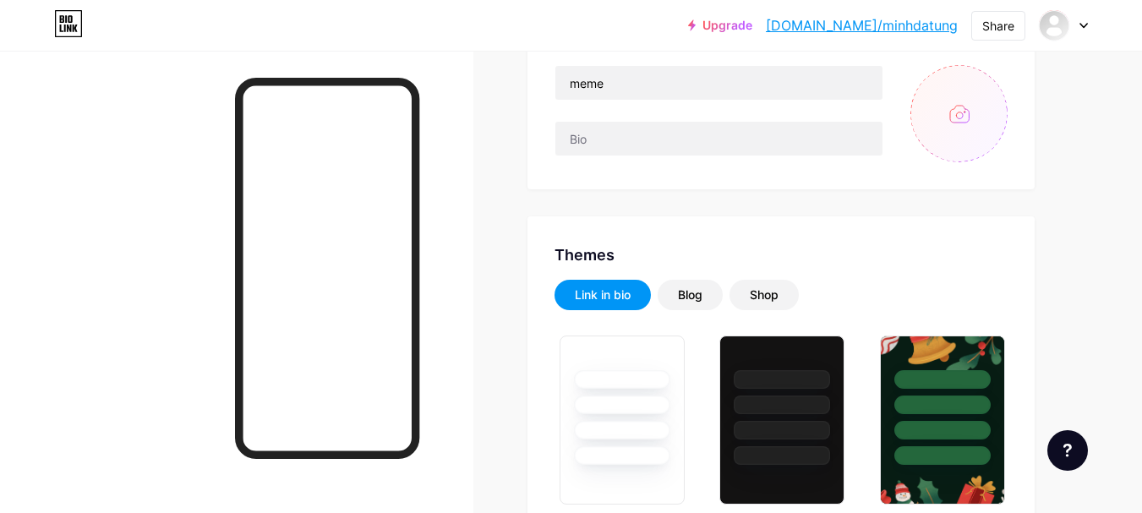
drag, startPoint x: 1140, startPoint y: 74, endPoint x: 1153, endPoint y: 121, distance: 48.4
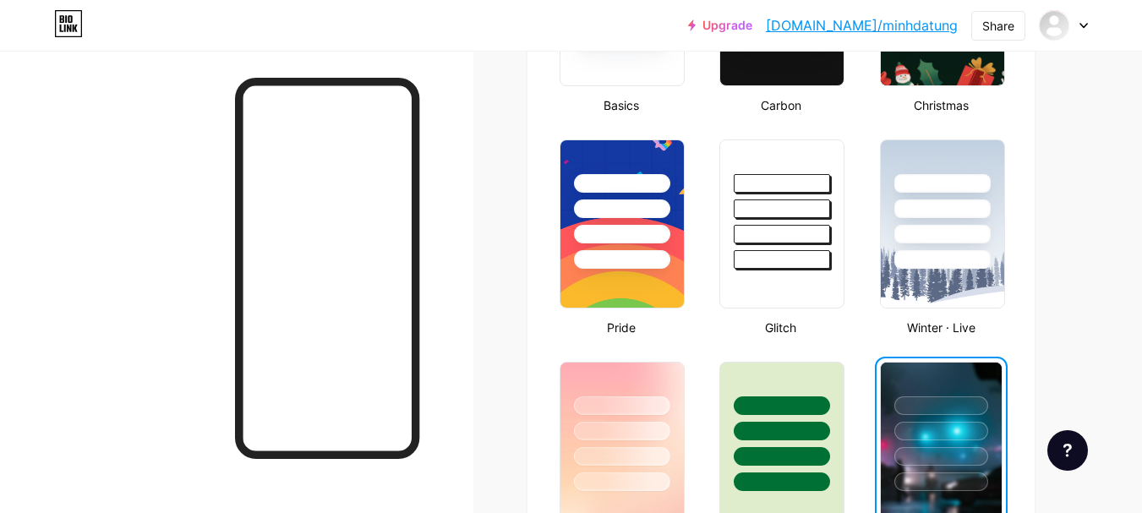
scroll to position [769, 0]
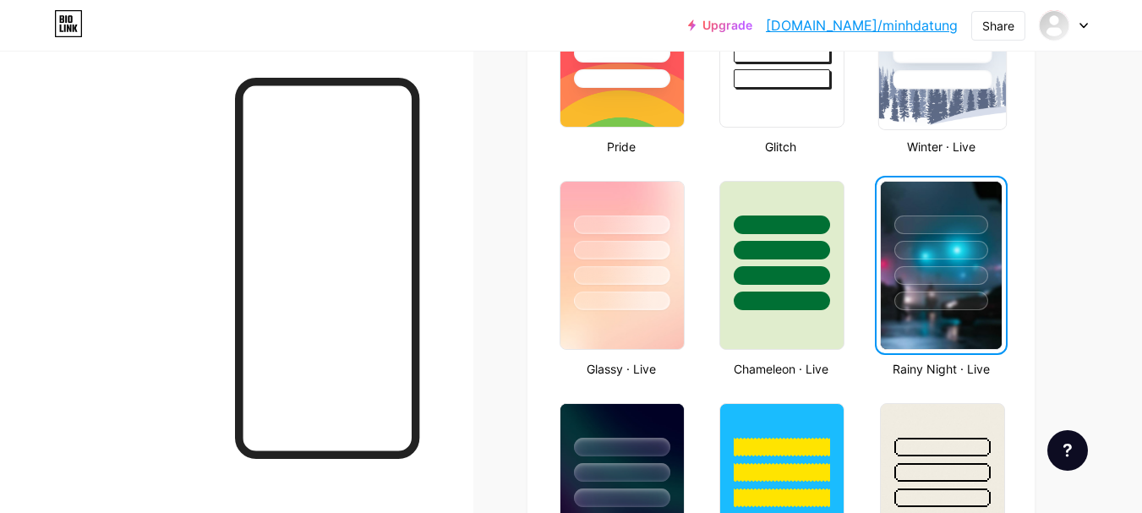
click at [946, 123] on img at bounding box center [942, 43] width 127 height 173
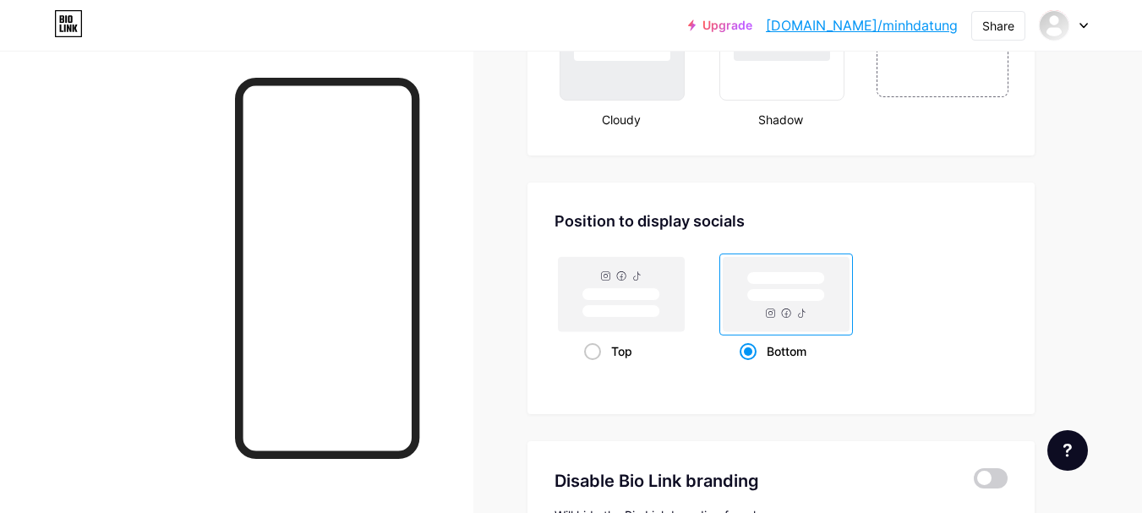
scroll to position [2176, 0]
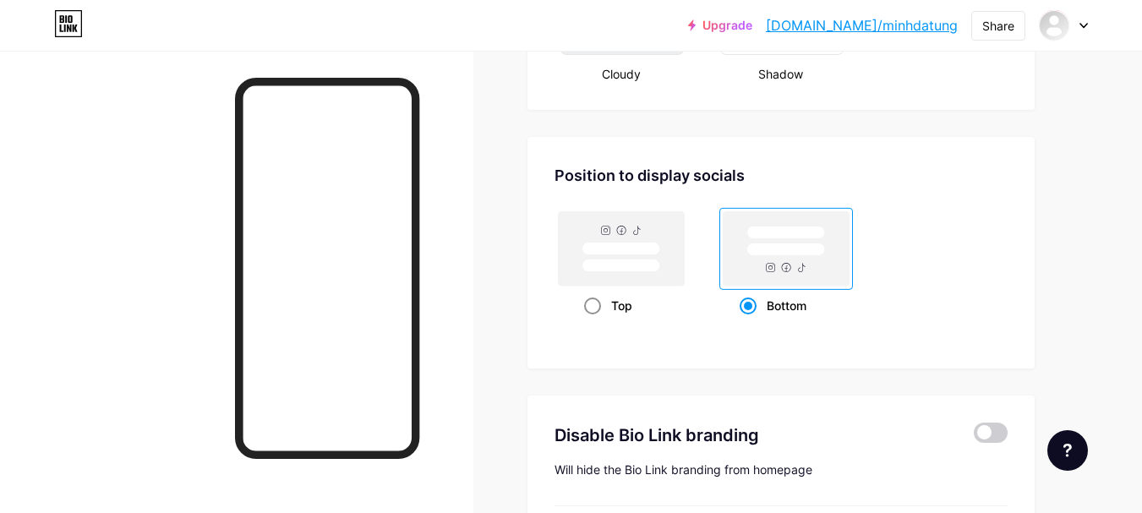
click at [590, 311] on span at bounding box center [592, 306] width 17 height 17
click at [590, 321] on input "Top" at bounding box center [589, 326] width 11 height 11
radio input "true"
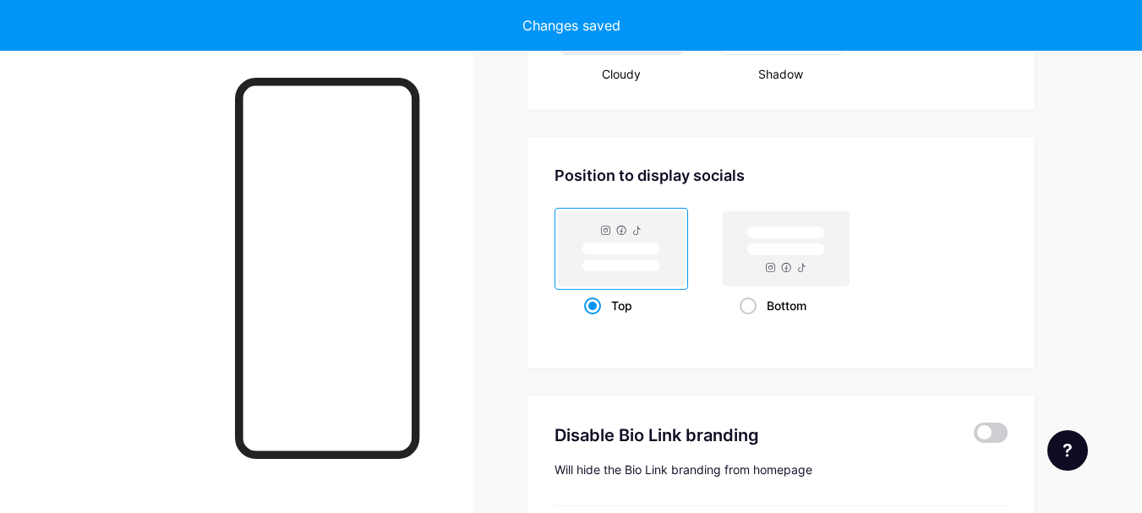
scroll to position [2364, 0]
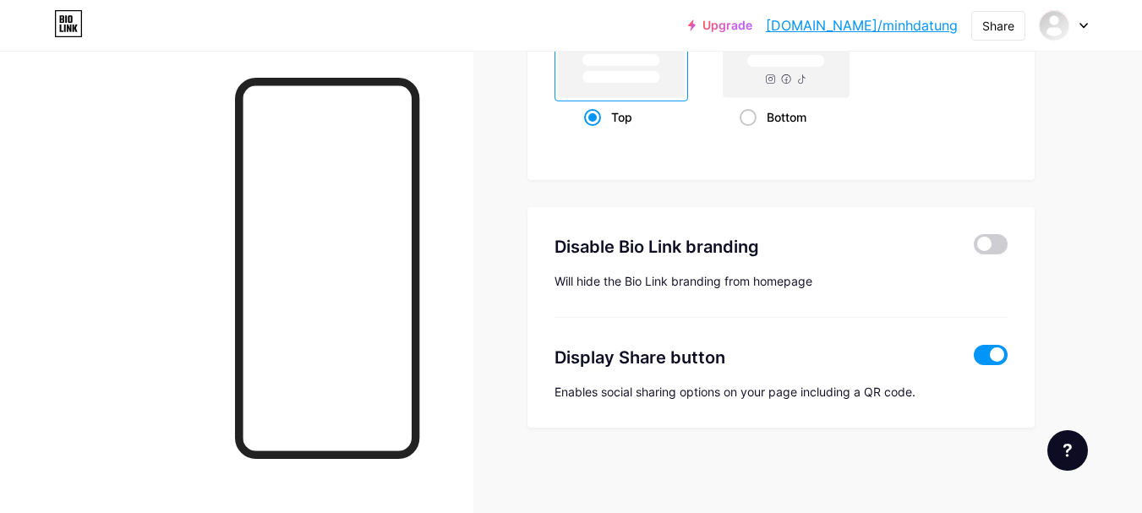
click at [983, 359] on span at bounding box center [991, 355] width 34 height 20
click at [974, 359] on input "checkbox" at bounding box center [974, 359] width 0 height 0
click at [987, 251] on span at bounding box center [991, 244] width 34 height 20
click at [974, 249] on input "checkbox" at bounding box center [974, 249] width 0 height 0
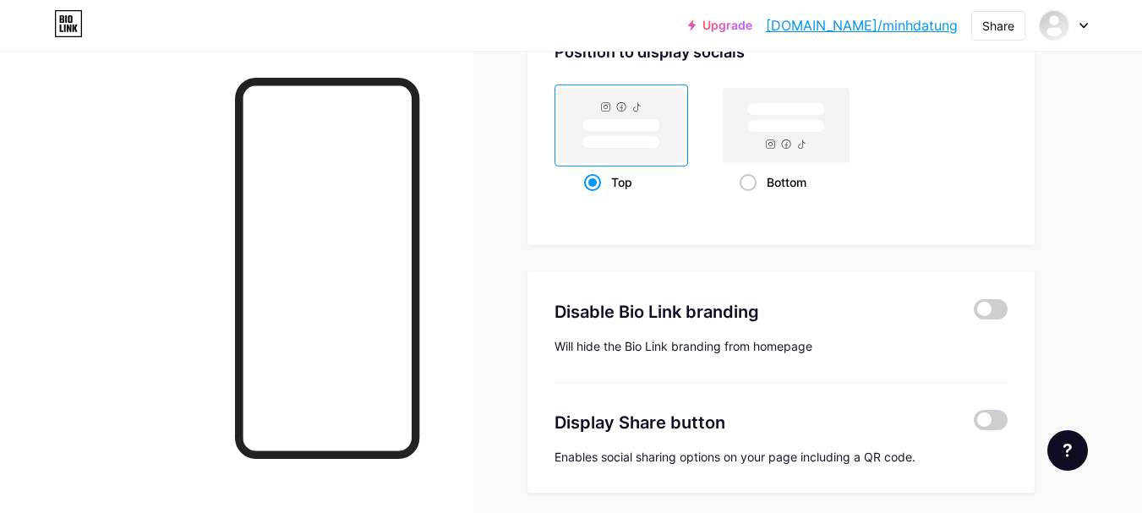
scroll to position [2364, 0]
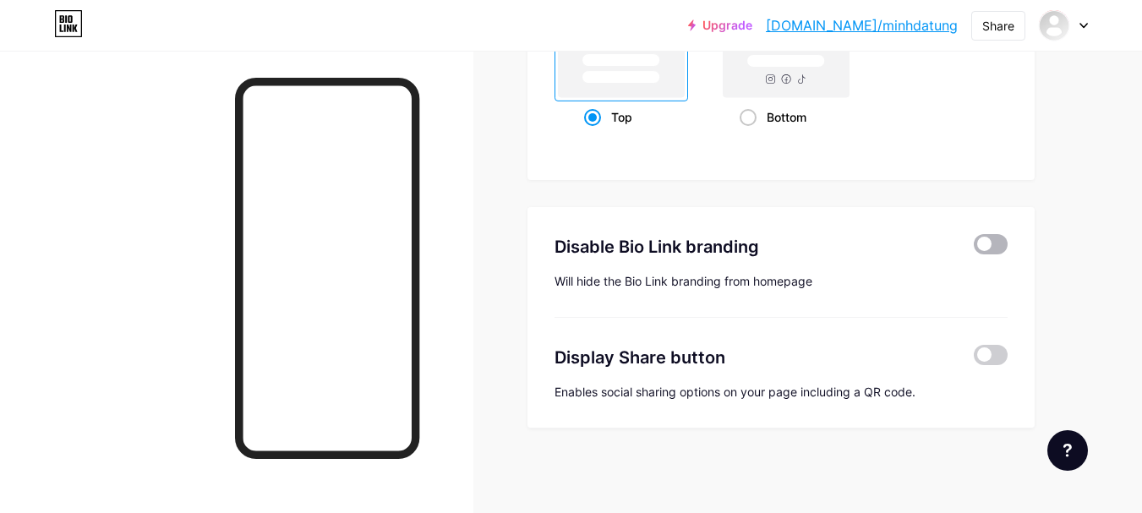
click at [996, 240] on span at bounding box center [991, 244] width 34 height 20
click at [974, 249] on input "checkbox" at bounding box center [974, 249] width 0 height 0
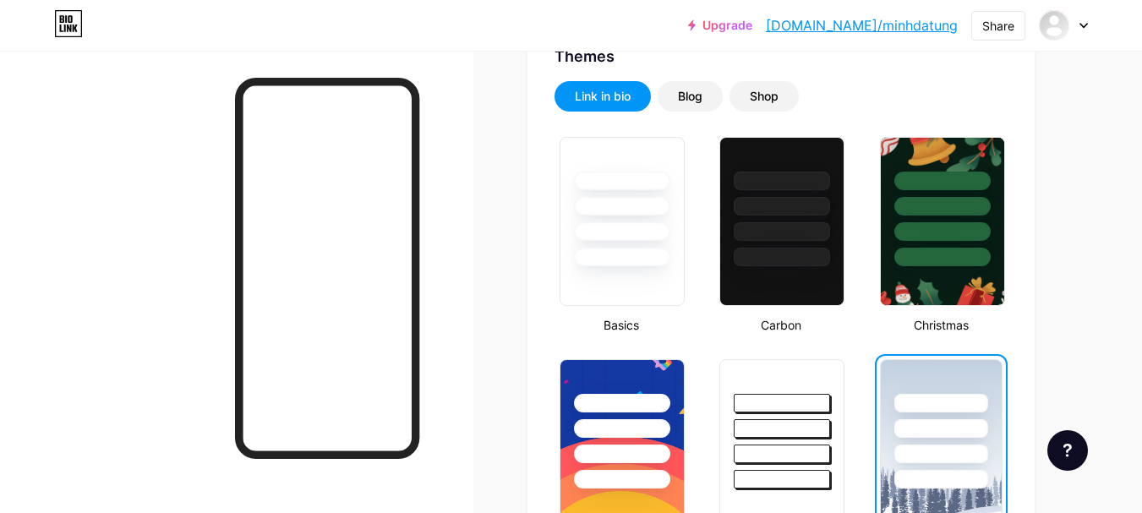
scroll to position [403, 0]
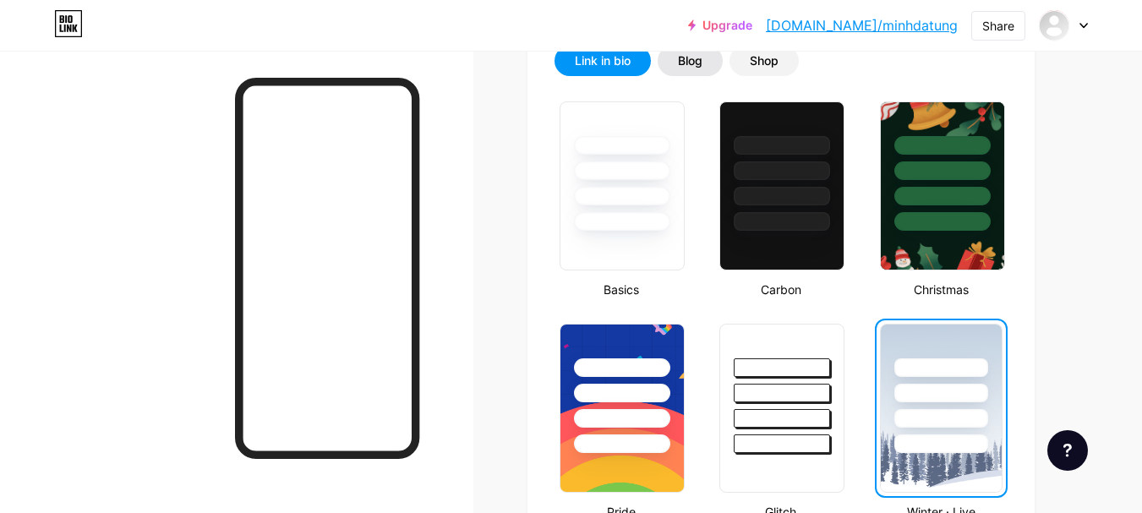
click at [699, 73] on div "Blog" at bounding box center [690, 61] width 65 height 30
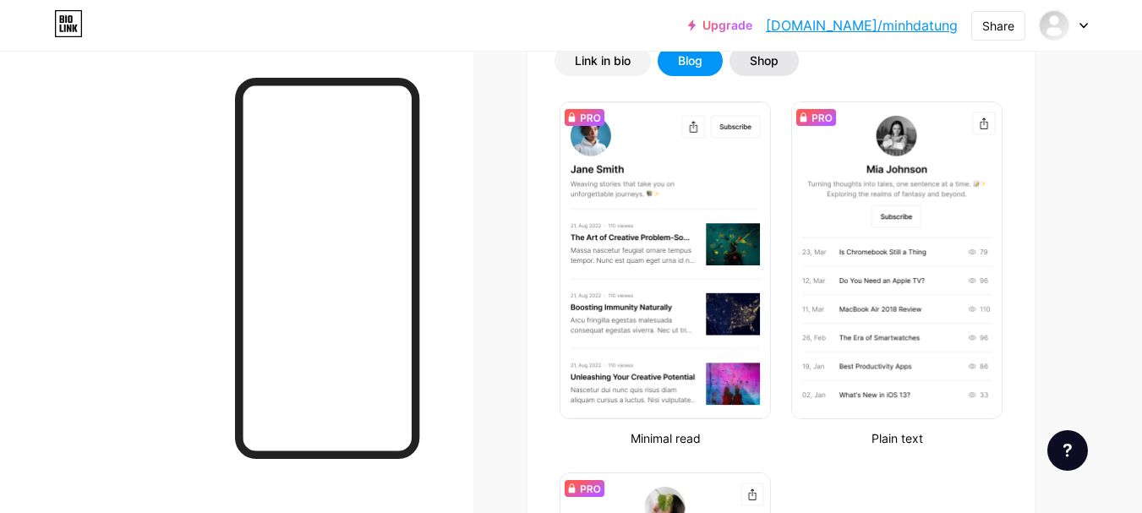
click at [769, 65] on div "Shop" at bounding box center [764, 60] width 29 height 17
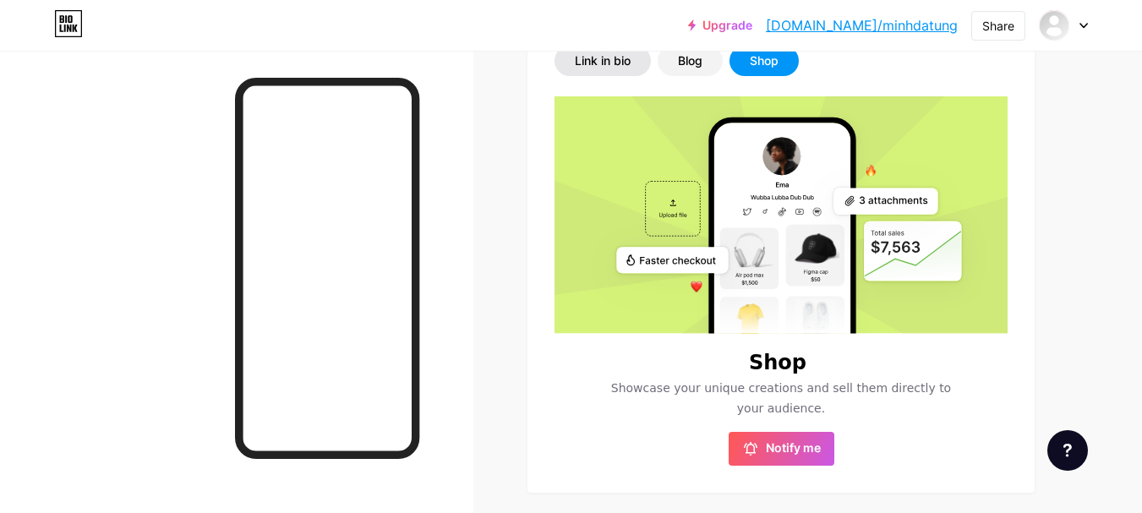
click at [607, 70] on div "Link in bio" at bounding box center [603, 61] width 96 height 30
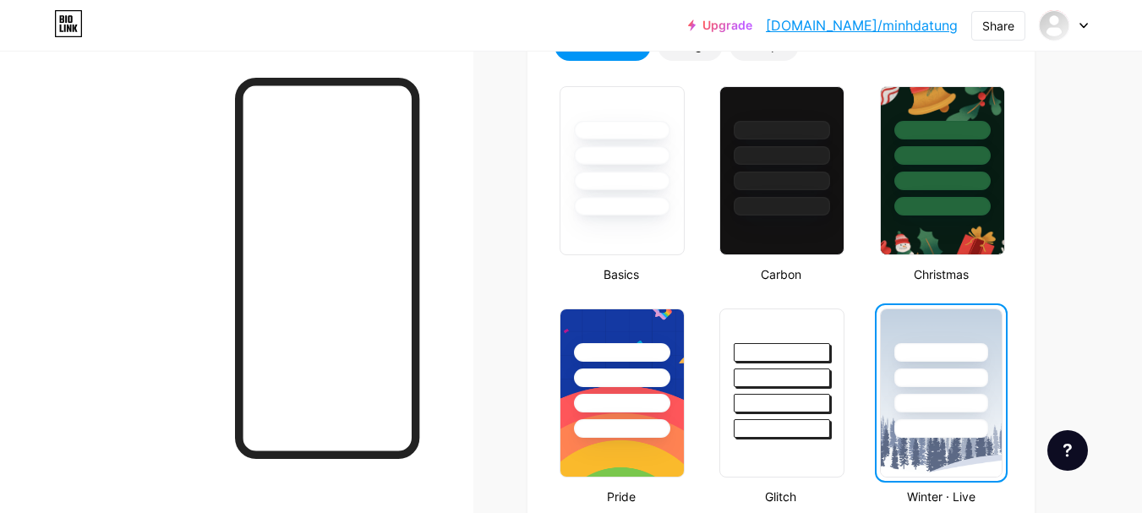
scroll to position [645, 0]
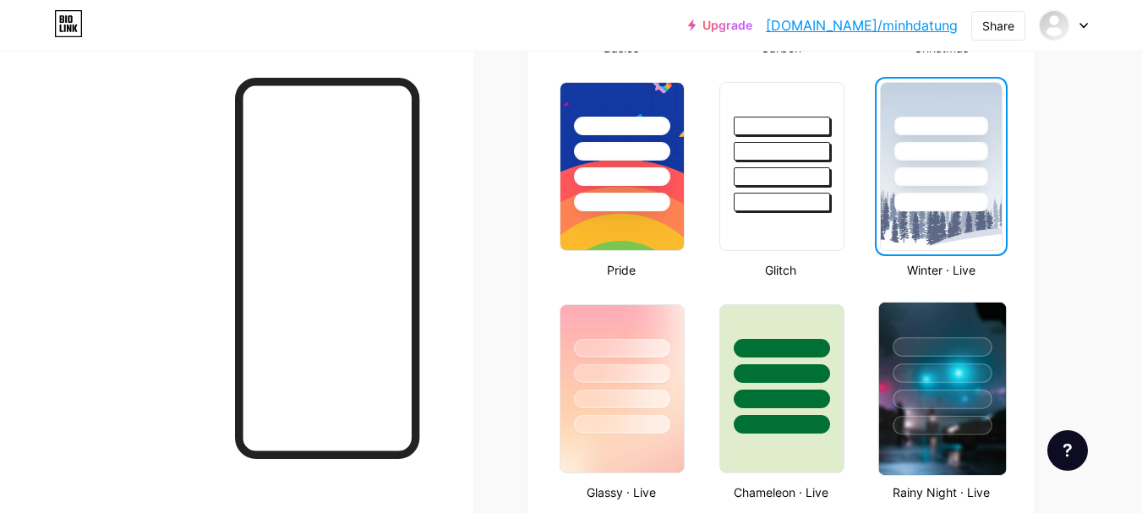
click at [970, 390] on div at bounding box center [942, 399] width 99 height 19
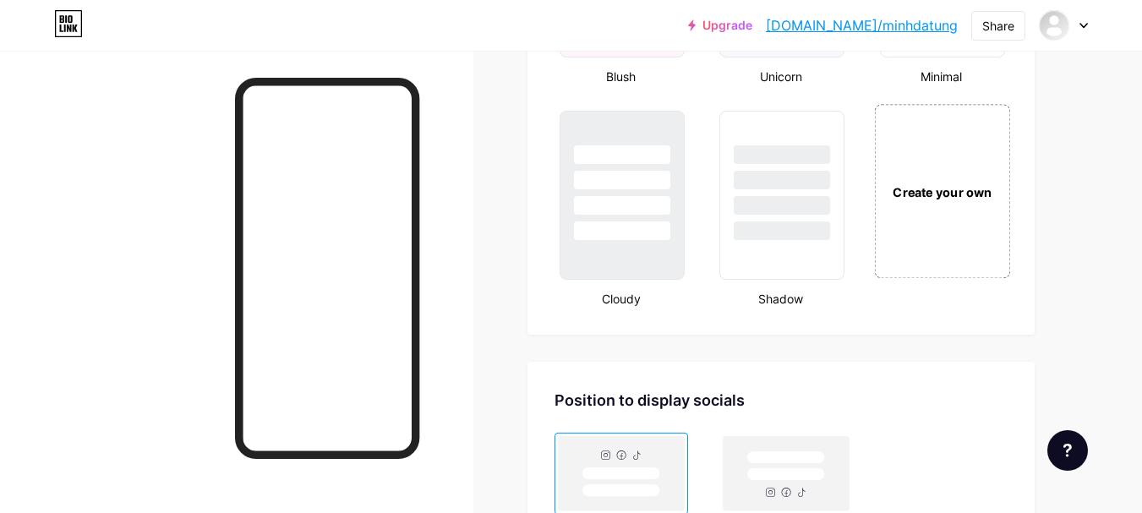
scroll to position [1946, 0]
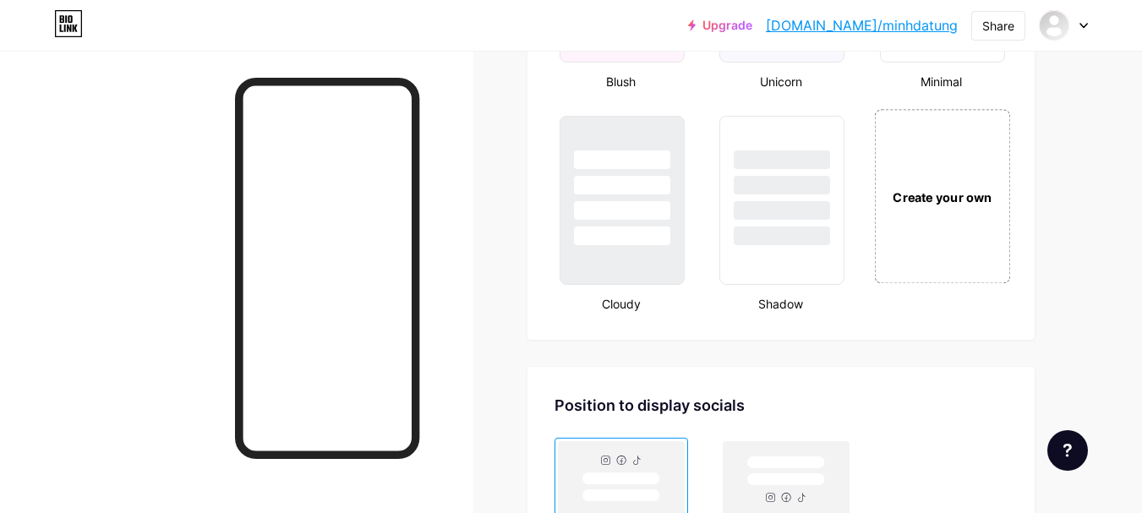
click at [912, 225] on div "Create your own" at bounding box center [942, 196] width 136 height 174
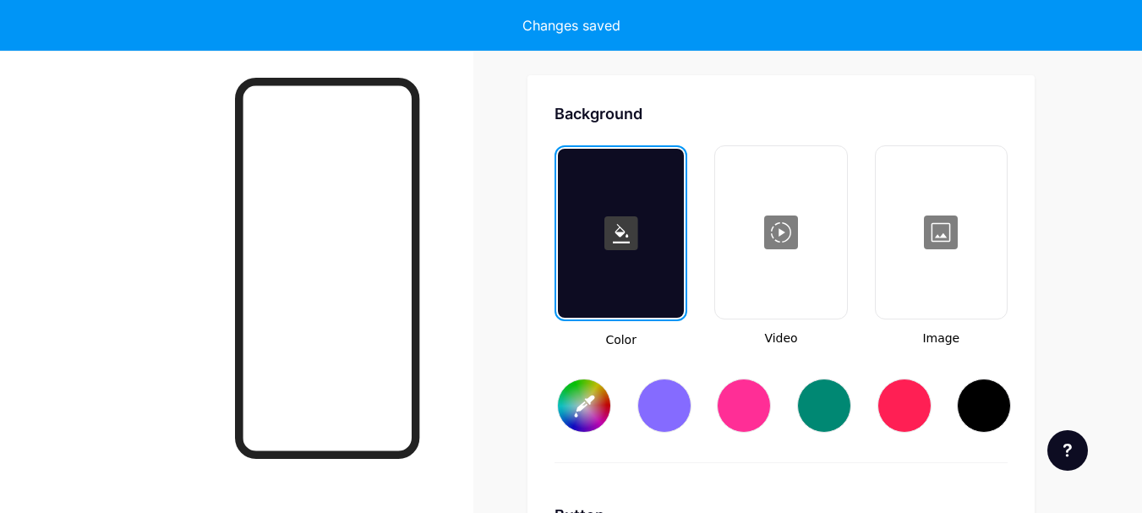
scroll to position [2245, 0]
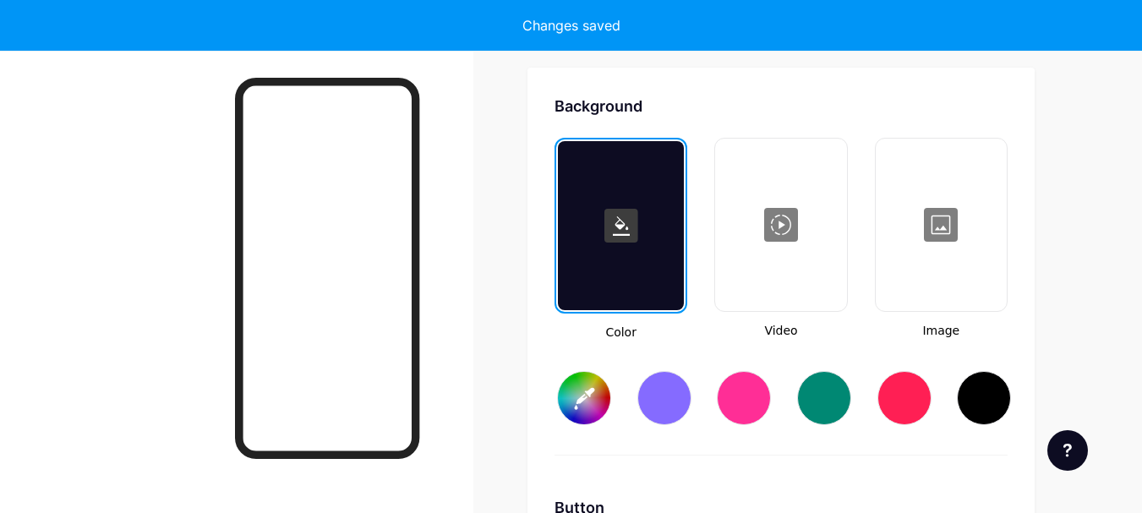
type input "#ffffff"
type input "#000000"
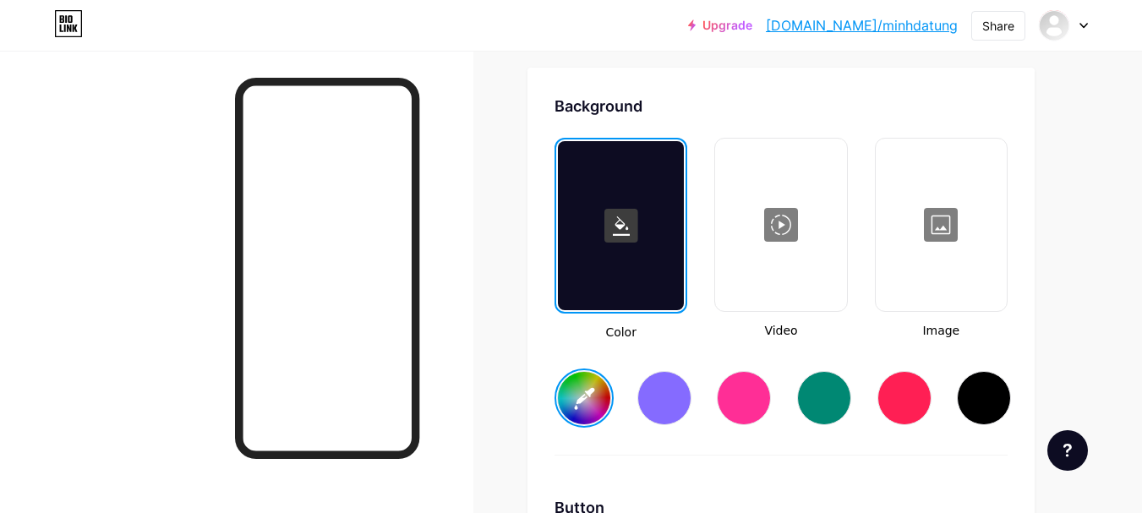
click at [633, 260] on div at bounding box center [621, 225] width 126 height 169
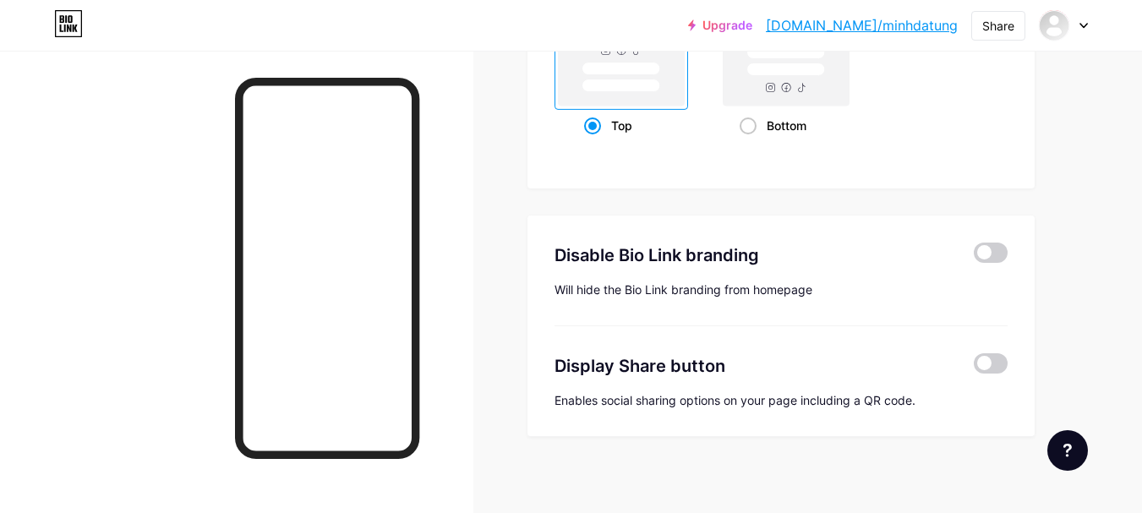
scroll to position [3447, 0]
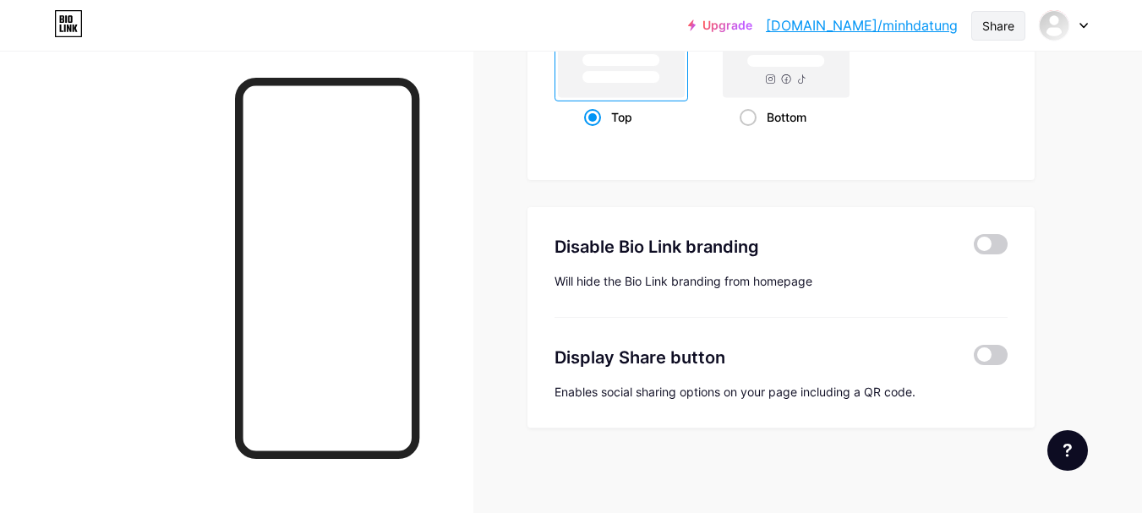
click at [1015, 30] on div "Share" at bounding box center [999, 26] width 54 height 30
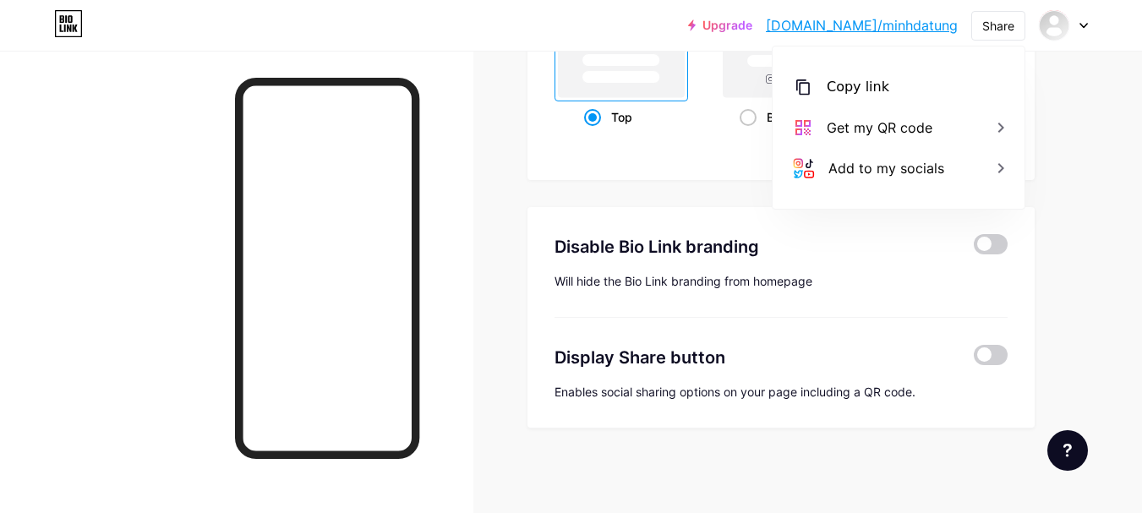
click at [934, 18] on link "bio.link/minhdatung" at bounding box center [862, 25] width 192 height 20
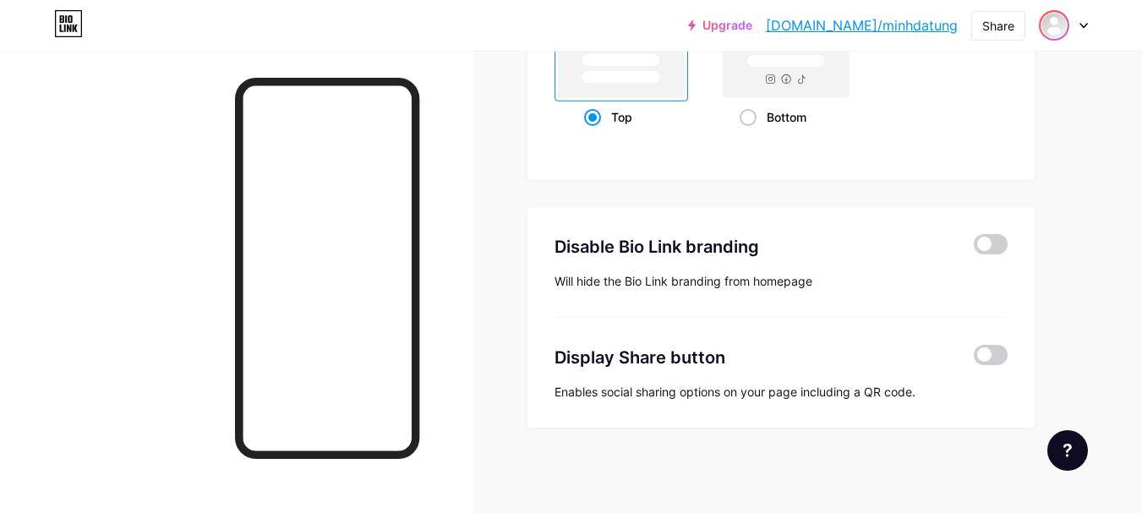
click at [1060, 35] on img at bounding box center [1054, 25] width 27 height 27
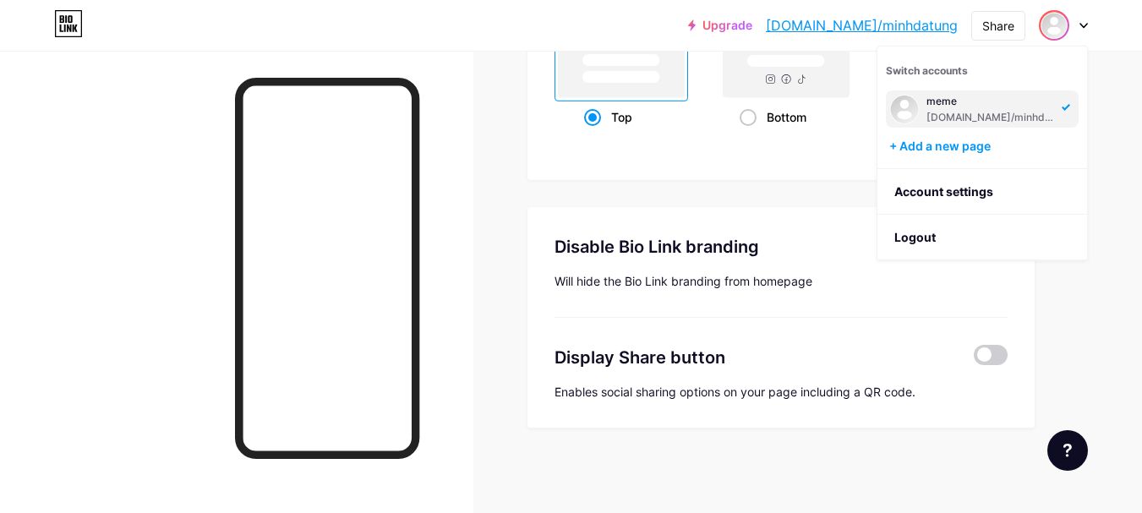
click at [984, 105] on div "meme" at bounding box center [992, 102] width 130 height 14
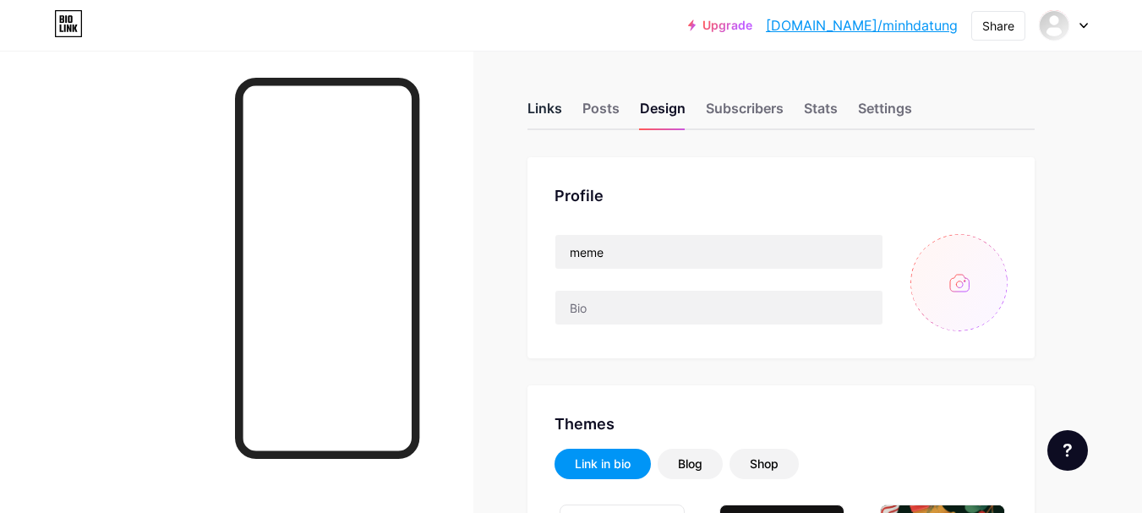
type input "#ffffff"
type input "#000000"
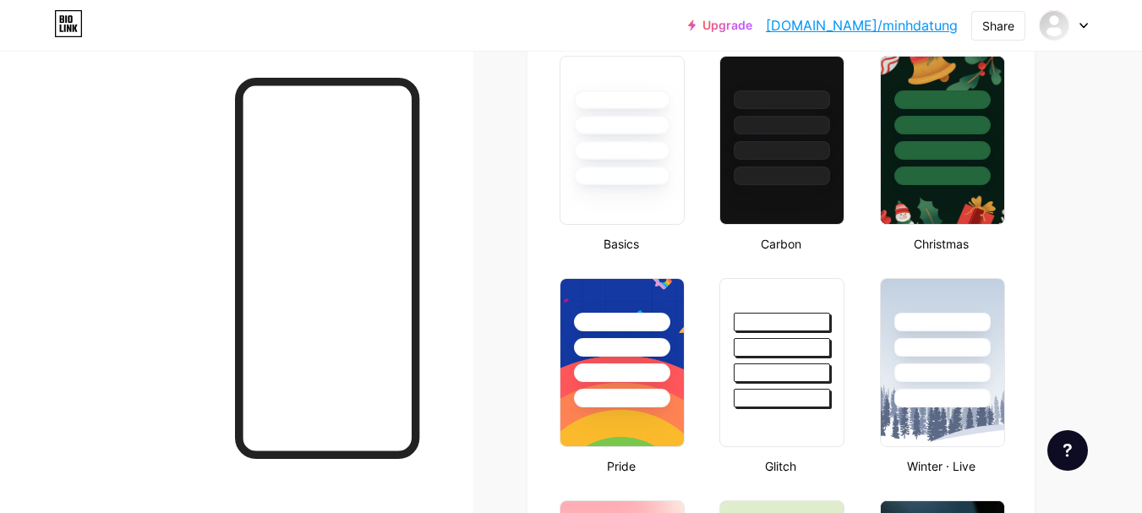
scroll to position [748, 0]
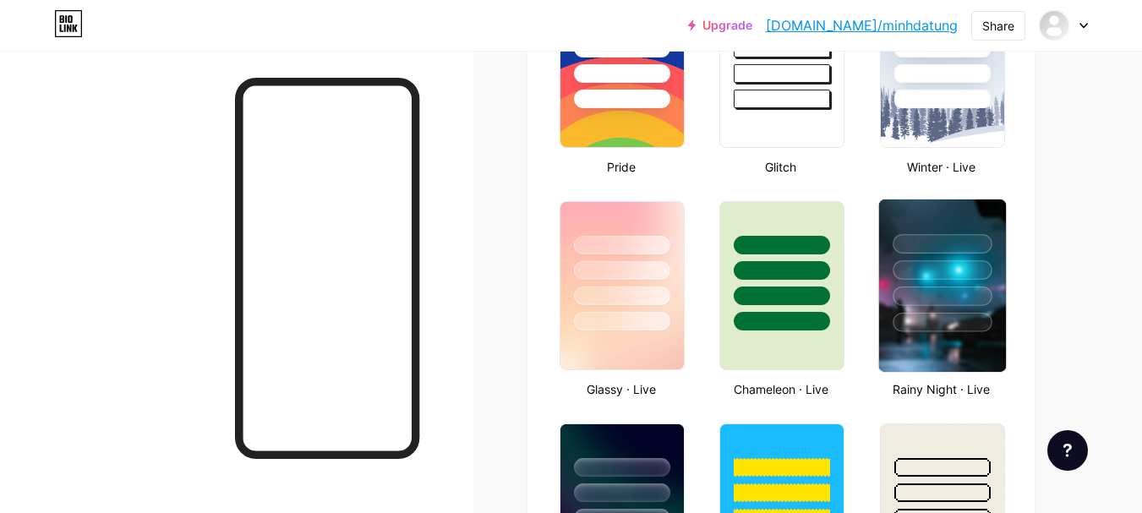
click at [973, 246] on div at bounding box center [942, 243] width 99 height 19
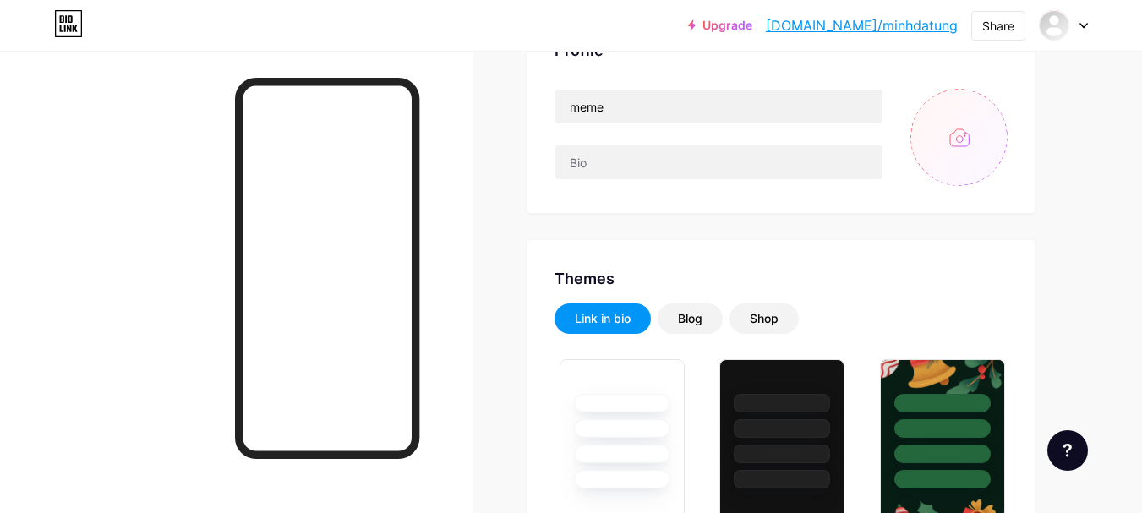
scroll to position [0, 0]
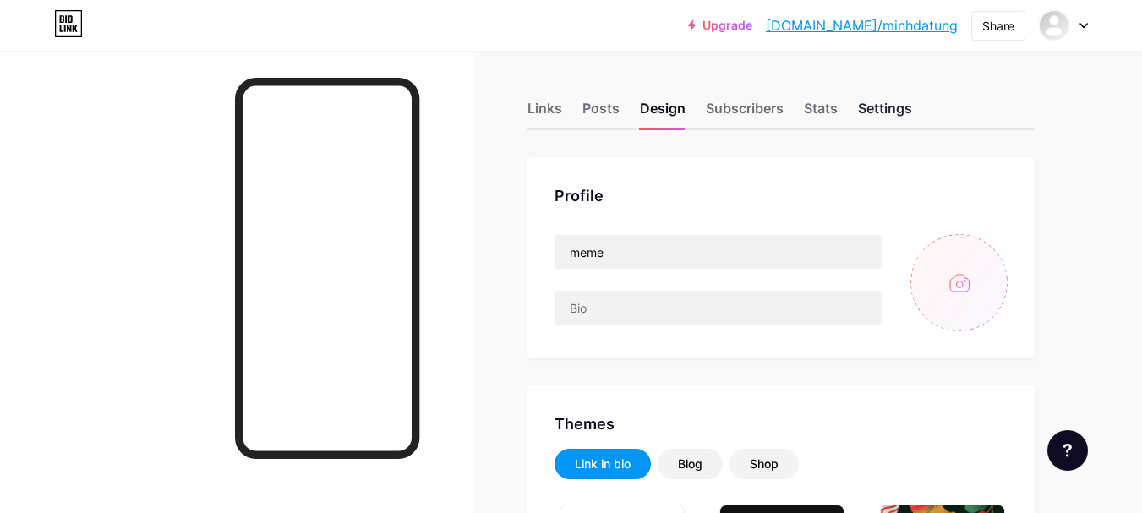
click at [907, 114] on div "Settings" at bounding box center [885, 113] width 54 height 30
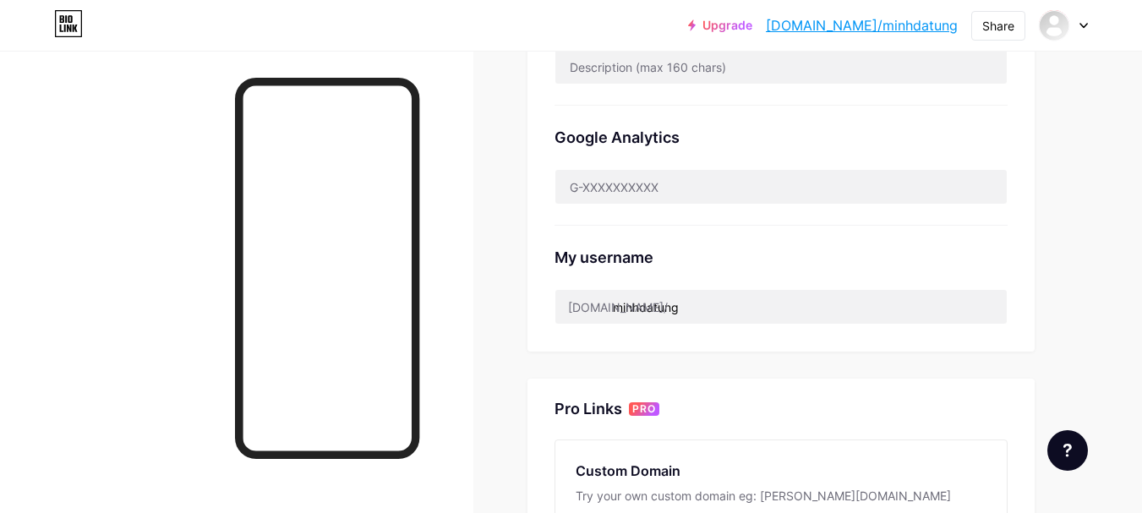
scroll to position [473, 0]
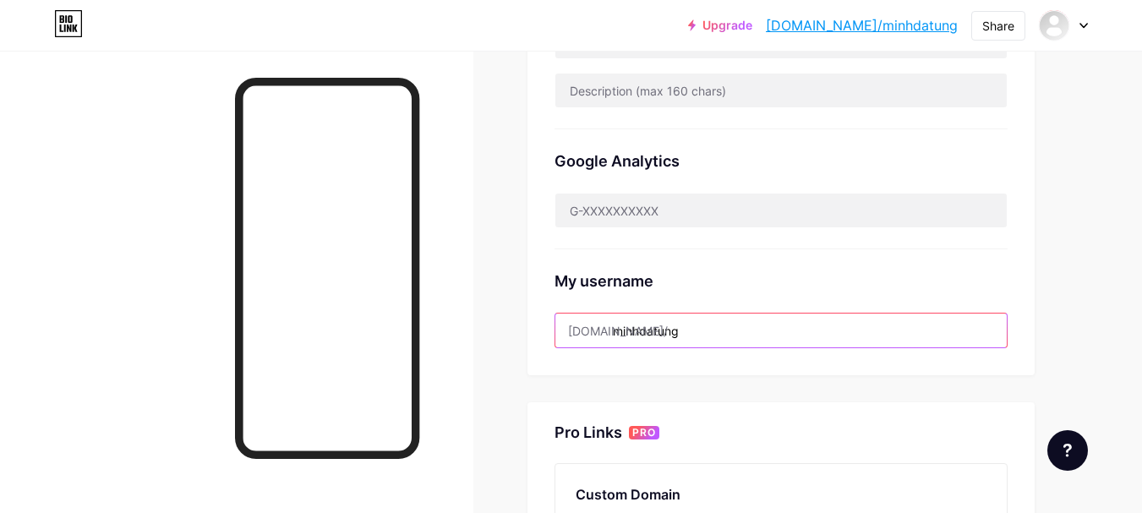
drag, startPoint x: 752, startPoint y: 320, endPoint x: 605, endPoint y: 332, distance: 146.8
click at [605, 332] on div "bio.link/ minhdatung" at bounding box center [781, 331] width 453 height 36
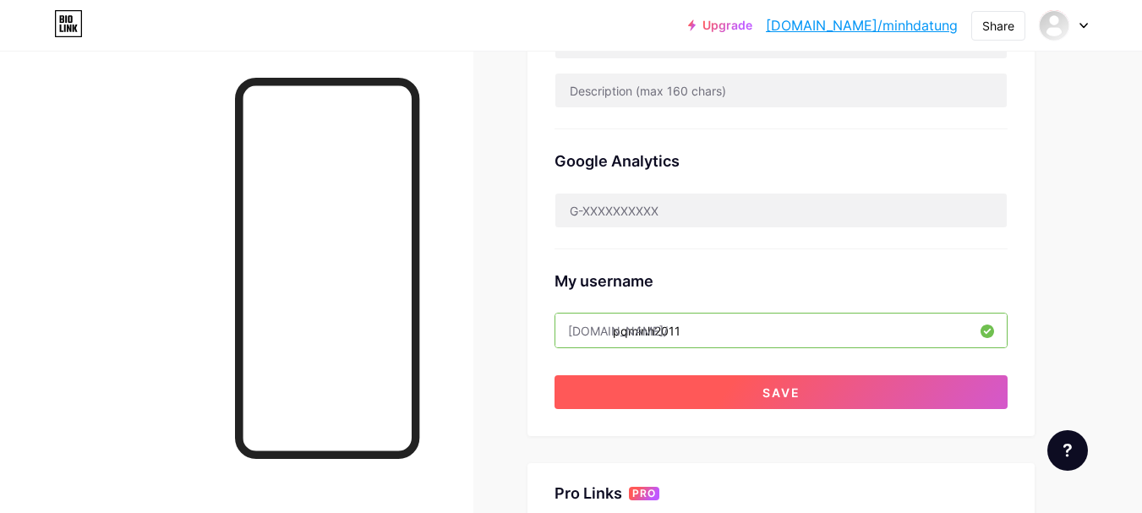
type input "pqminh2011"
click at [786, 397] on span "Save" at bounding box center [782, 393] width 38 height 14
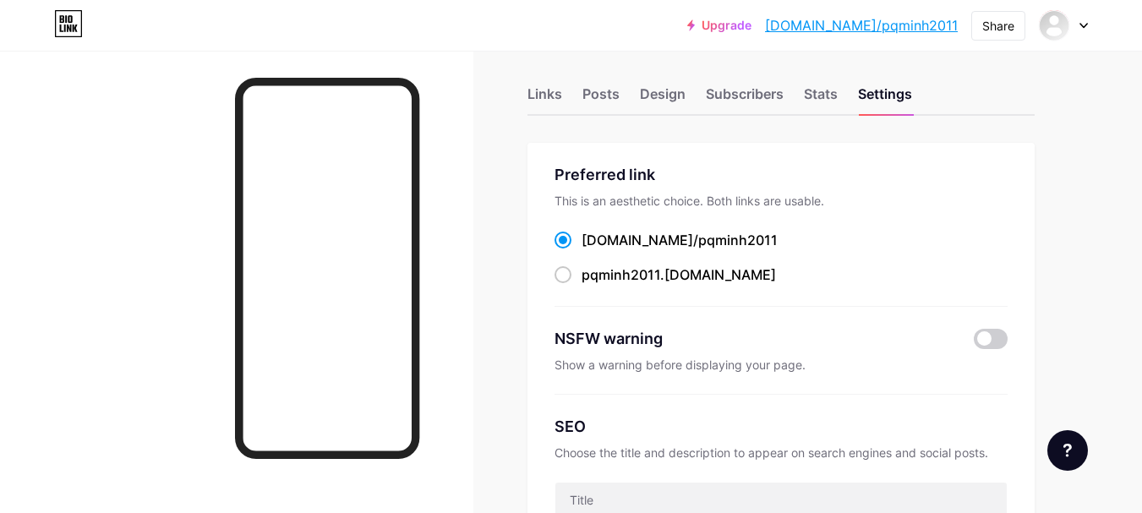
scroll to position [0, 0]
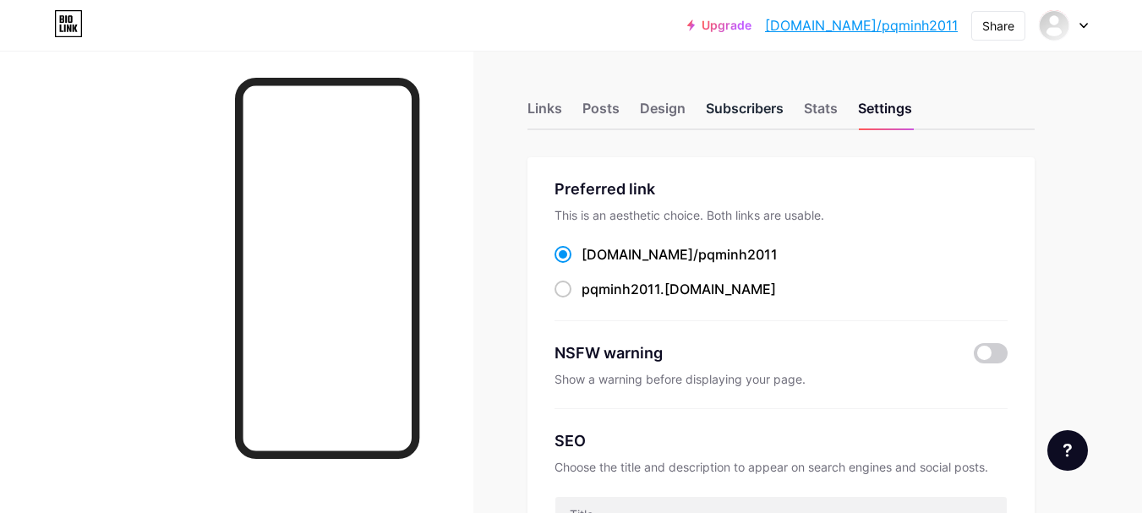
click at [706, 115] on div "Subscribers" at bounding box center [745, 113] width 78 height 30
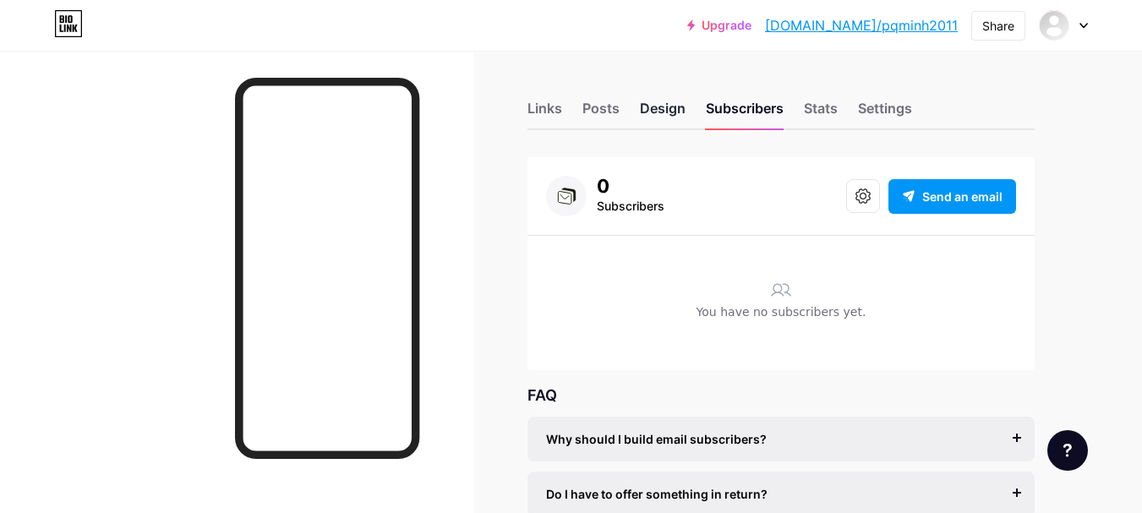
click at [660, 112] on div "Design" at bounding box center [663, 113] width 46 height 30
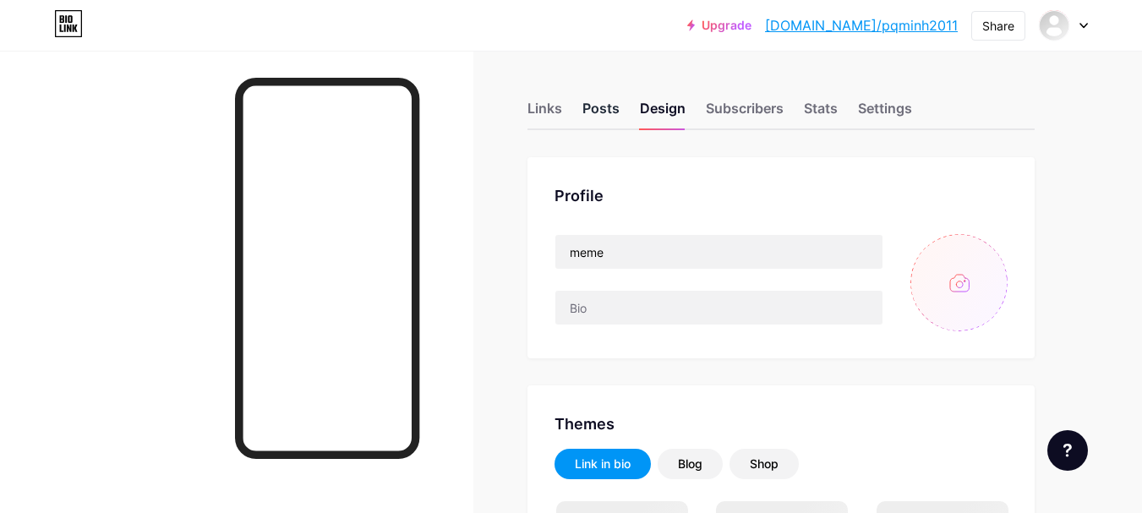
click at [619, 106] on div "Links Posts Design Subscribers Stats Settings" at bounding box center [781, 100] width 507 height 59
click at [598, 107] on div "Posts" at bounding box center [601, 113] width 37 height 30
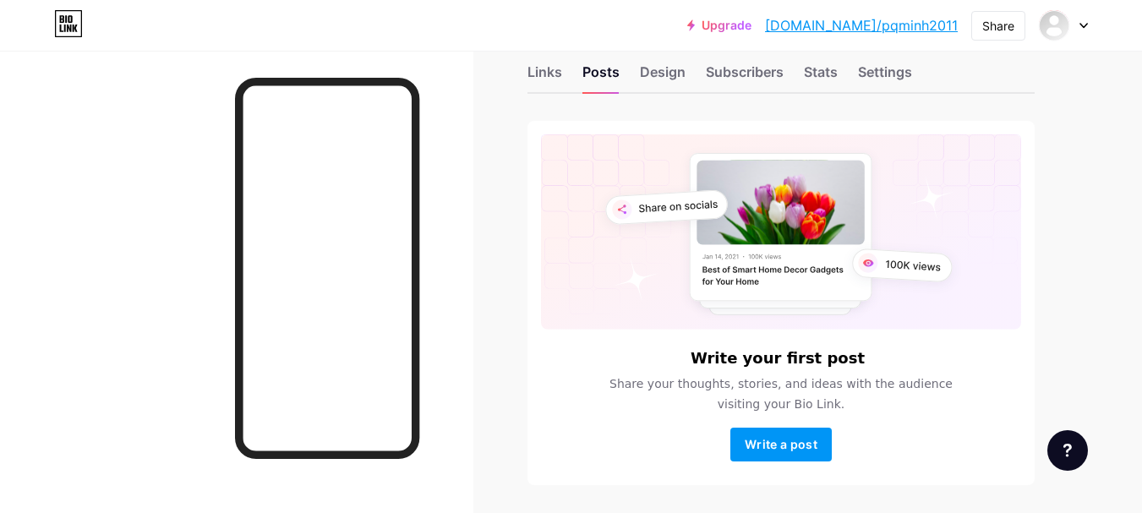
scroll to position [8, 0]
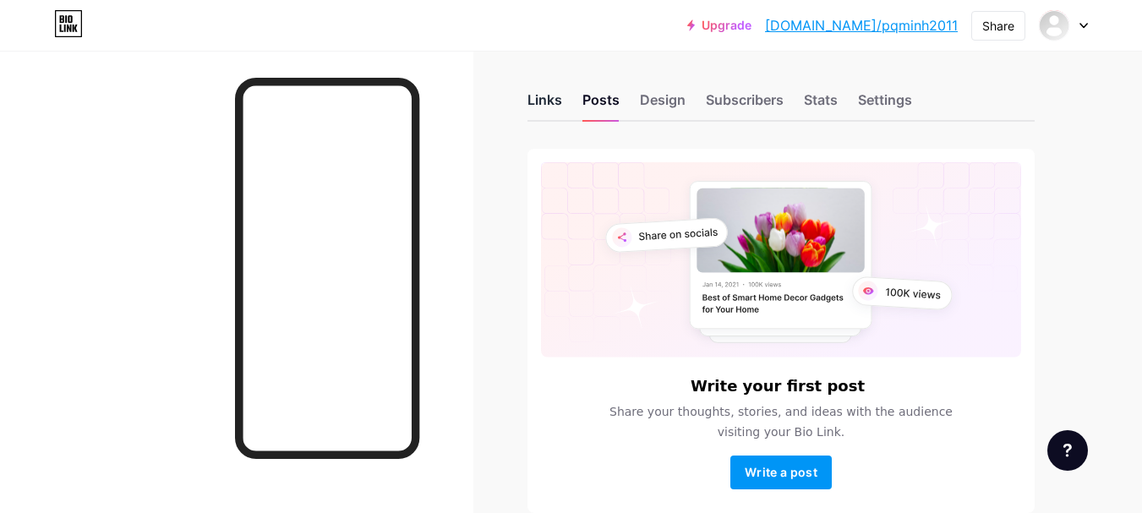
click at [534, 109] on div "Links" at bounding box center [545, 105] width 35 height 30
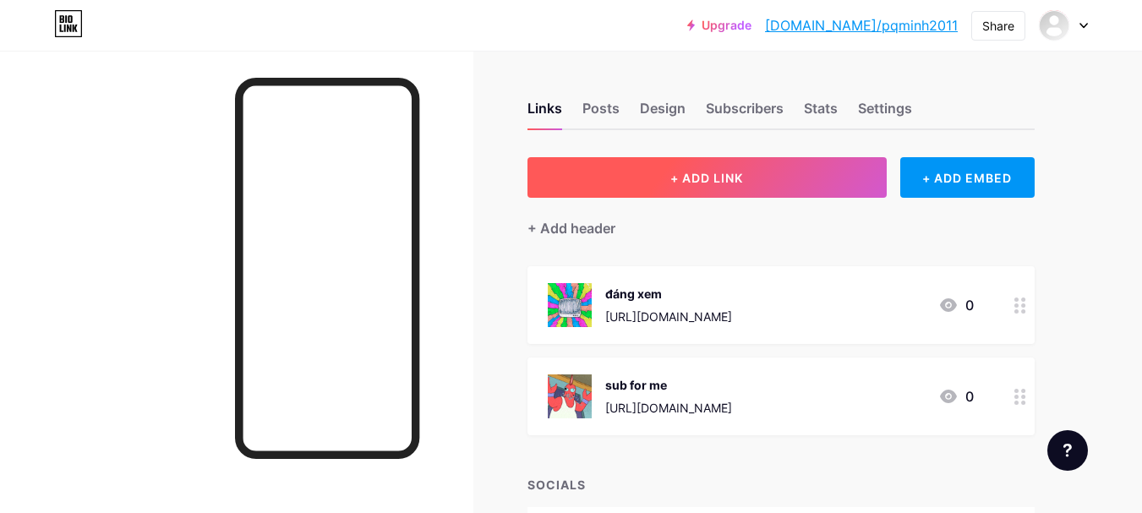
click at [710, 187] on button "+ ADD LINK" at bounding box center [707, 177] width 359 height 41
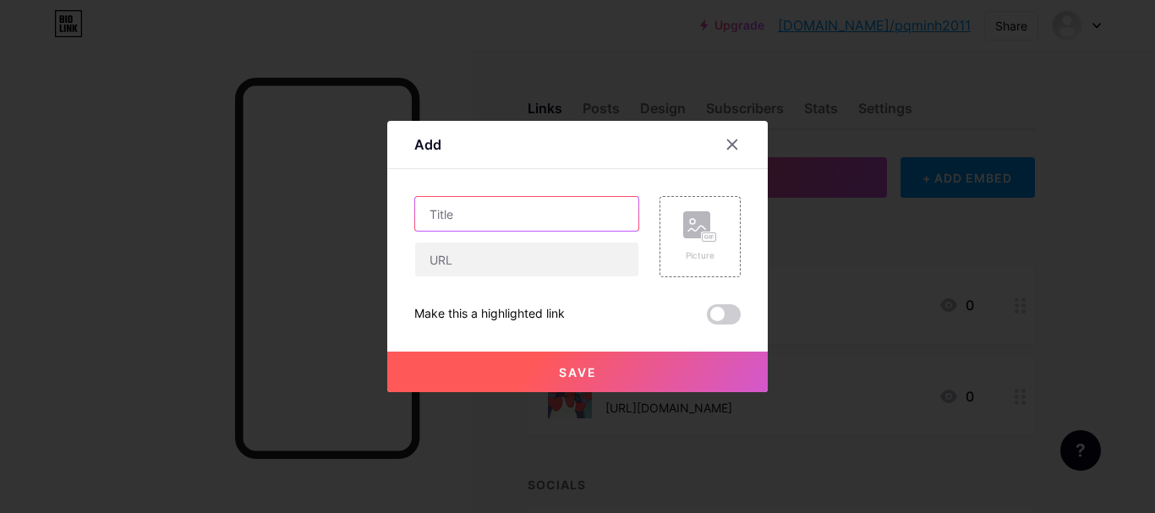
click at [546, 212] on input "text" at bounding box center [526, 214] width 223 height 34
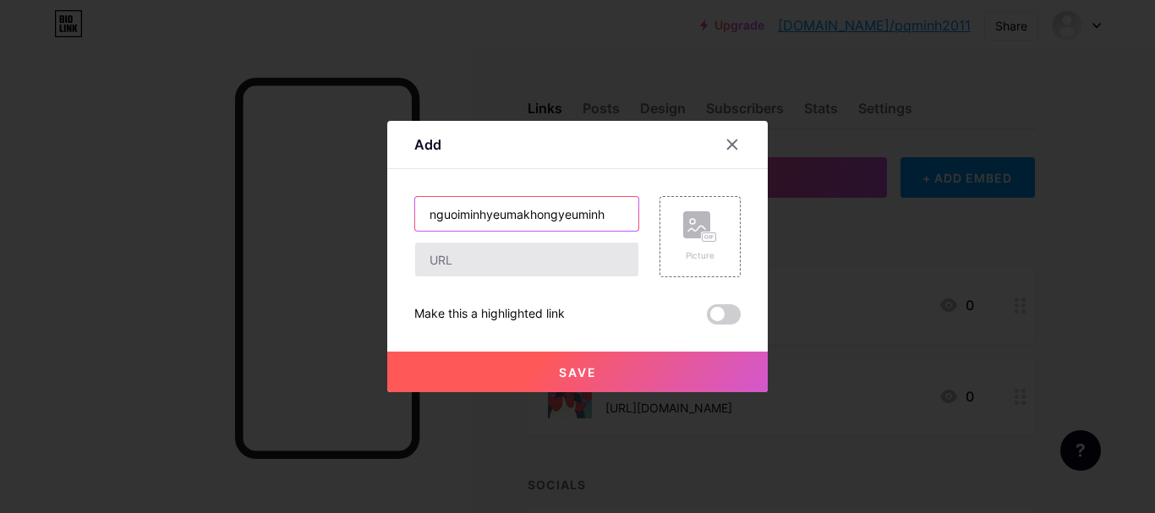
type input "nguoiminhyeumakhongyeuminh"
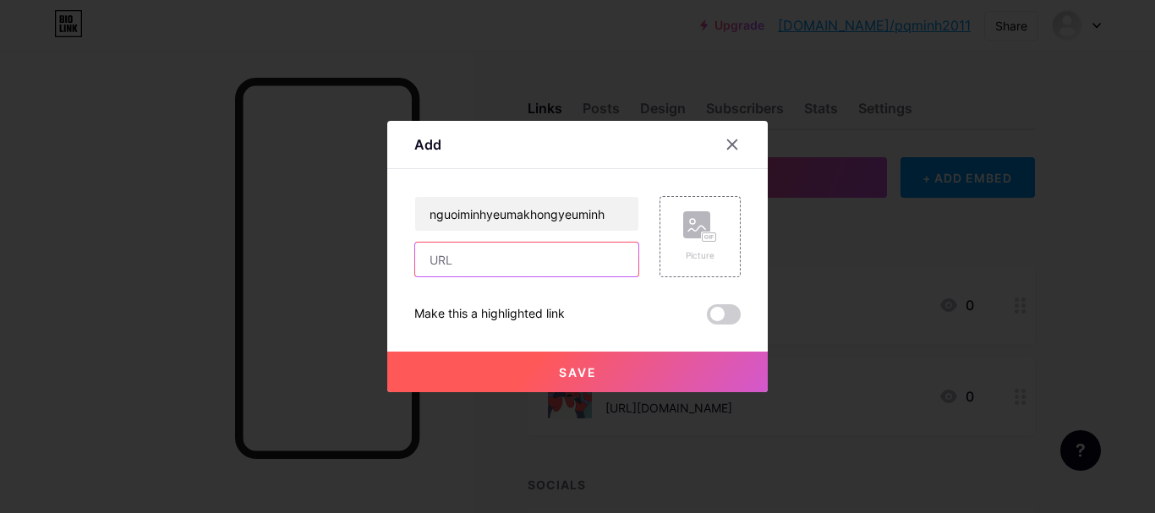
click at [556, 264] on input "text" at bounding box center [526, 260] width 223 height 34
paste input "https://www.facebook.com/profile.php?=0855115507"
drag, startPoint x: 622, startPoint y: 264, endPoint x: 458, endPoint y: 253, distance: 163.6
click at [458, 253] on input "https://www.facebook.com/profile.php?=0855115507" at bounding box center [526, 260] width 223 height 34
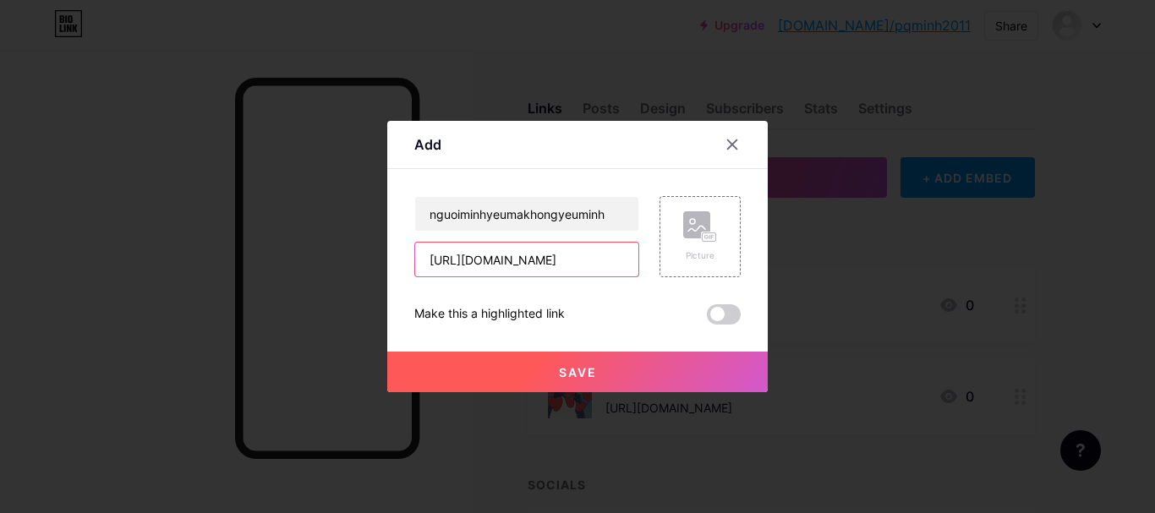
paste input "text"
drag, startPoint x: 620, startPoint y: 261, endPoint x: 548, endPoint y: 254, distance: 72.3
click at [548, 254] on input "https://www.facebook.com/profile.php?=0855115507" at bounding box center [526, 260] width 223 height 34
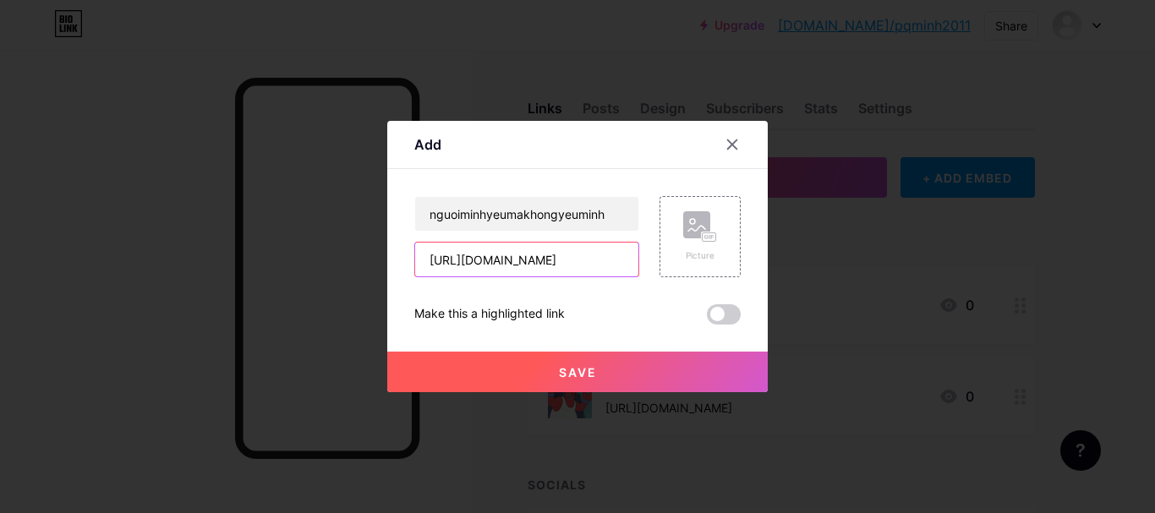
click at [619, 263] on input "https://www.facebook.com/profile.php?7" at bounding box center [526, 260] width 223 height 34
type input "[URL][DOMAIN_NAME]"
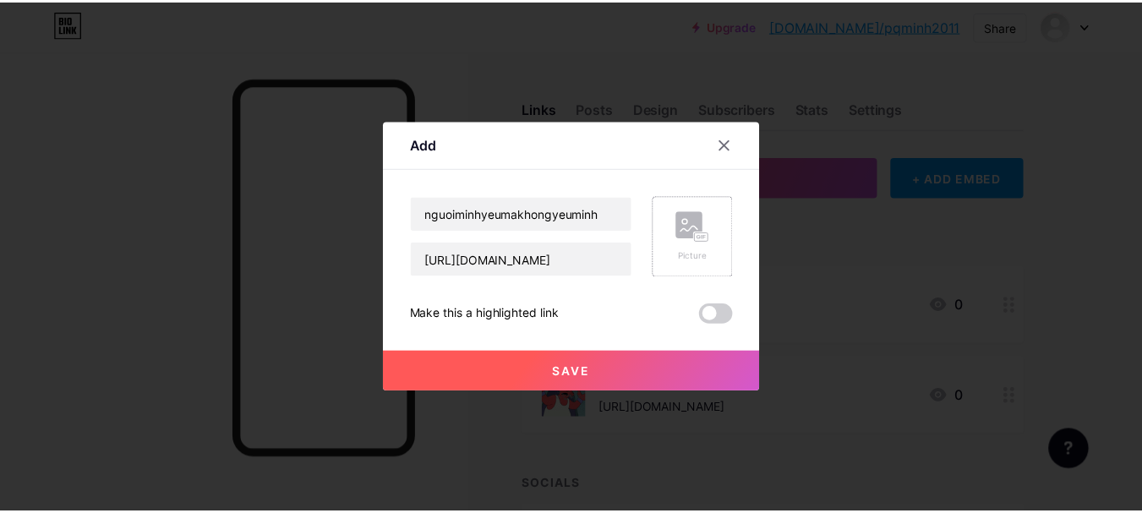
scroll to position [0, 0]
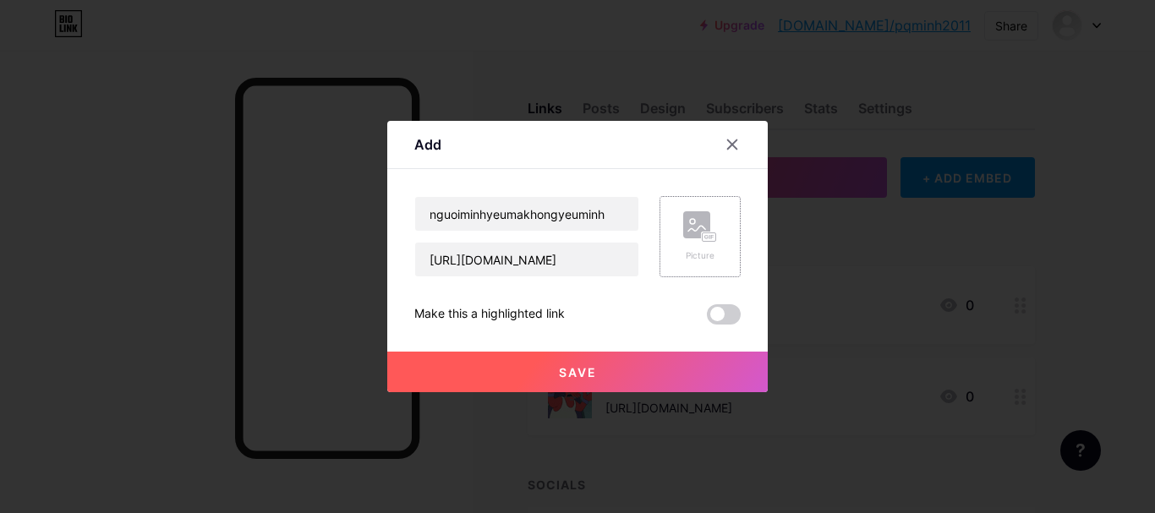
click at [692, 255] on div "Picture" at bounding box center [700, 255] width 34 height 13
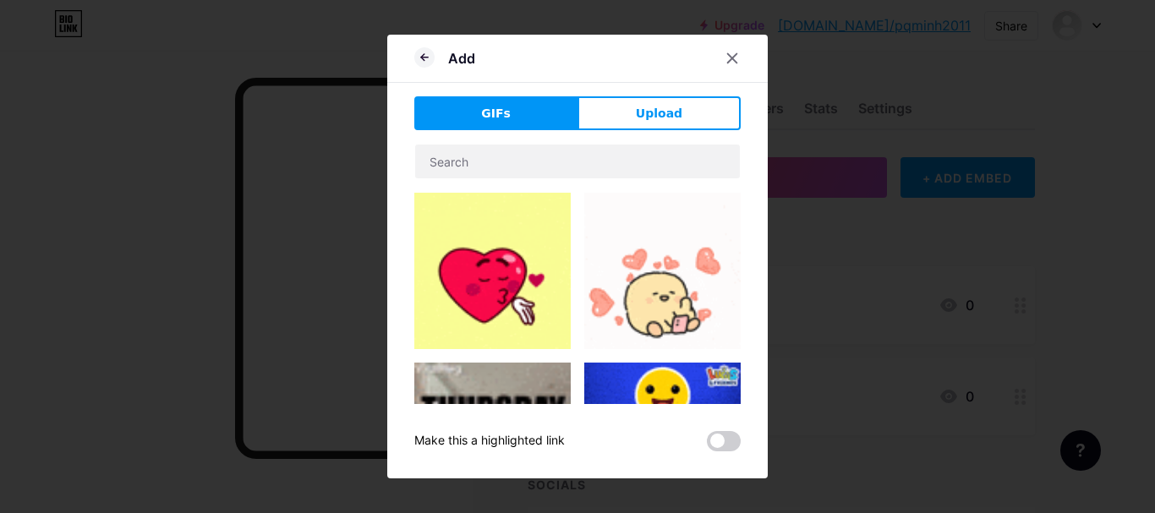
click at [692, 271] on img at bounding box center [662, 271] width 156 height 156
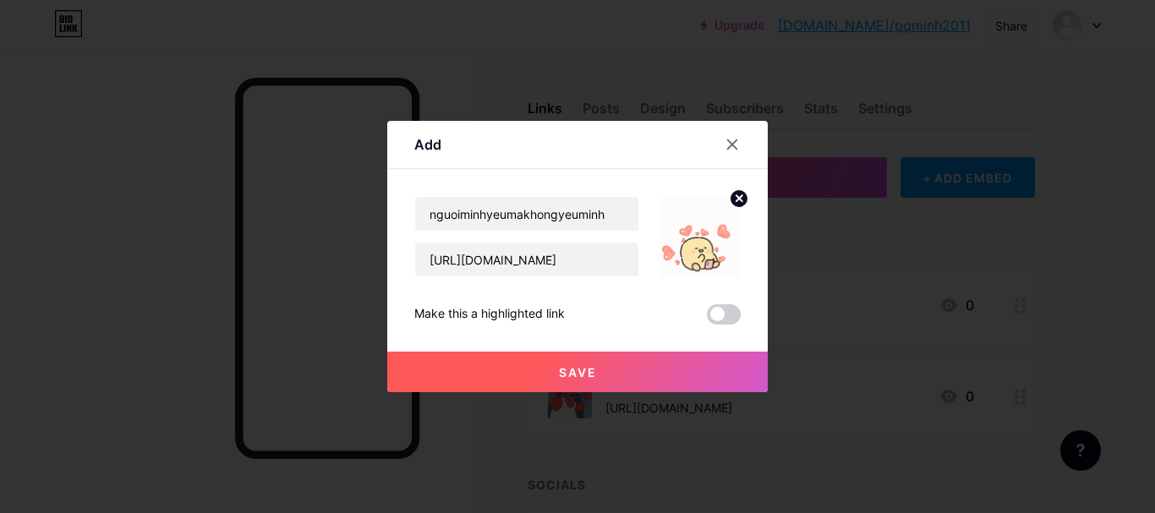
click at [575, 372] on span "Save" at bounding box center [578, 372] width 38 height 14
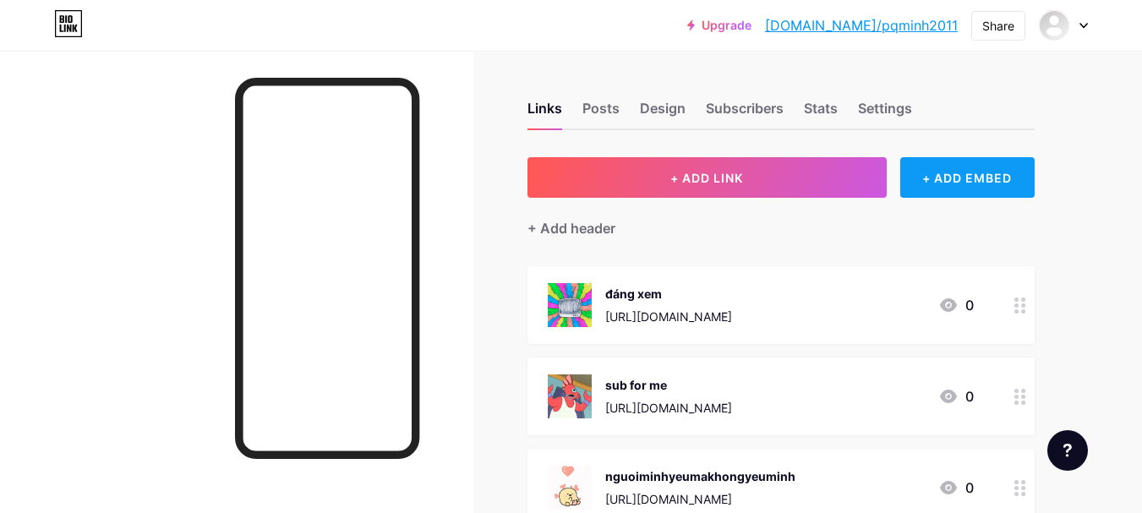
click at [946, 184] on div "+ ADD EMBED" at bounding box center [968, 177] width 134 height 41
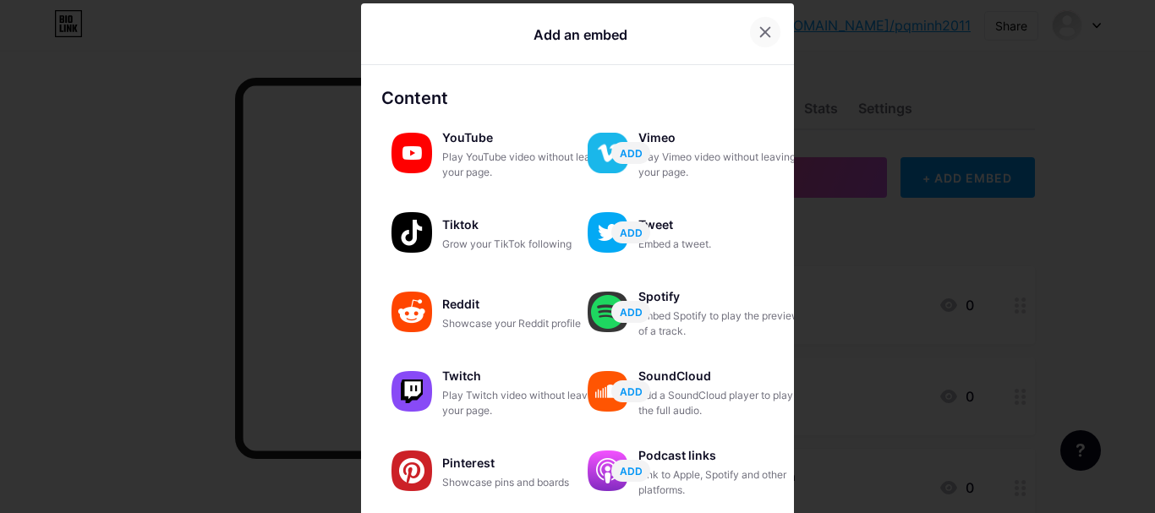
click at [759, 37] on icon at bounding box center [766, 32] width 14 height 14
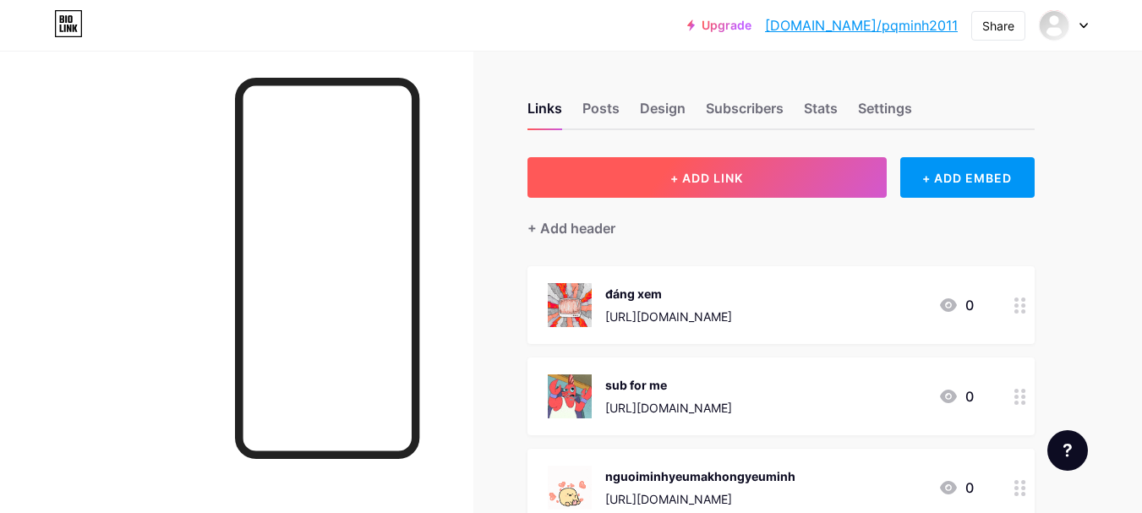
click at [767, 163] on button "+ ADD LINK" at bounding box center [707, 177] width 359 height 41
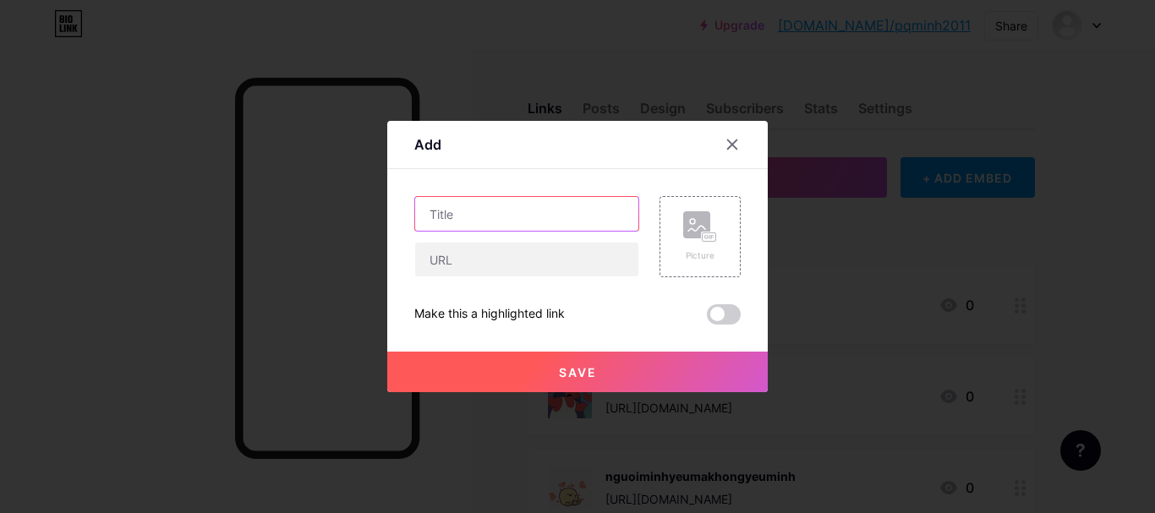
click at [579, 198] on input "text" at bounding box center [526, 214] width 223 height 34
click at [497, 200] on input "text" at bounding box center [526, 214] width 223 height 34
type input "discord ae"
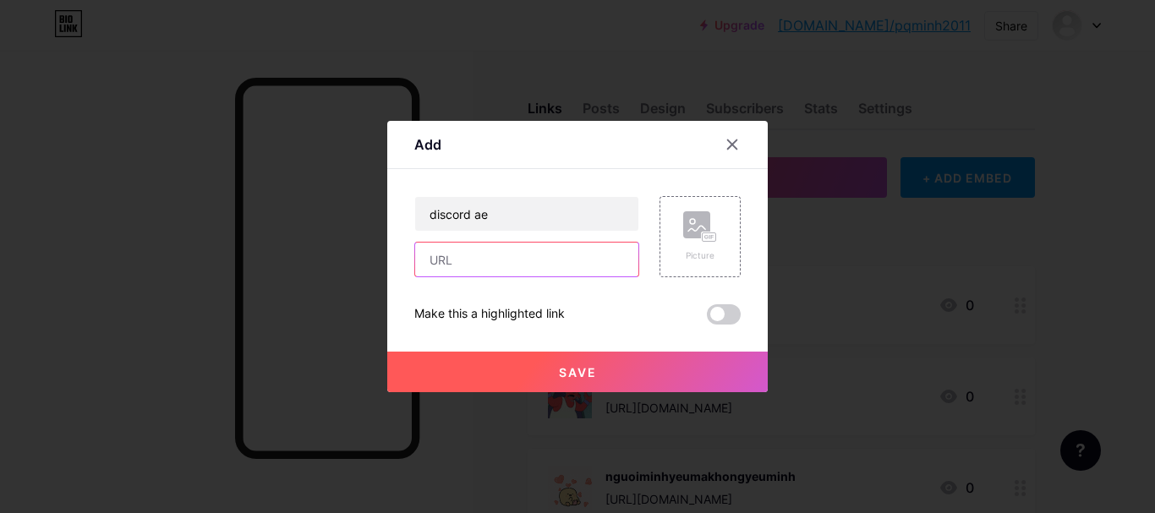
click at [507, 255] on input "text" at bounding box center [526, 260] width 223 height 34
click at [492, 181] on div "Content YouTube Play YouTube video without leaving your page. ADD Vimeo Play Vi…" at bounding box center [577, 247] width 326 height 156
click at [524, 262] on input "text" at bounding box center [526, 260] width 223 height 34
paste input "https://discord.gg/NpFGHDuRWm"
type input "https://discord.gg/NpFGHDuRWm"
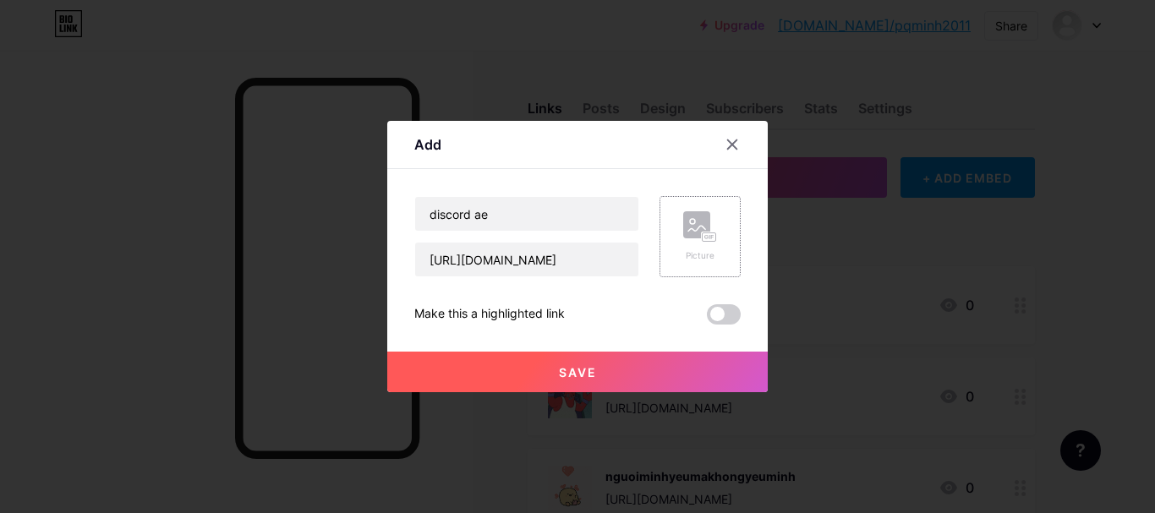
click at [681, 240] on div "Picture" at bounding box center [700, 236] width 81 height 81
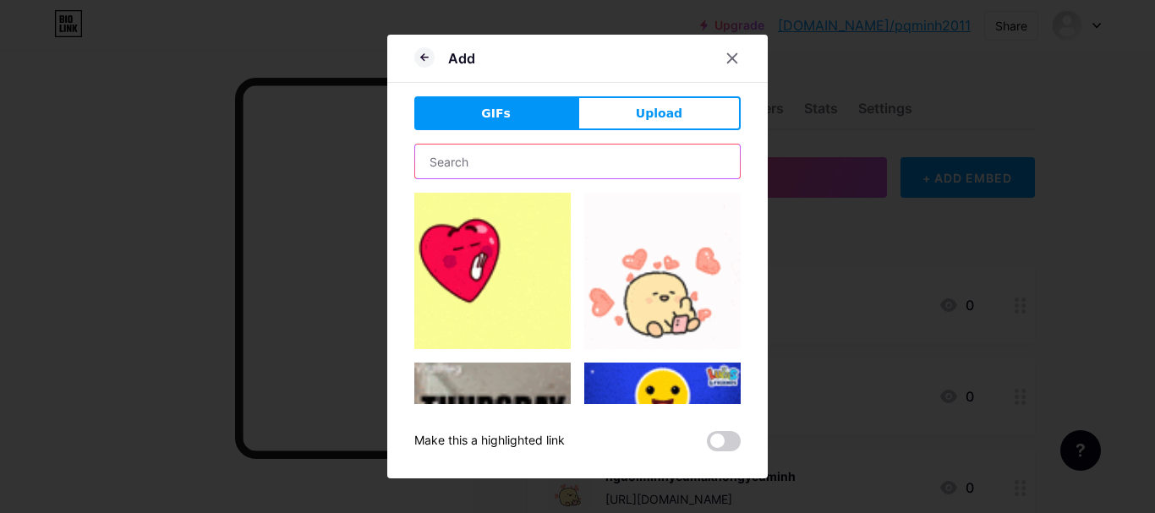
click at [545, 171] on input "text" at bounding box center [577, 162] width 325 height 34
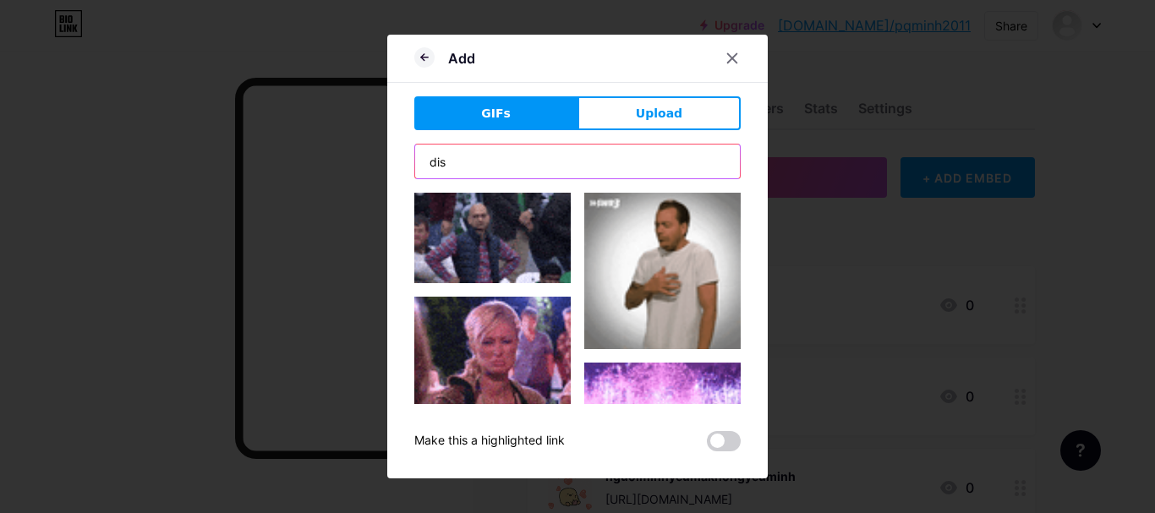
drag, startPoint x: 543, startPoint y: 161, endPoint x: 440, endPoint y: 165, distance: 103.3
click at [440, 165] on input "dis" at bounding box center [577, 162] width 325 height 34
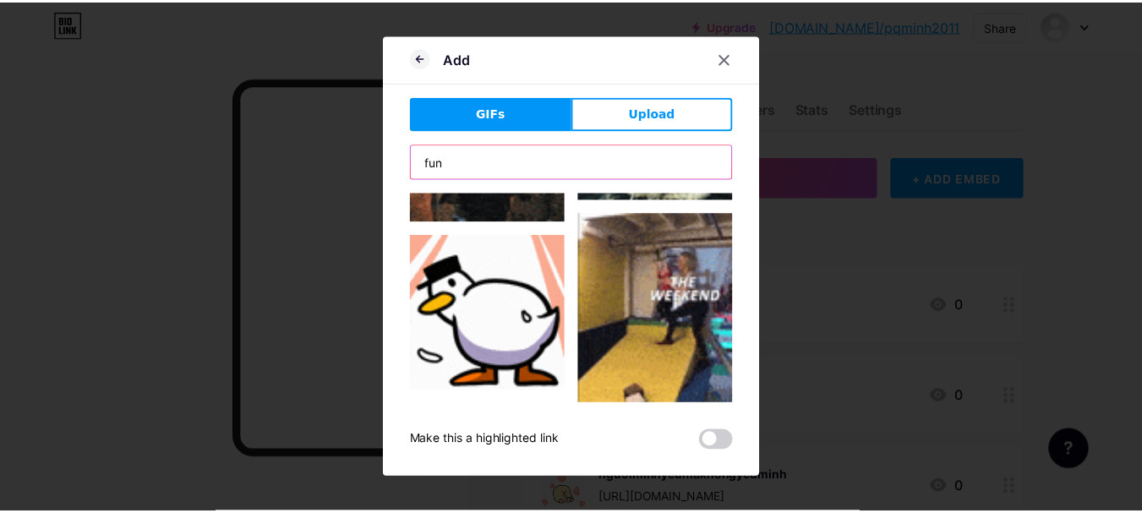
scroll to position [141, 0]
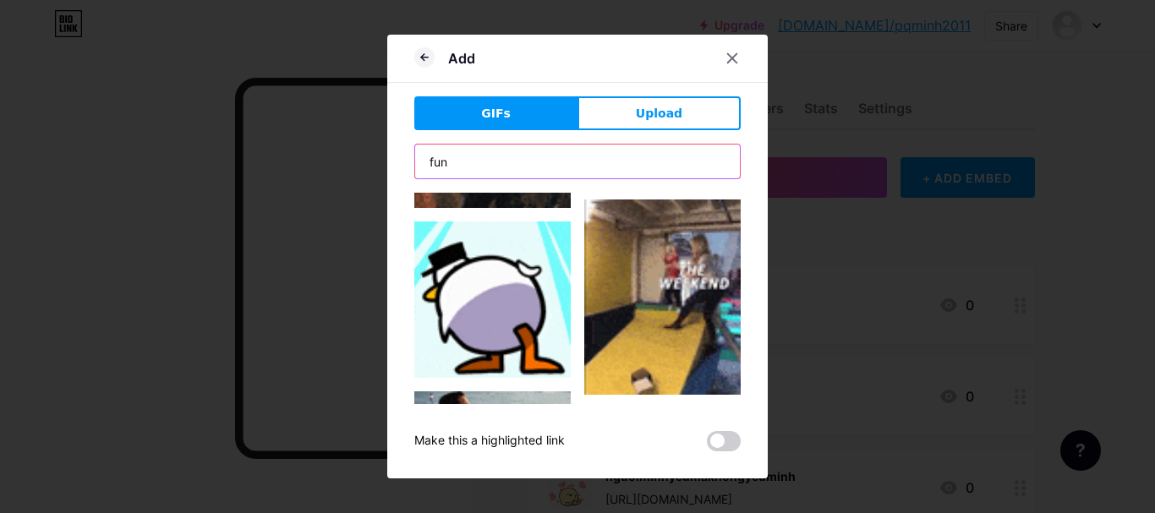
type input "fun"
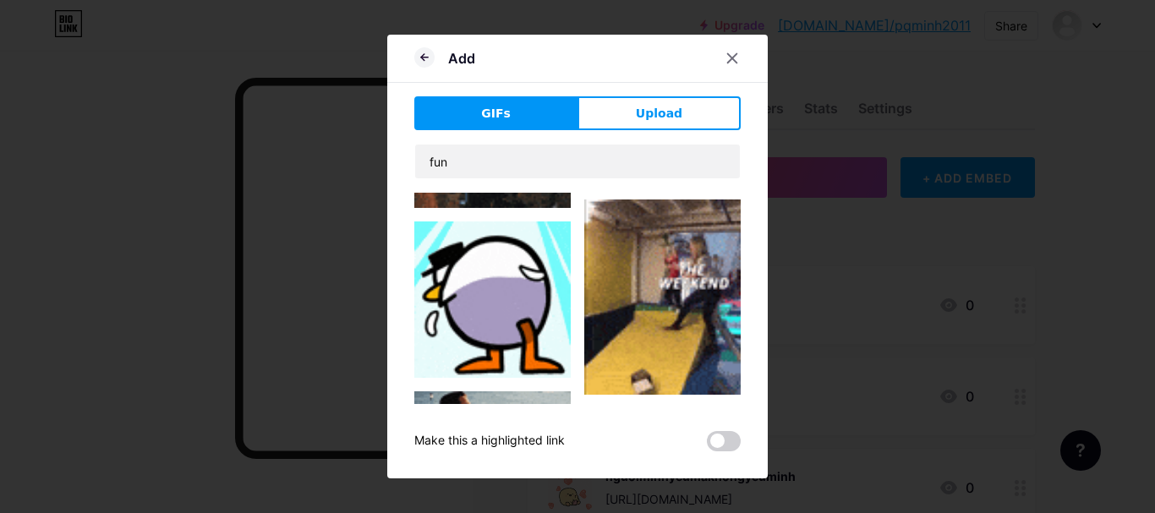
click at [485, 303] on img at bounding box center [492, 300] width 156 height 156
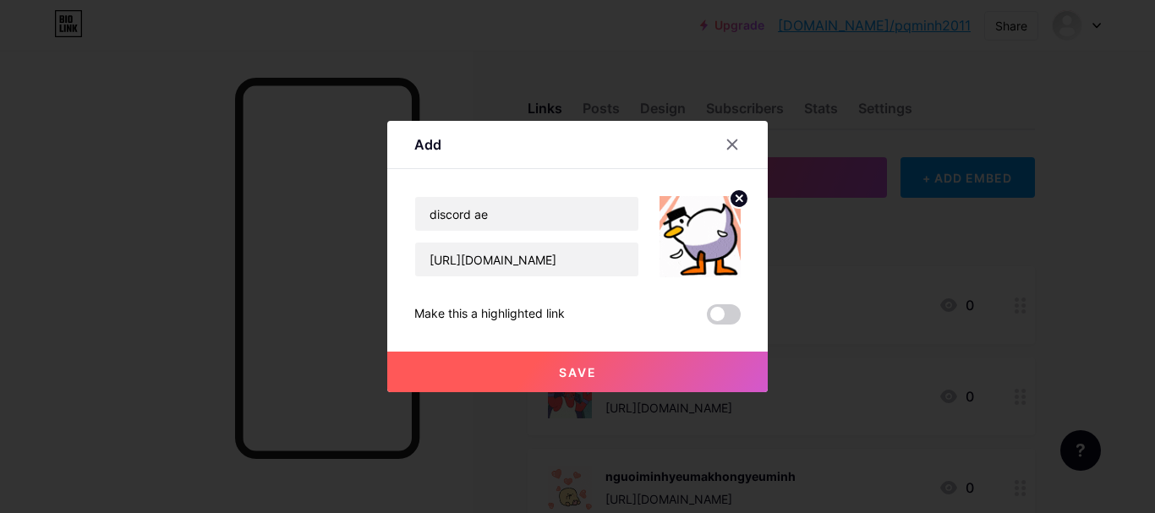
click at [614, 369] on button "Save" at bounding box center [577, 372] width 381 height 41
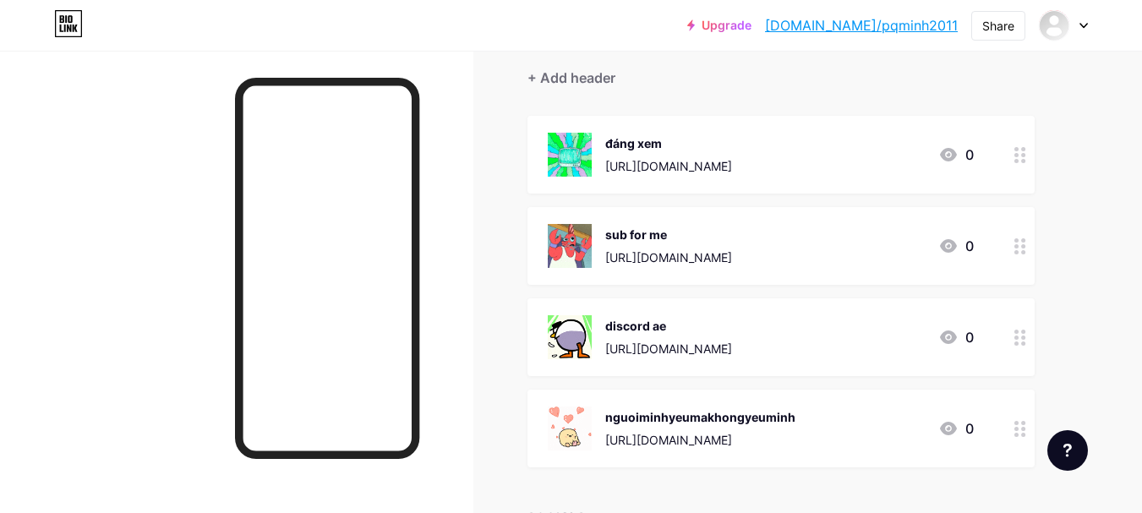
scroll to position [147, 0]
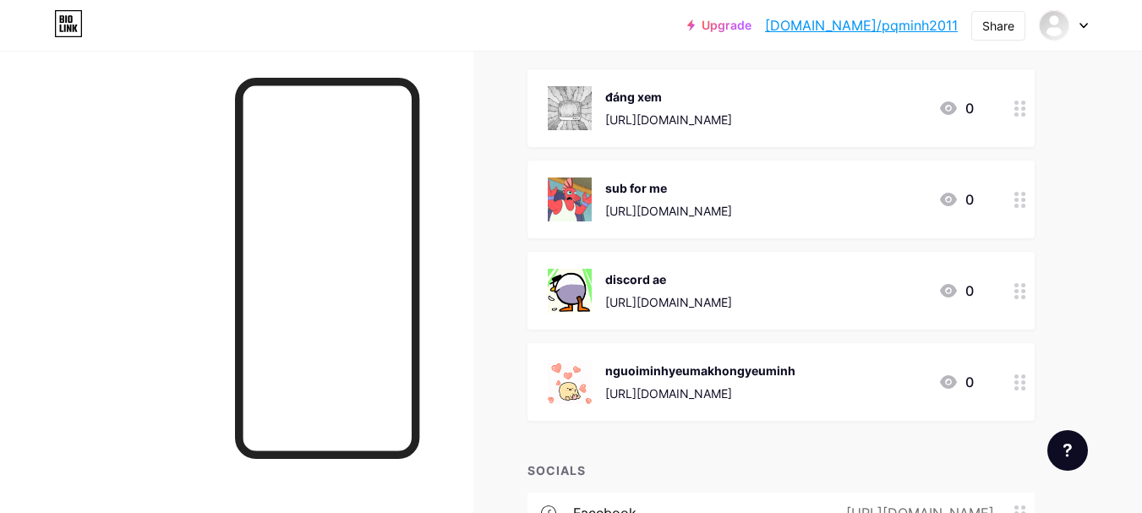
scroll to position [352, 0]
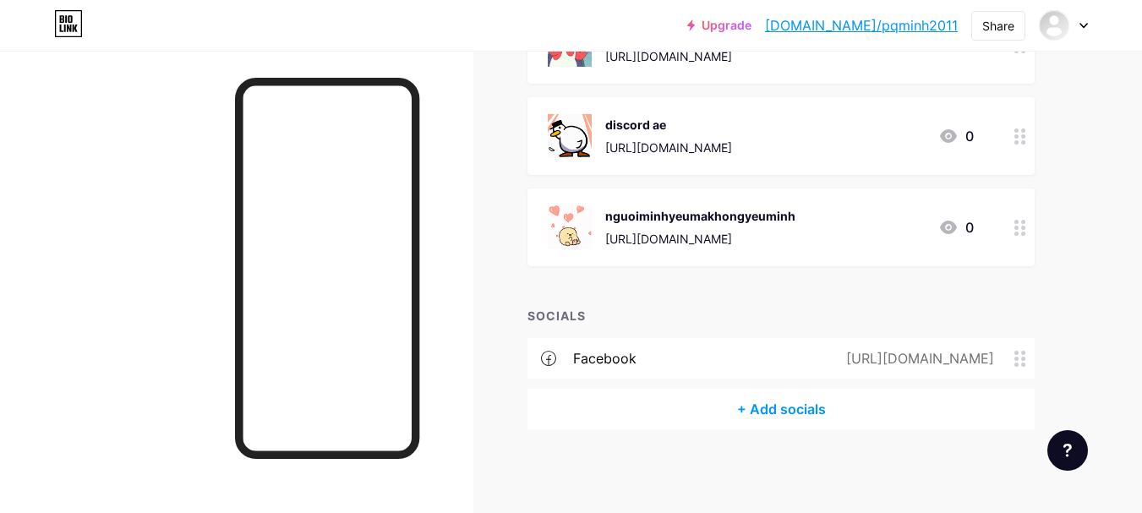
click at [936, 359] on div "[URL][DOMAIN_NAME]" at bounding box center [916, 358] width 195 height 20
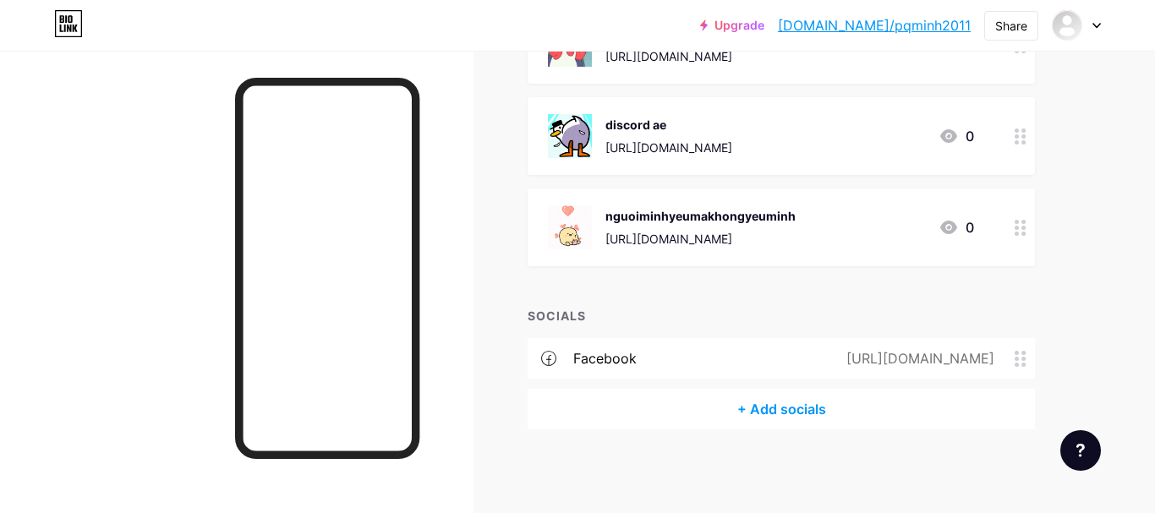
click at [685, 256] on input "www.facebook.com/phqnminh61" at bounding box center [577, 254] width 304 height 29
paste input "https://www.facebook.com/minh2011060"
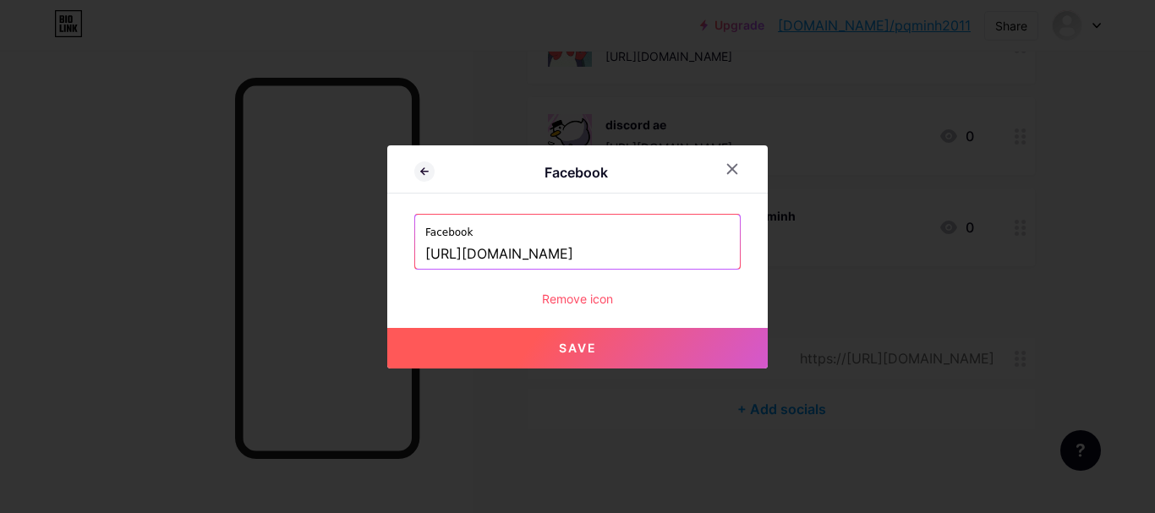
type input "[URL][DOMAIN_NAME]"
click at [645, 339] on button "Save" at bounding box center [577, 348] width 381 height 41
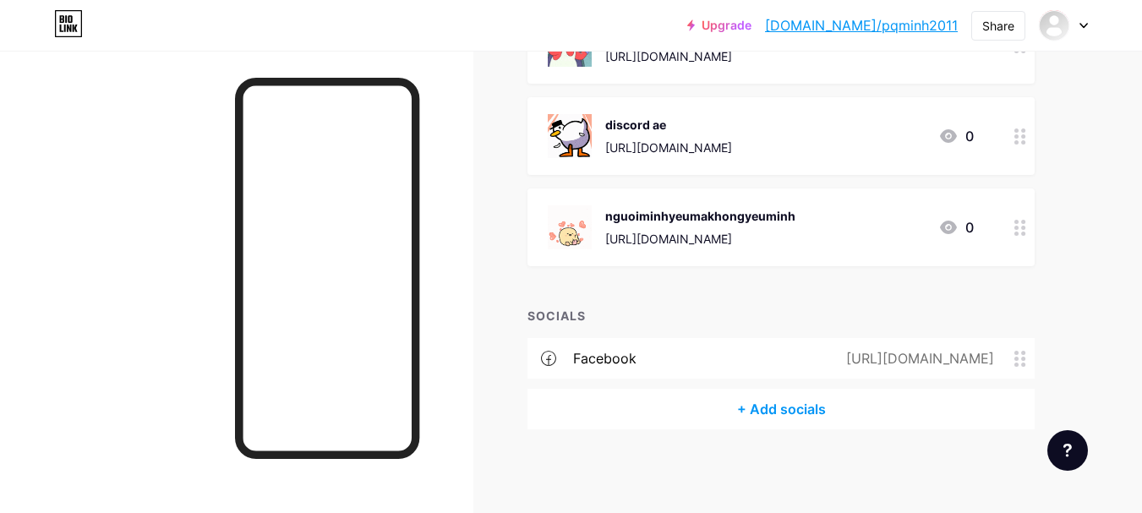
click at [764, 240] on div "[URL][DOMAIN_NAME]" at bounding box center [700, 239] width 190 height 18
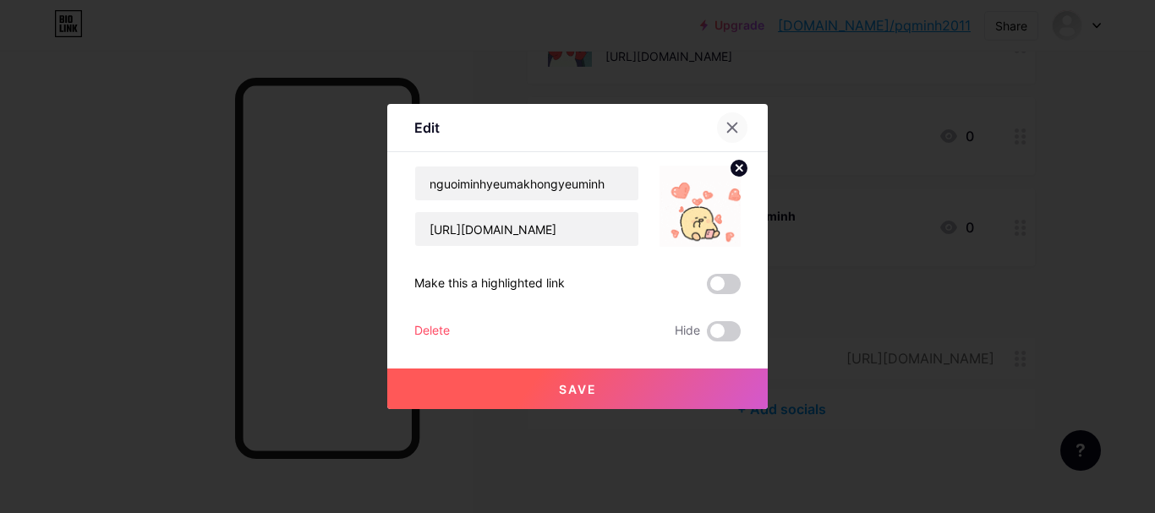
click at [740, 129] on div at bounding box center [732, 127] width 30 height 30
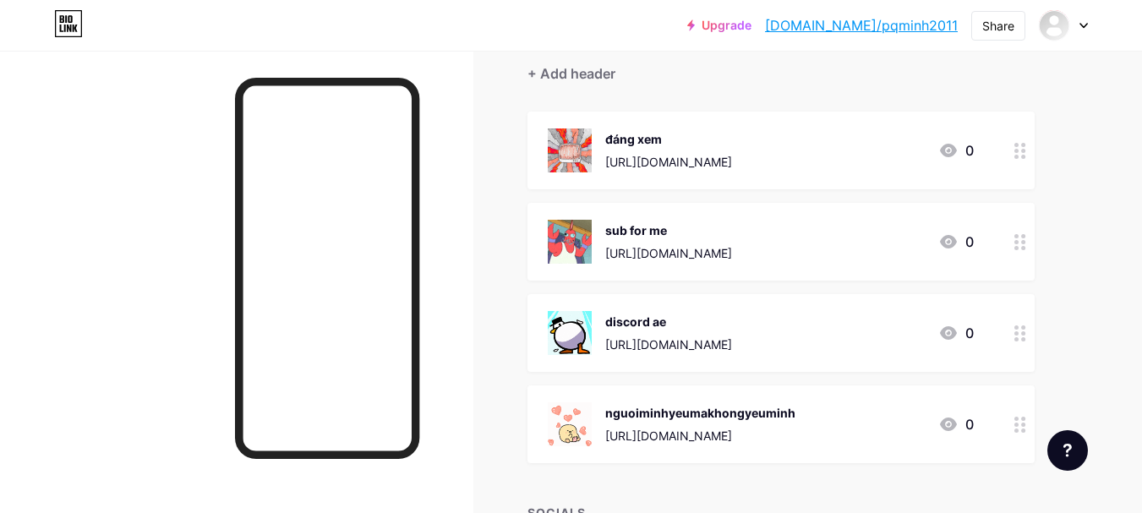
scroll to position [153, 0]
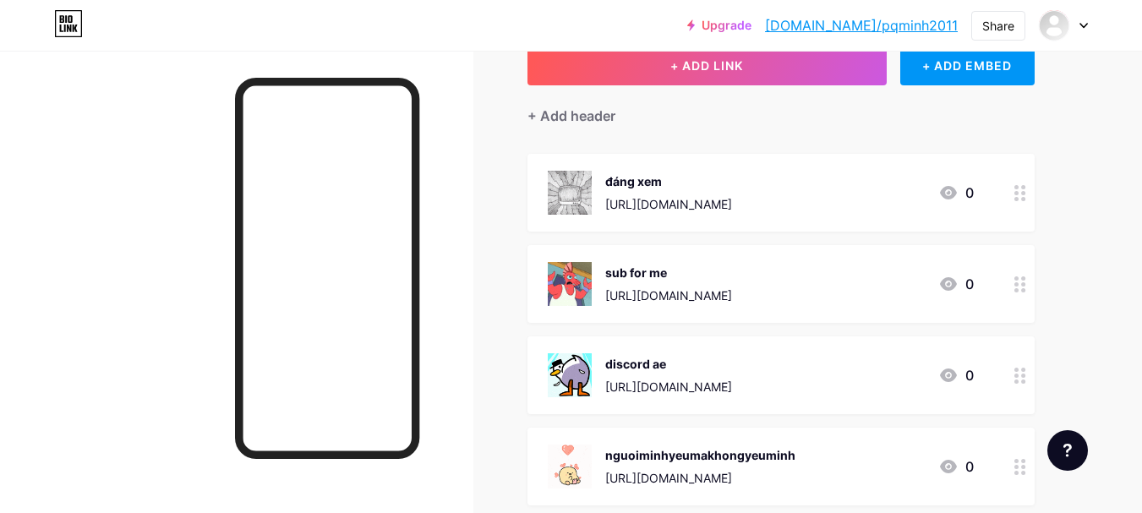
scroll to position [292, 0]
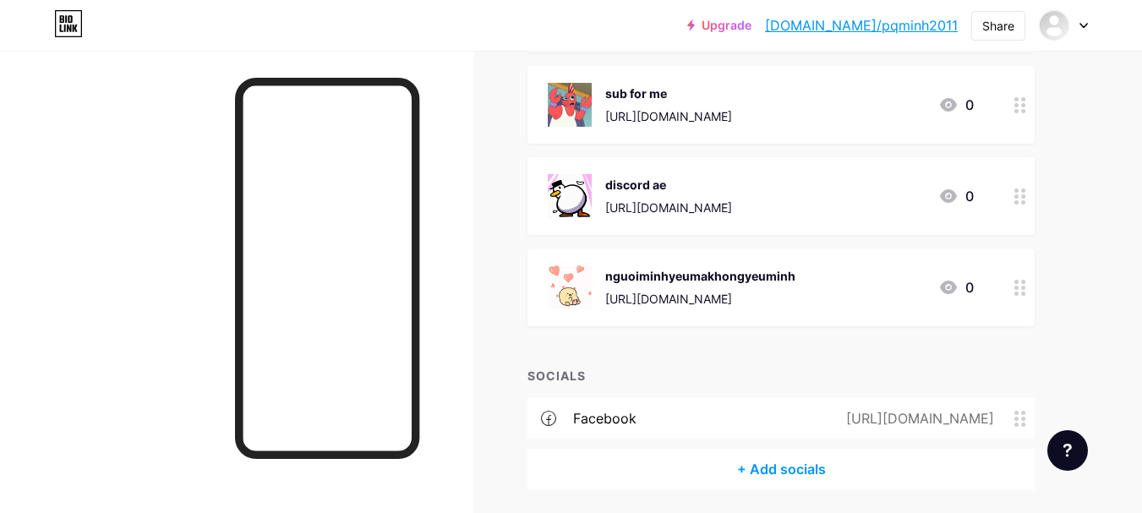
click at [741, 299] on div "[URL][DOMAIN_NAME]" at bounding box center [700, 299] width 190 height 18
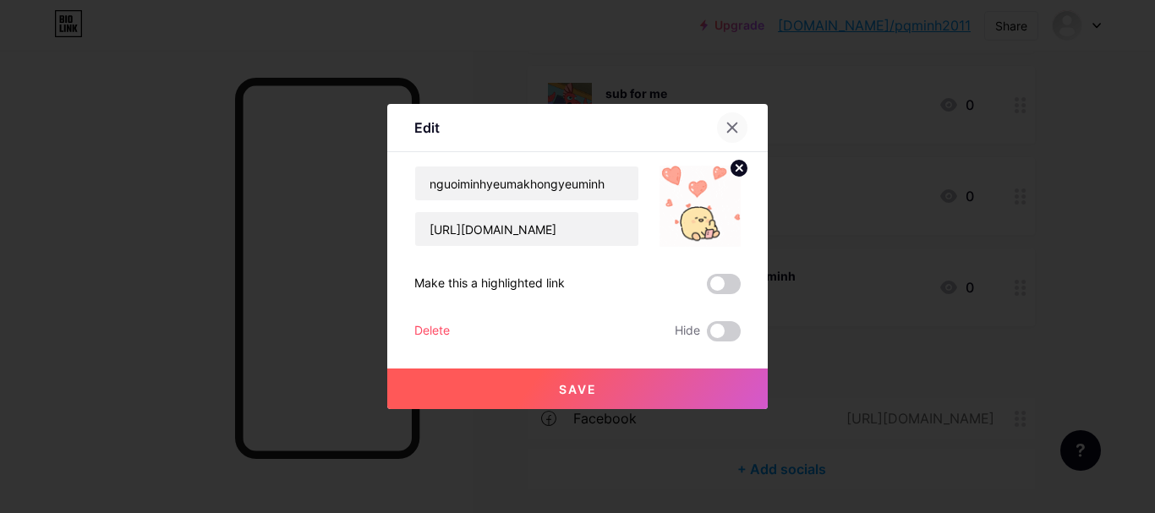
click at [737, 126] on icon at bounding box center [733, 128] width 14 height 14
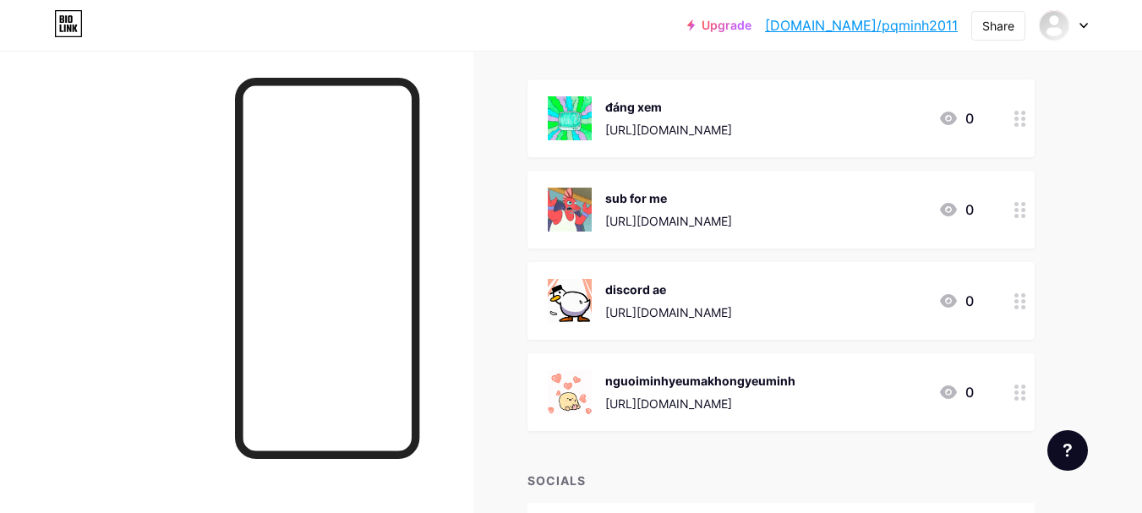
scroll to position [141, 0]
